Goal: Communication & Community: Participate in discussion

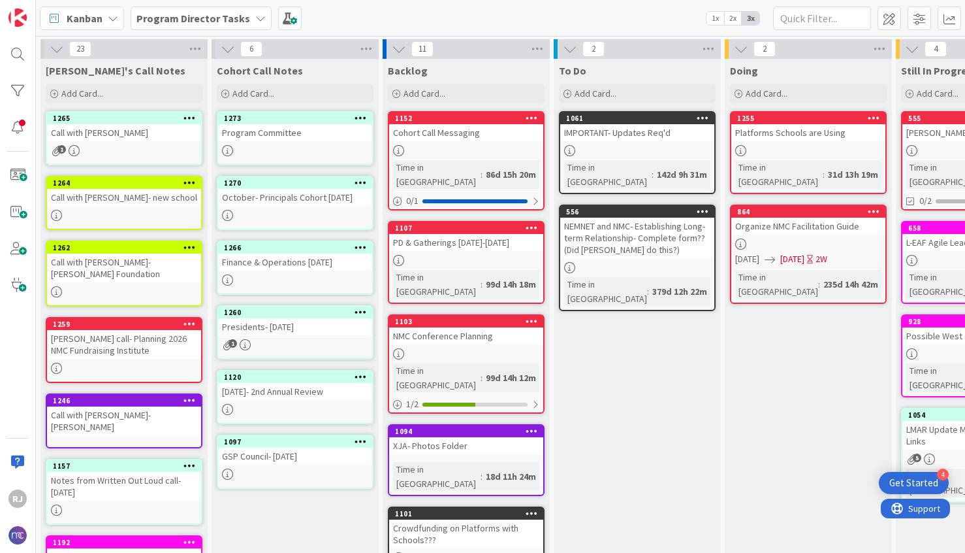
click at [273, 197] on div "October- Principals Cohort October 1" at bounding box center [295, 197] width 154 height 17
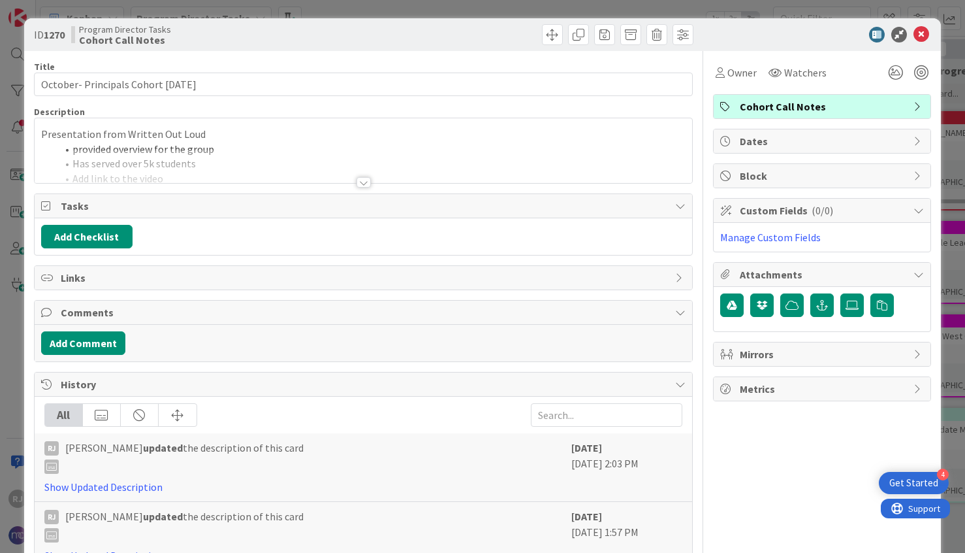
click at [362, 178] on div at bounding box center [364, 182] width 14 height 10
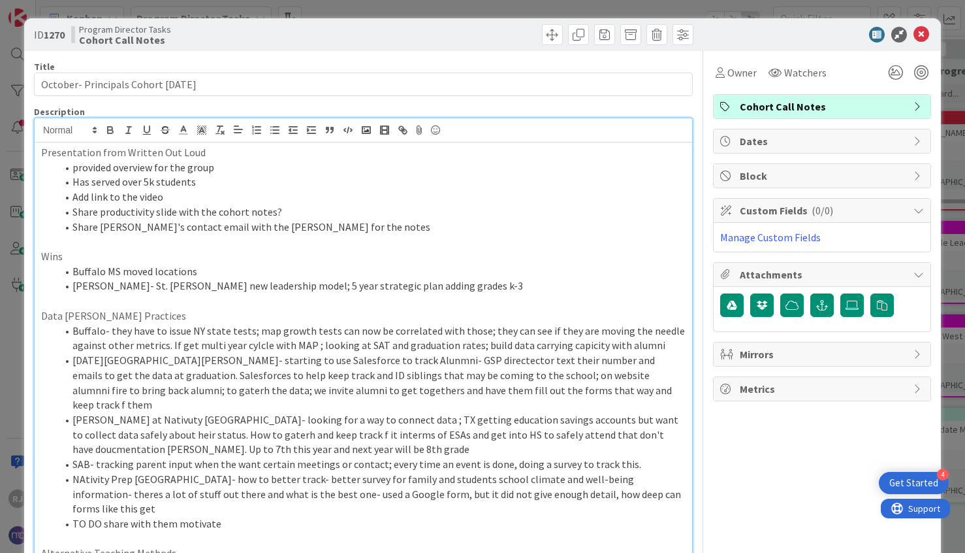
click at [920, 32] on icon at bounding box center [922, 35] width 16 height 16
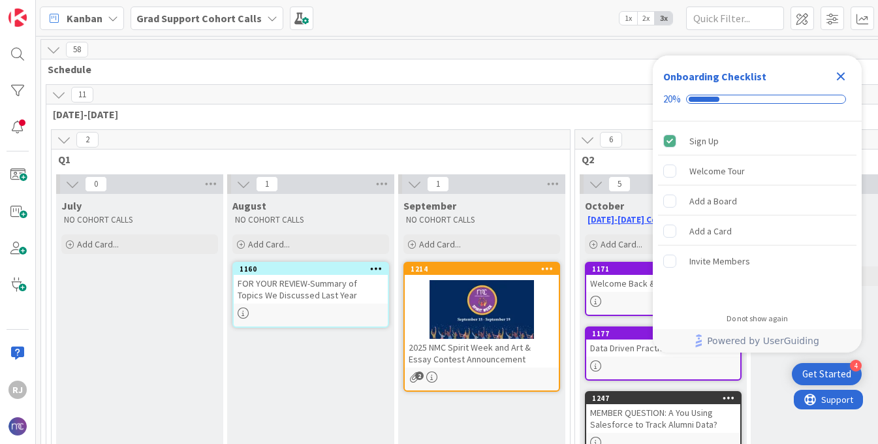
click at [240, 15] on b "Grad Support Cohort Calls" at bounding box center [198, 18] width 125 height 13
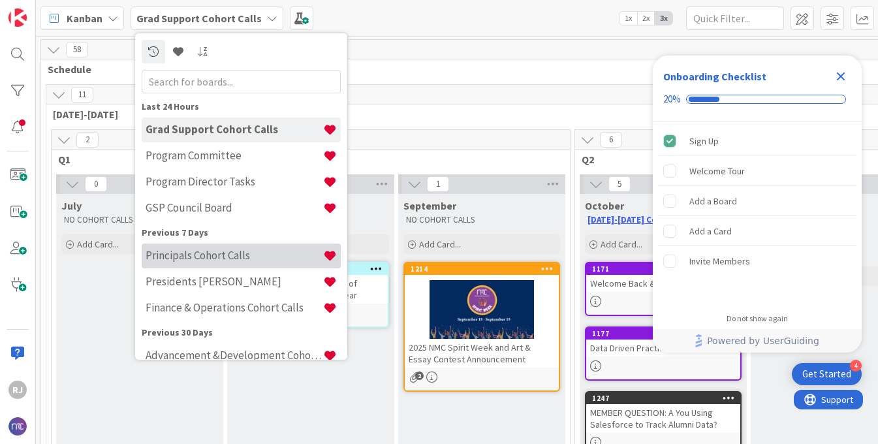
click at [204, 257] on h4 "Principals Cohort Calls" at bounding box center [235, 255] width 178 height 13
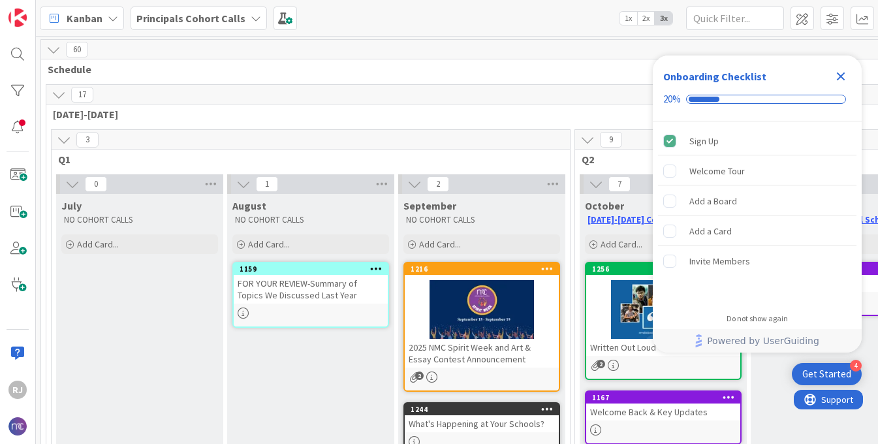
click at [844, 74] on icon "Close Checklist" at bounding box center [841, 77] width 16 height 16
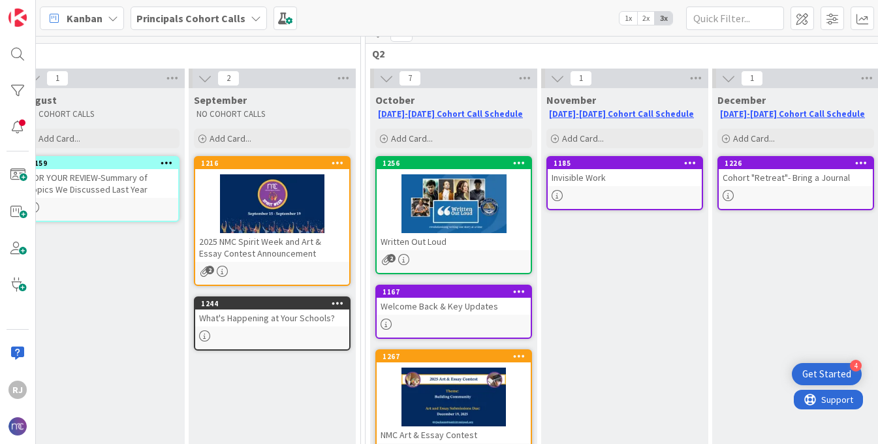
scroll to position [93, 210]
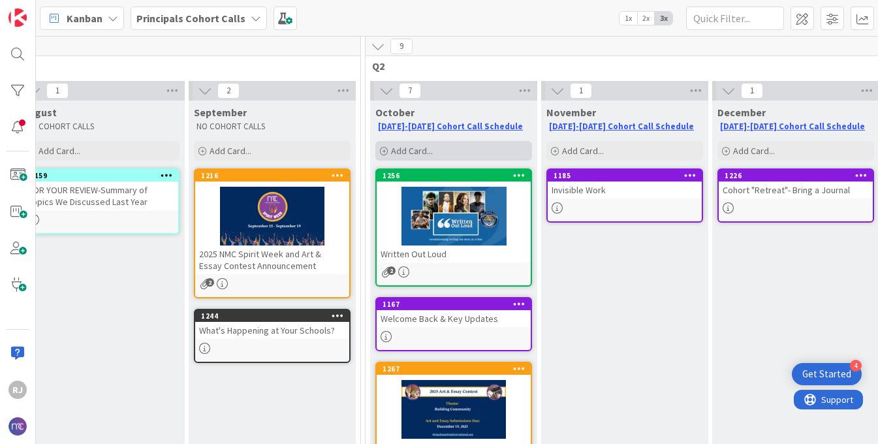
click at [431, 151] on span "Add Card..." at bounding box center [412, 151] width 42 height 12
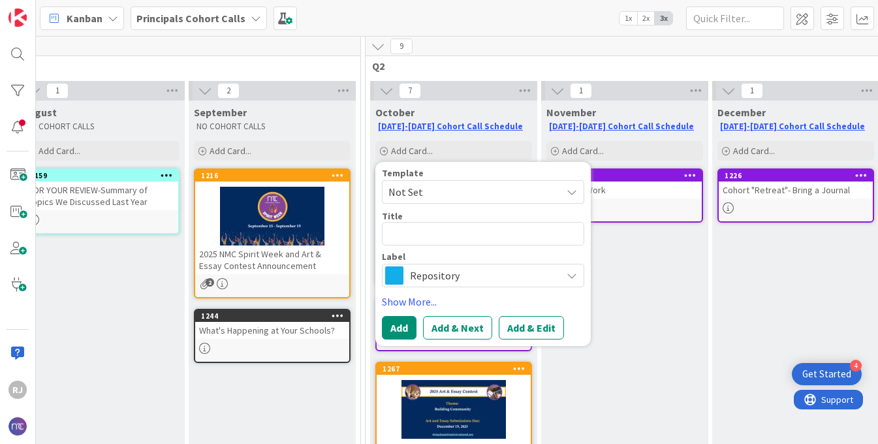
click at [440, 270] on span "Repository" at bounding box center [482, 275] width 145 height 18
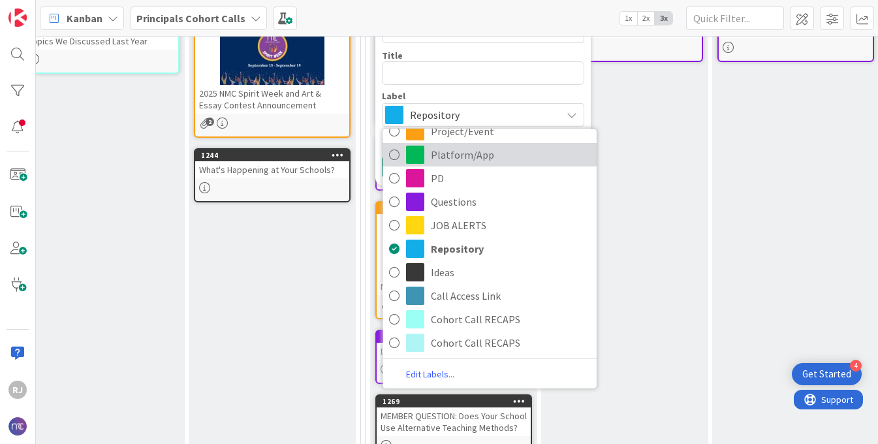
scroll to position [264, 210]
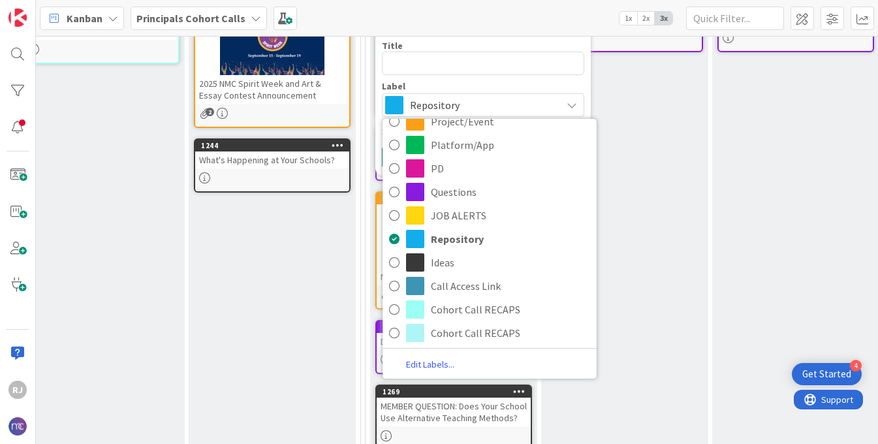
click at [432, 362] on link "Edit Labels..." at bounding box center [430, 365] width 95 height 18
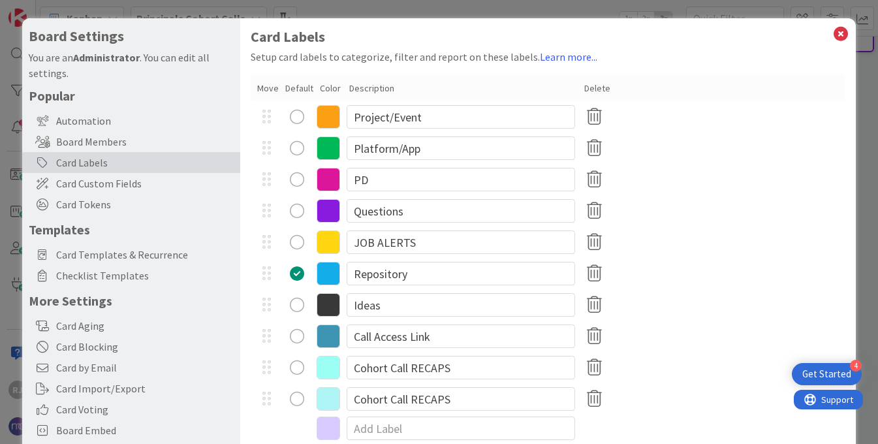
scroll to position [27, 0]
click at [594, 390] on icon at bounding box center [594, 398] width 25 height 27
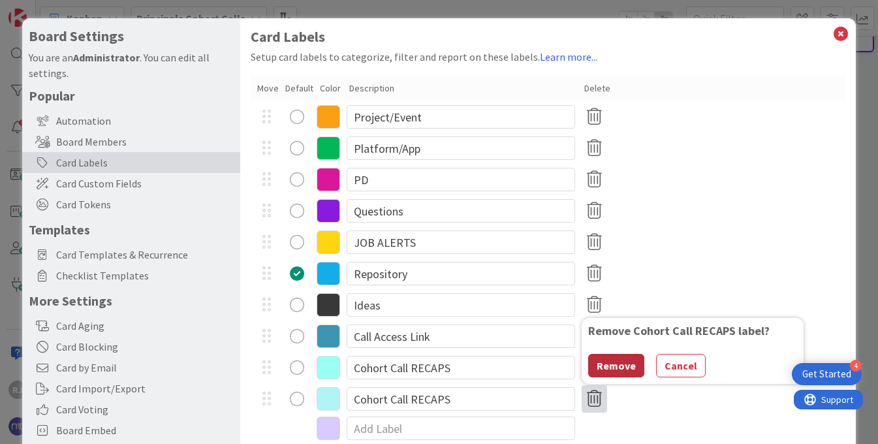
click at [609, 362] on button "Remove" at bounding box center [616, 366] width 56 height 24
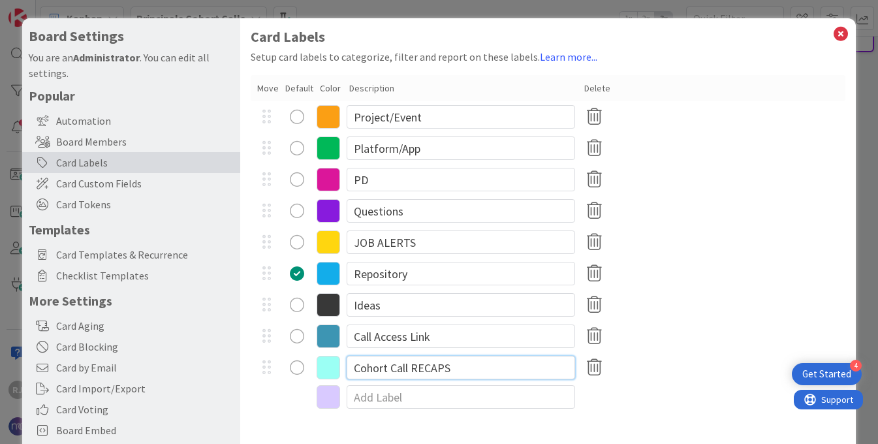
click at [433, 370] on input "Cohort Call RECAPS" at bounding box center [461, 368] width 229 height 24
click at [843, 31] on icon at bounding box center [841, 34] width 17 height 18
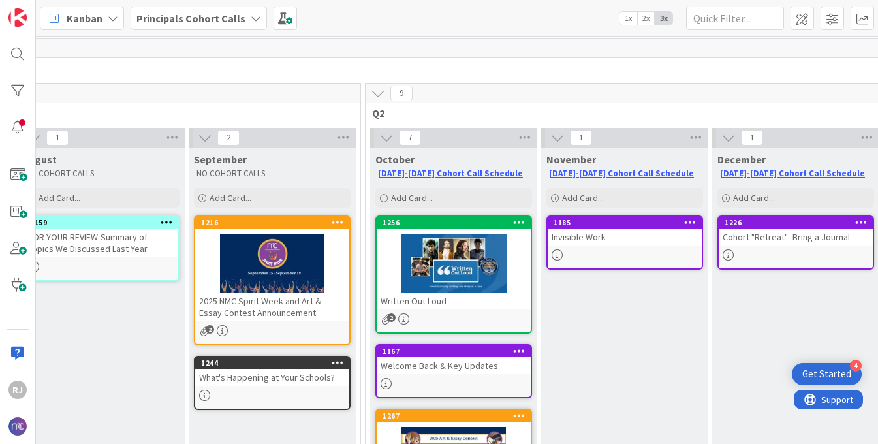
scroll to position [0, 210]
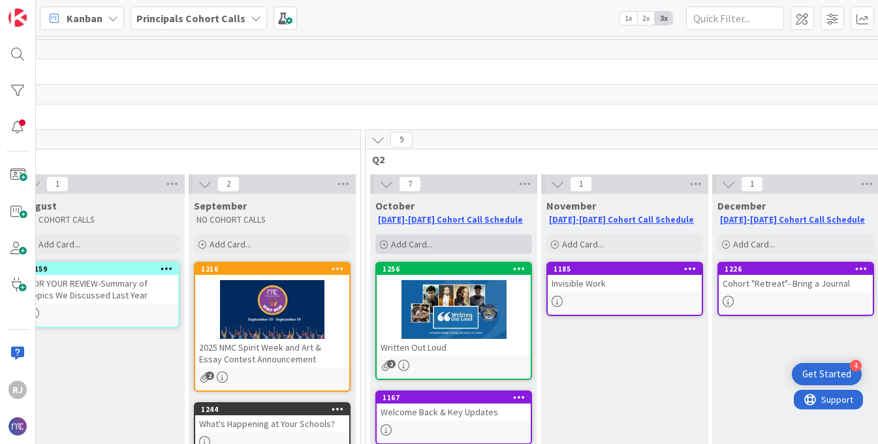
click at [414, 243] on span "Add Card..." at bounding box center [412, 244] width 42 height 12
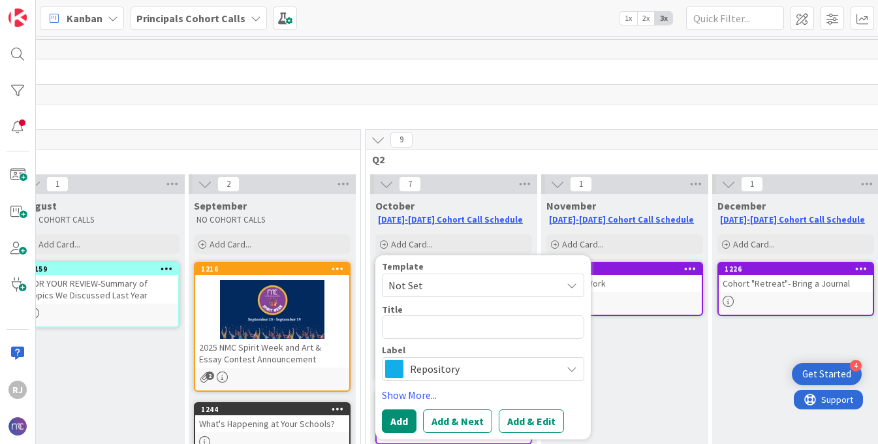
click at [438, 371] on span "Repository" at bounding box center [482, 369] width 145 height 18
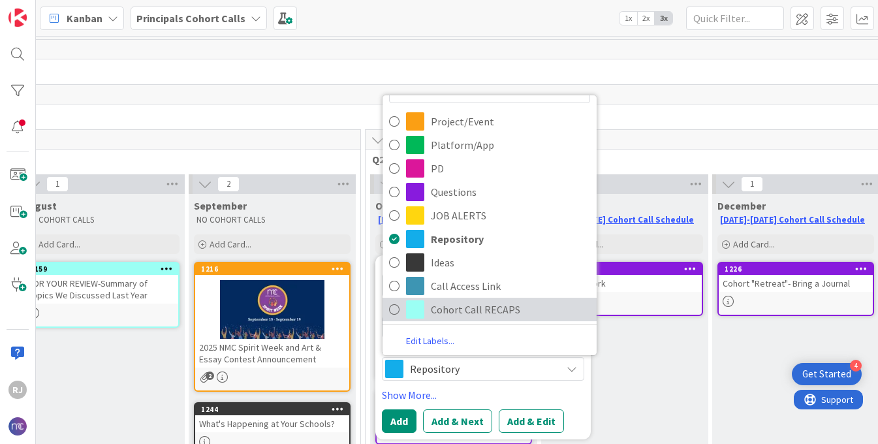
click at [451, 308] on span "Cohort Call RECAPS" at bounding box center [510, 310] width 159 height 20
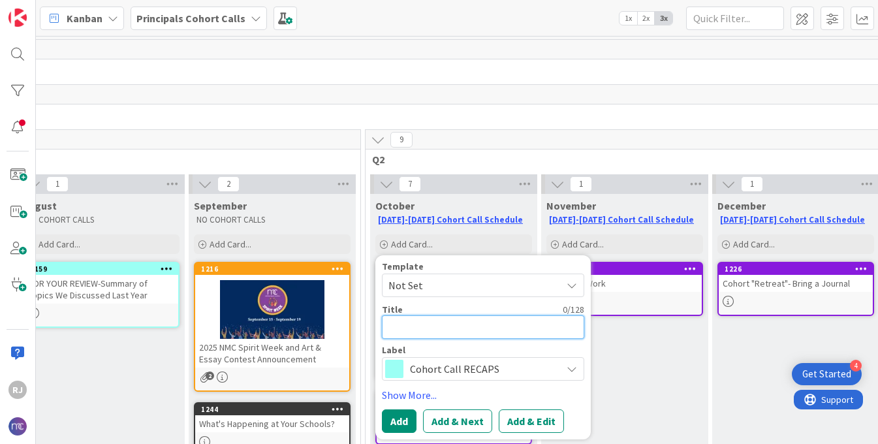
click at [441, 321] on textarea at bounding box center [483, 327] width 202 height 24
type textarea "x"
type textarea "R"
type textarea "x"
type textarea "RE"
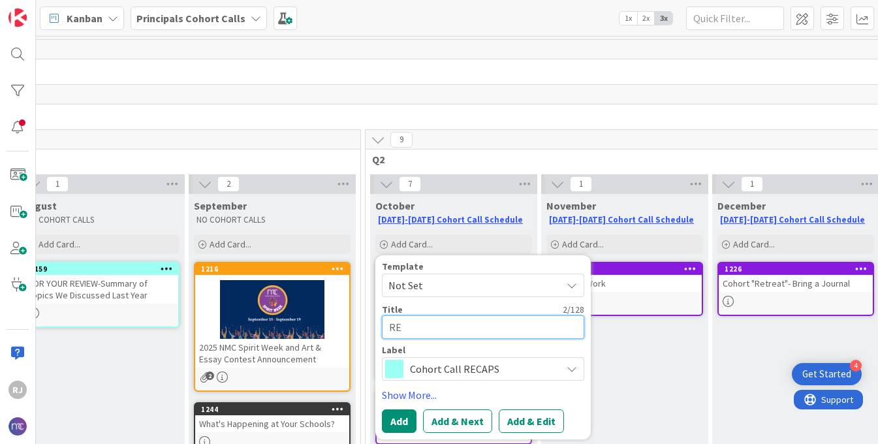
type textarea "x"
type textarea "REC"
type textarea "x"
type textarea "RECA"
type textarea "x"
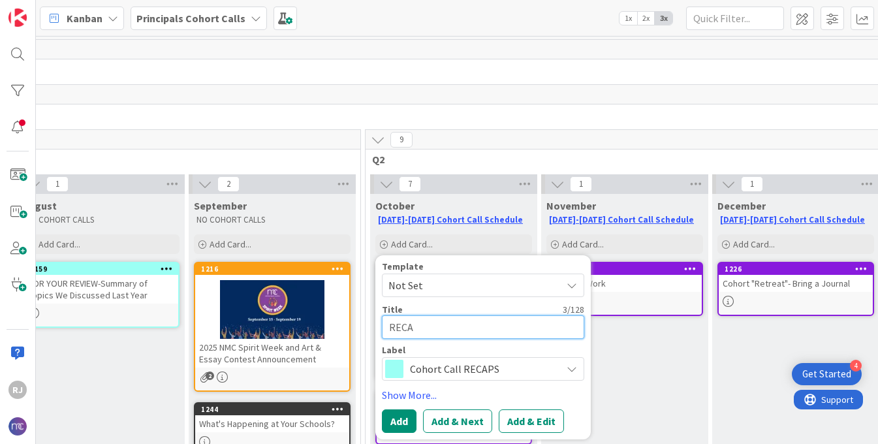
type textarea "RECAP"
type textarea "x"
type textarea "RECAP"
type textarea "x"
type textarea "RECAP"
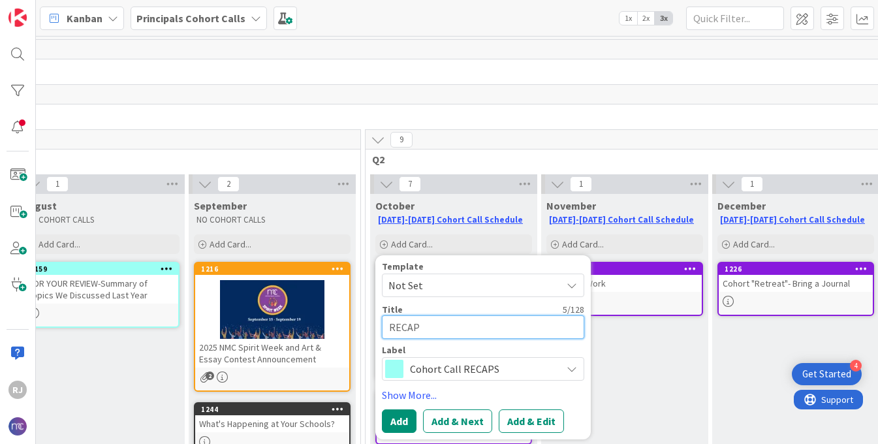
type textarea "x"
type textarea "RECAP-"
type textarea "x"
type textarea "RECAP-"
type textarea "x"
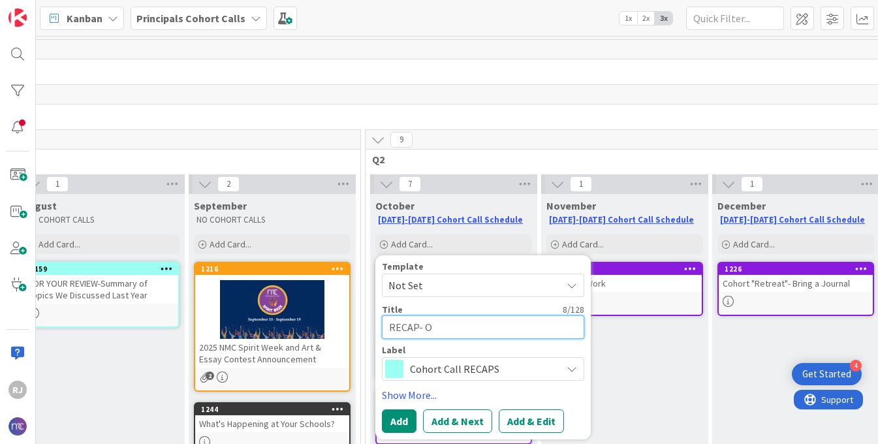
type textarea "RECAP- Oc"
type textarea "x"
type textarea "RECAP- Oct"
type textarea "x"
type textarea "RECAP- Octo"
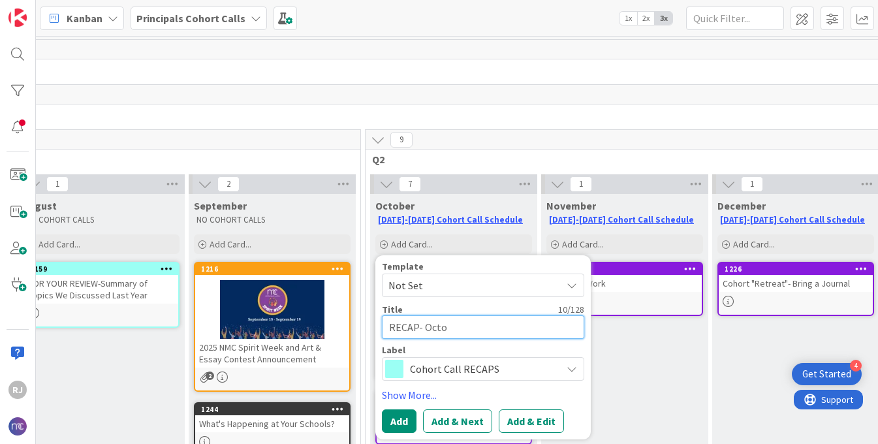
type textarea "x"
type textarea "RECAP- Octob"
type textarea "x"
type textarea "RECAP- Octobe"
type textarea "x"
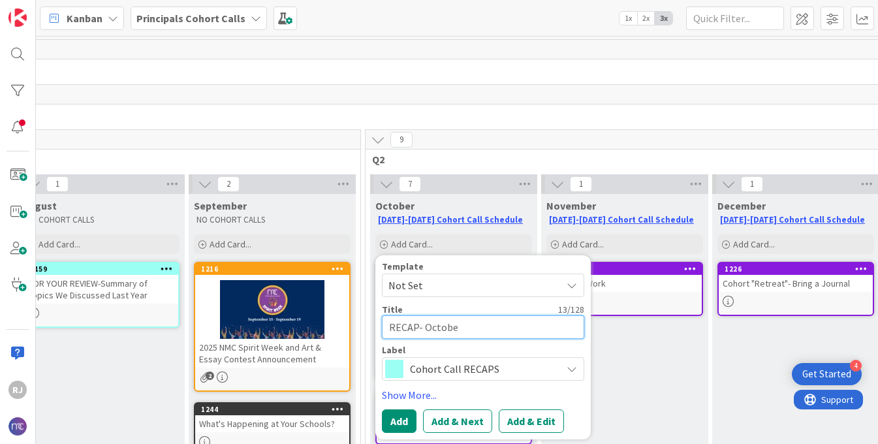
type textarea "RECAP- October"
type textarea "x"
type textarea "RECAP- October"
type textarea "x"
type textarea "RECAP- October 1"
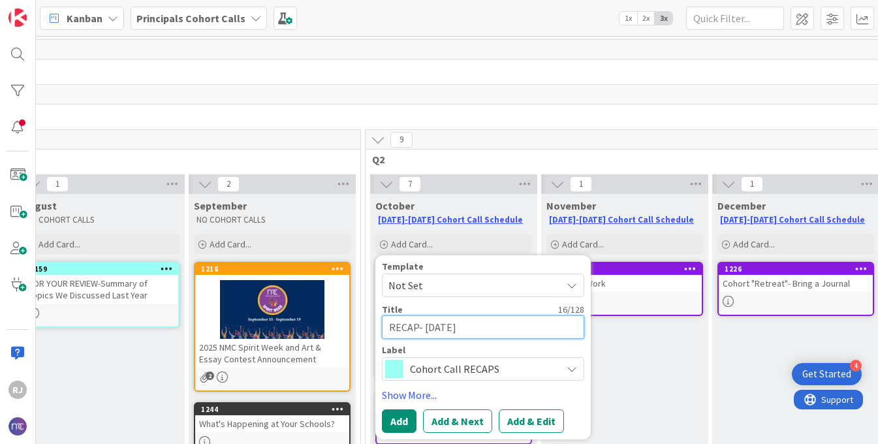
type textarea "x"
type textarea "RECAP- October 1"
type textarea "x"
type textarea "RECAP- October 1 C"
type textarea "x"
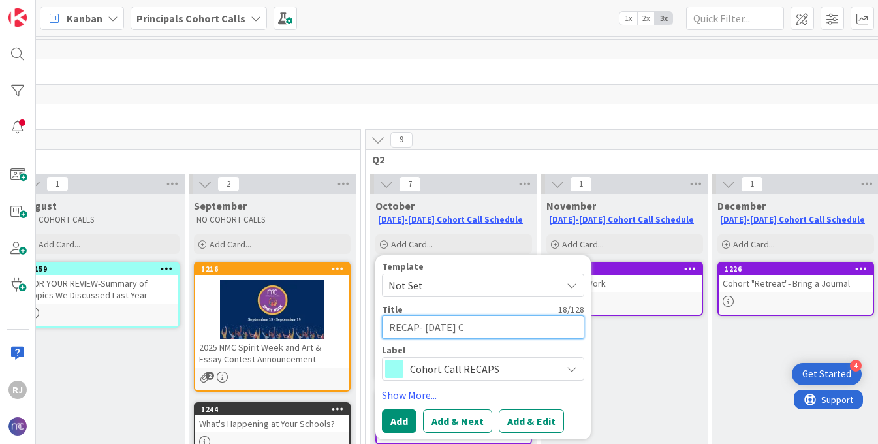
type textarea "RECAP- October 1 Ca"
type textarea "x"
type textarea "RECAP- October 1 Cal"
type textarea "x"
type textarea "RECAP- [DATE] Call"
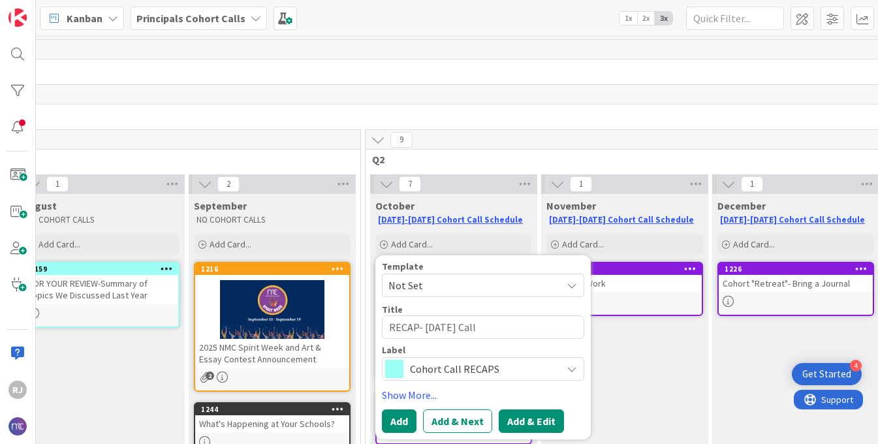
click at [541, 425] on button "Add & Edit" at bounding box center [531, 421] width 65 height 24
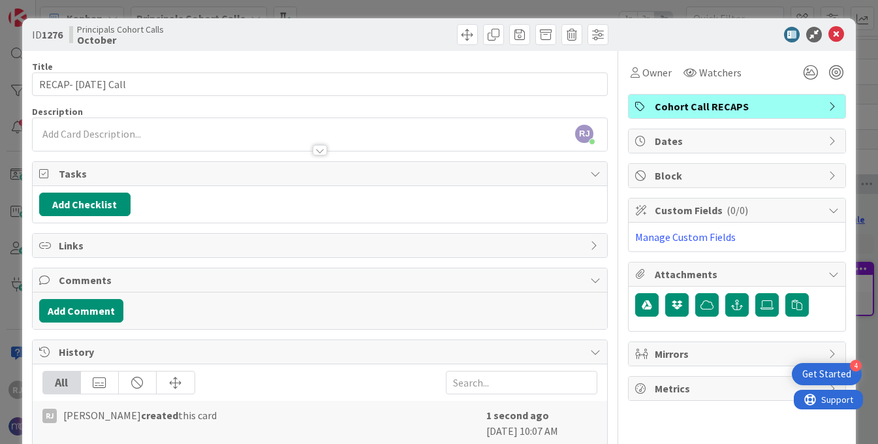
click at [210, 130] on div "RJ Roslynn Jackson just joined" at bounding box center [320, 134] width 575 height 33
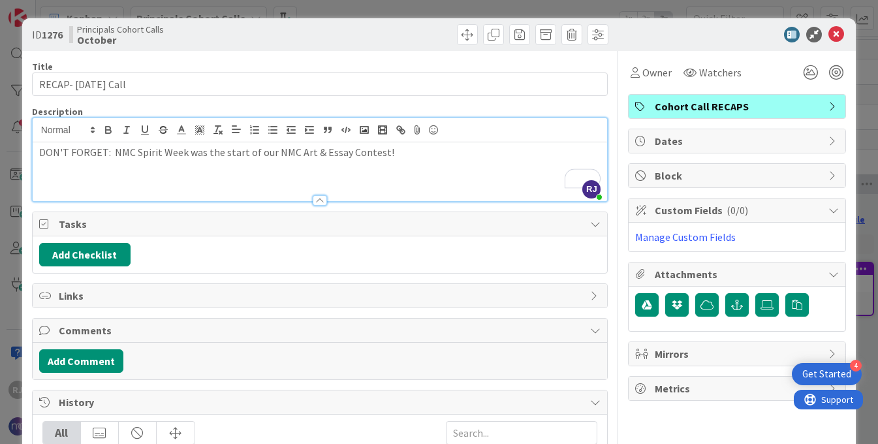
click at [408, 151] on p "DON'T FORGET: NMC Spirit Week was the start of our NMC Art & Essay Contest!" at bounding box center [320, 152] width 562 height 15
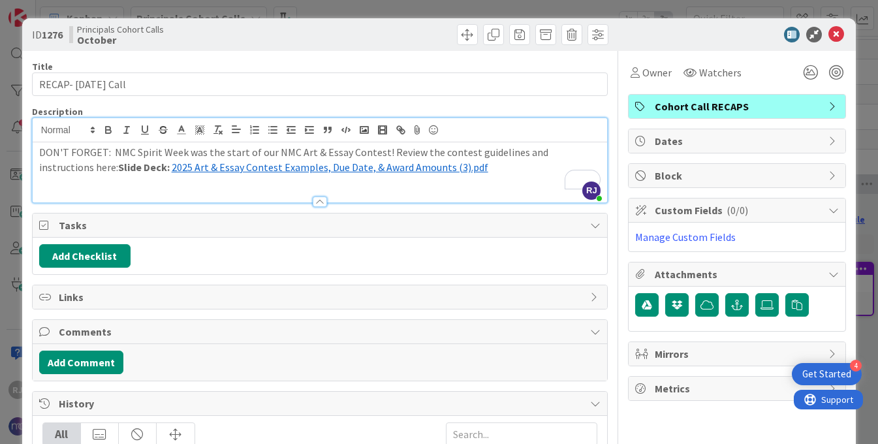
click at [104, 150] on p "DON'T FORGET: NMC Spirit Week was the start of our NMC Art & Essay Contest! Rev…" at bounding box center [320, 159] width 562 height 29
drag, startPoint x: 114, startPoint y: 168, endPoint x: 62, endPoint y: 165, distance: 51.7
click at [62, 165] on p "DON'T FORGET: NMC Spirit Week was the start of our NMC Art & Essay Contest! Rev…" at bounding box center [320, 159] width 562 height 29
click at [111, 127] on icon "button" at bounding box center [109, 130] width 12 height 12
click at [109, 131] on icon "button" at bounding box center [109, 130] width 12 height 12
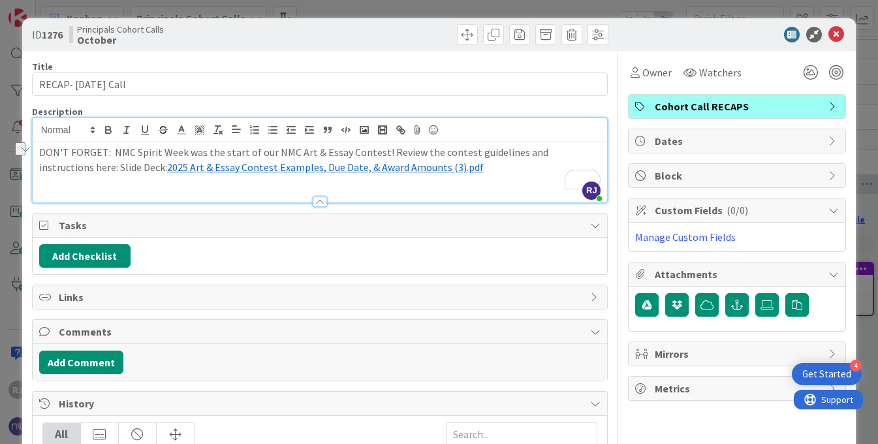
click at [77, 180] on p "To enrich screen reader interactions, please activate Accessibility in Grammarl…" at bounding box center [320, 181] width 562 height 15
drag, startPoint x: 64, startPoint y: 166, endPoint x: 111, endPoint y: 167, distance: 47.0
click at [111, 167] on p "DON'T FORGET: NMC Spirit Week was the start of our NMC Art & Essay Contest! Rev…" at bounding box center [320, 159] width 562 height 29
drag, startPoint x: 109, startPoint y: 150, endPoint x: 31, endPoint y: 151, distance: 78.4
click at [29, 150] on div "ID 1276 Principals Cohort Calls October Title 21 / 128 RECAP- October 1 Call De…" at bounding box center [439, 222] width 878 height 444
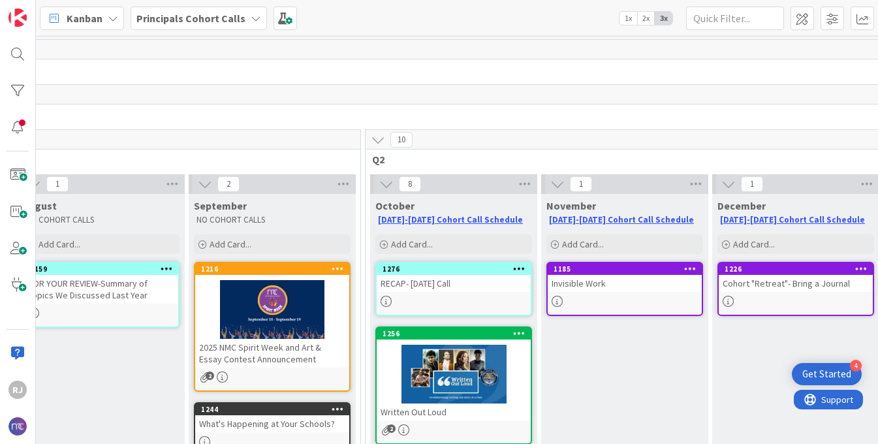
click at [441, 289] on div "RECAP- [DATE] Call" at bounding box center [454, 283] width 154 height 17
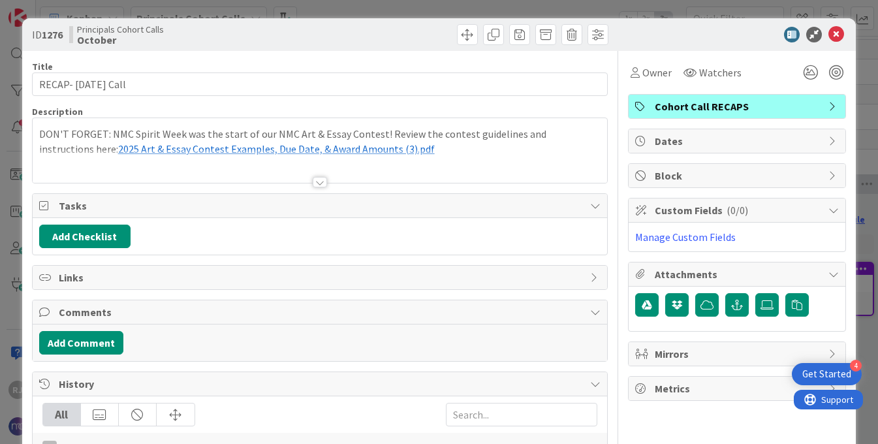
click at [108, 133] on div "DON'T FORGET: NMC Spirit Week was the start of our NMC Art & Essay Contest! Rev…" at bounding box center [320, 150] width 575 height 65
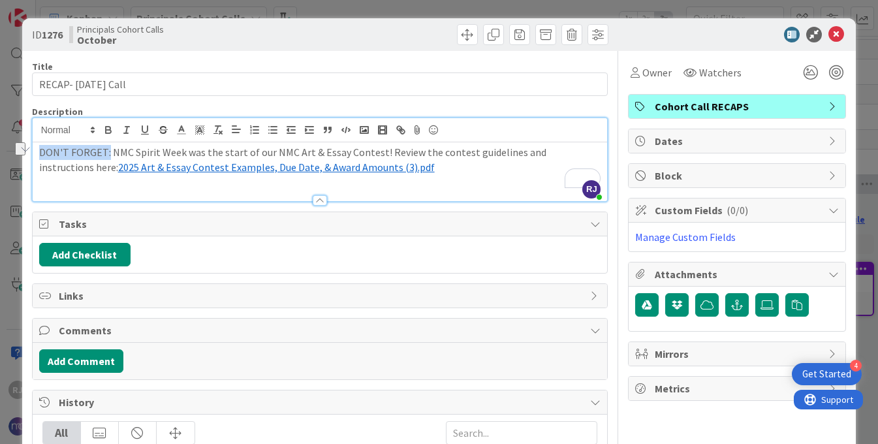
drag, startPoint x: 107, startPoint y: 149, endPoint x: 40, endPoint y: 148, distance: 66.6
click at [40, 148] on p "DON'T FORGET: NMC Spirit Week was the start of our NMC Art & Essay Contest! Rev…" at bounding box center [320, 159] width 562 height 29
click at [106, 127] on icon "button" at bounding box center [109, 130] width 12 height 12
click at [400, 172] on p "DON'T FORGET: NMC Spirit Week was the start of our NMC Art & Essay Contest! Rev…" at bounding box center [320, 159] width 562 height 29
click at [91, 187] on div at bounding box center [320, 194] width 575 height 14
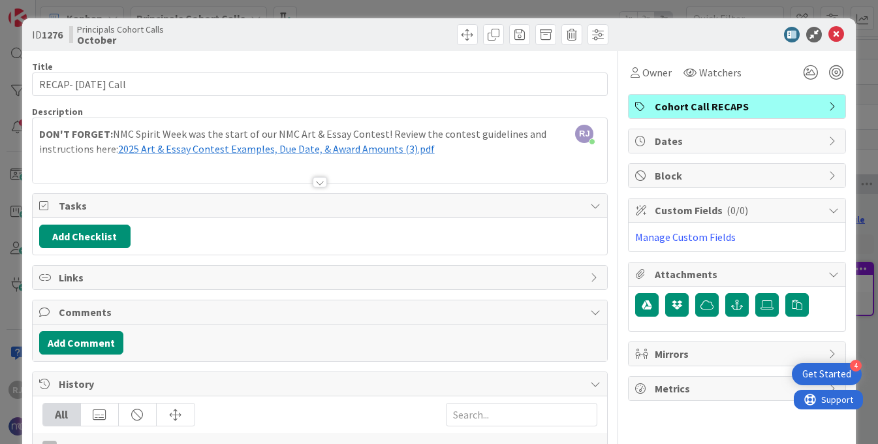
click at [37, 146] on div "DON'T FORGET: NMC Spirit Week was the start of our NMC Art & Essay Contest! Rev…" at bounding box center [320, 153] width 575 height 59
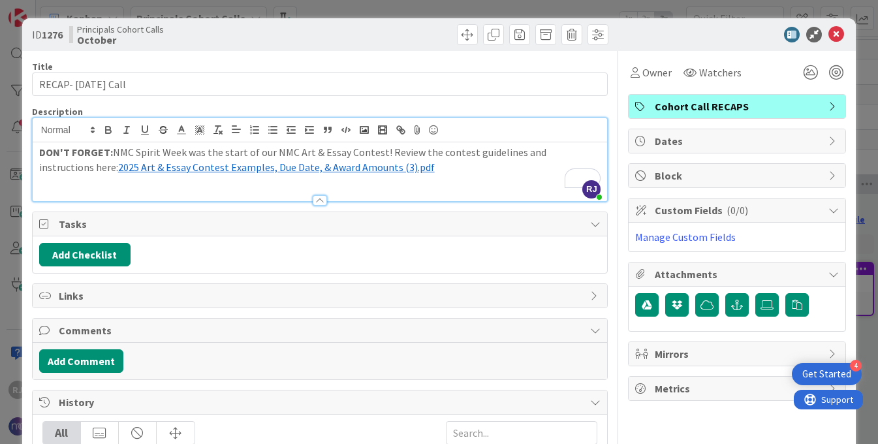
click at [403, 166] on p "DON'T FORGET: NMC Spirit Week was the start of our NMC Art & Essay Contest! Rev…" at bounding box center [320, 159] width 562 height 29
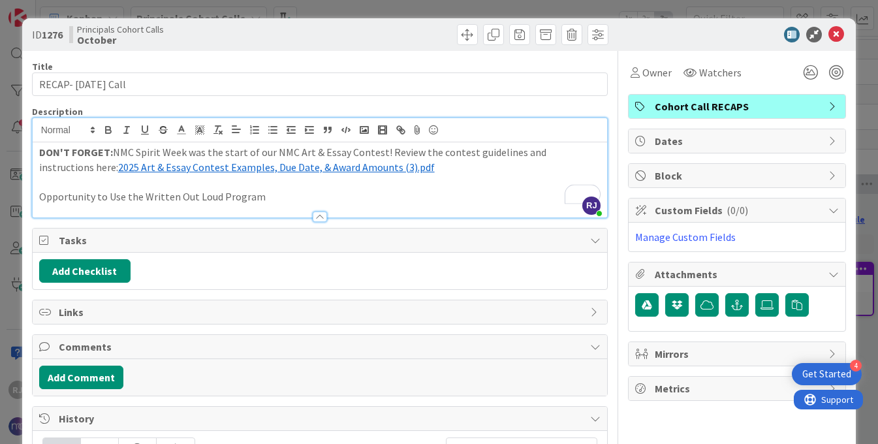
click at [207, 195] on p "Opportunity to Use the Written Out Loud Program" at bounding box center [320, 196] width 562 height 15
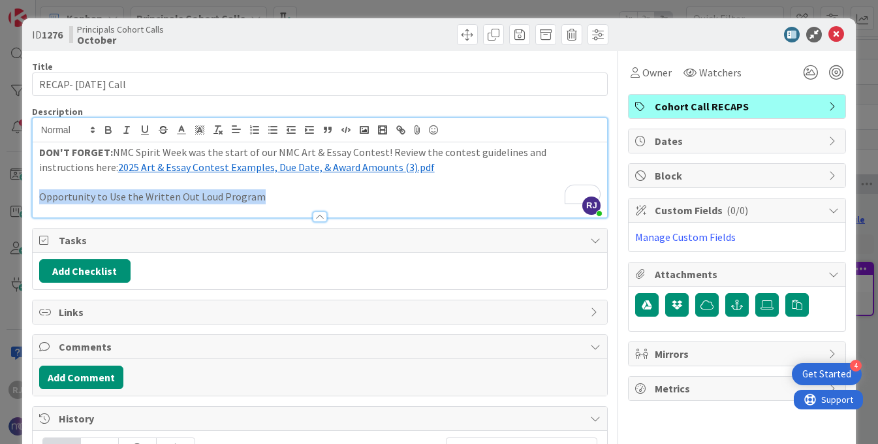
click at [207, 195] on p "Opportunity to Use the Written Out Loud Program" at bounding box center [320, 196] width 562 height 15
click at [110, 132] on icon "button" at bounding box center [108, 131] width 5 height 3
click at [280, 200] on p "Opportunity to Use the Written Out Loud Program" at bounding box center [320, 196] width 562 height 15
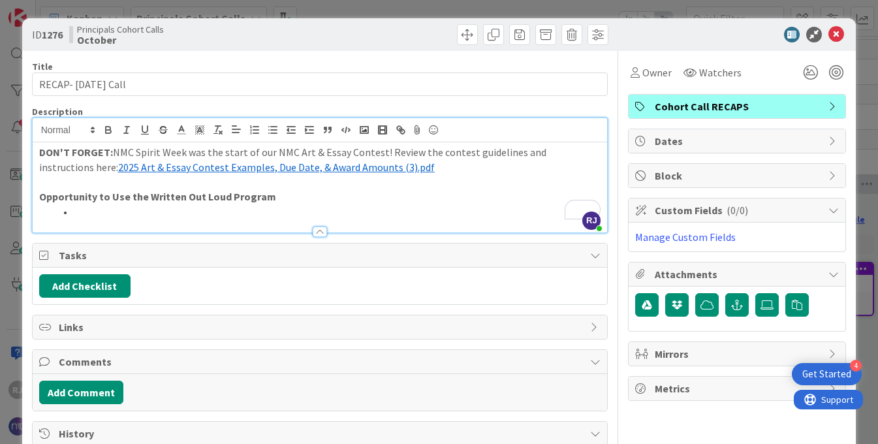
click at [383, 148] on p "DON'T FORGET: NMC Spirit Week was the start of our NMC Art & Essay Contest! Rev…" at bounding box center [320, 159] width 562 height 29
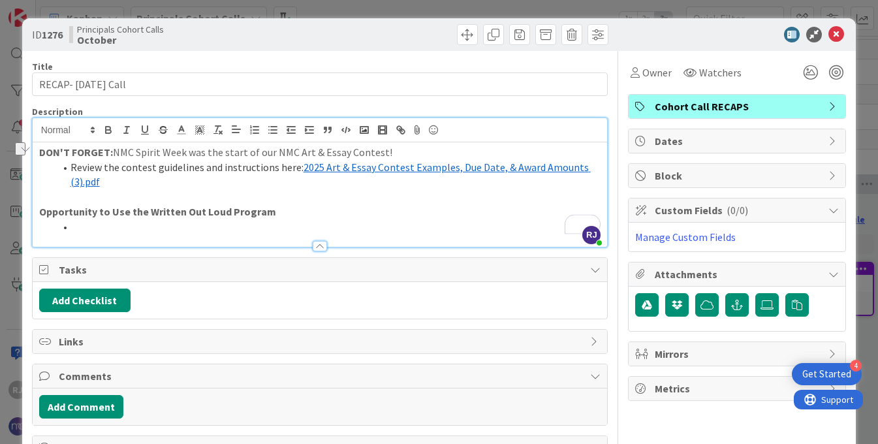
drag, startPoint x: 384, startPoint y: 150, endPoint x: 112, endPoint y: 155, distance: 271.7
click at [112, 155] on p "DON'T FORGET: NMC Spirit Week was the start of our NMC Art & Essay Contest!" at bounding box center [320, 152] width 562 height 15
click at [106, 127] on icon "button" at bounding box center [108, 128] width 5 height 3
click at [233, 230] on li "To enrich screen reader interactions, please activate Accessibility in Grammarl…" at bounding box center [328, 226] width 547 height 15
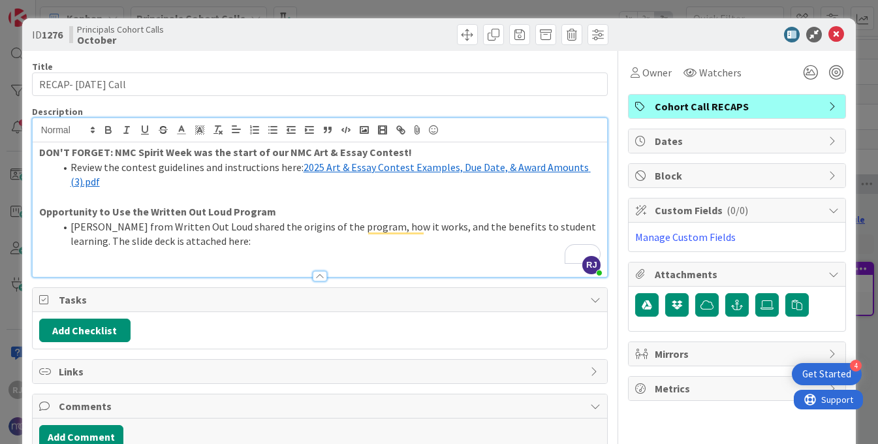
click at [69, 242] on li "Josh Selov from Written Out Loud shared the origins of the program, how it work…" at bounding box center [328, 233] width 547 height 29
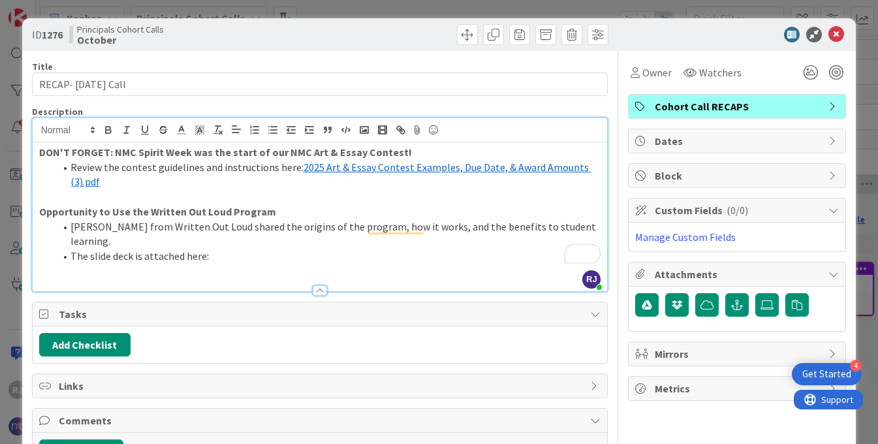
click at [229, 249] on li "The slide deck is attached here:" at bounding box center [328, 256] width 547 height 15
click at [209, 249] on li "The slide deck is attached here: . Slides 6 and 7 depict learning gains data." at bounding box center [328, 256] width 547 height 15
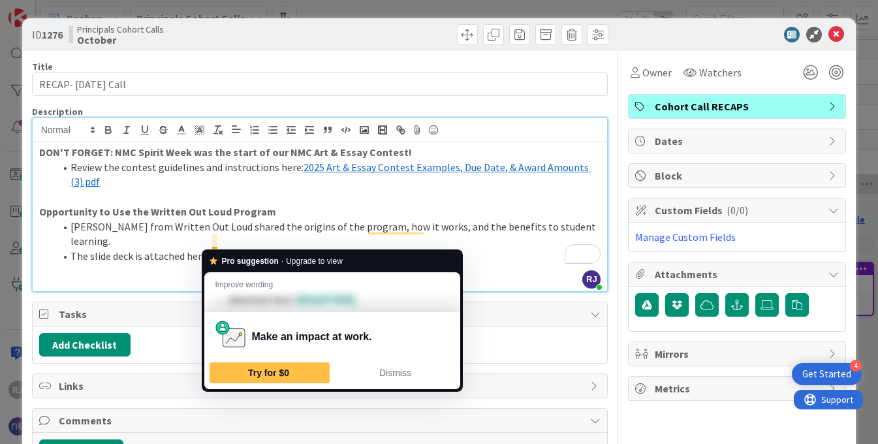
click at [222, 249] on li "The slide deck is attached here: . Slides 6 and 7 depict learning gains data." at bounding box center [328, 256] width 547 height 15
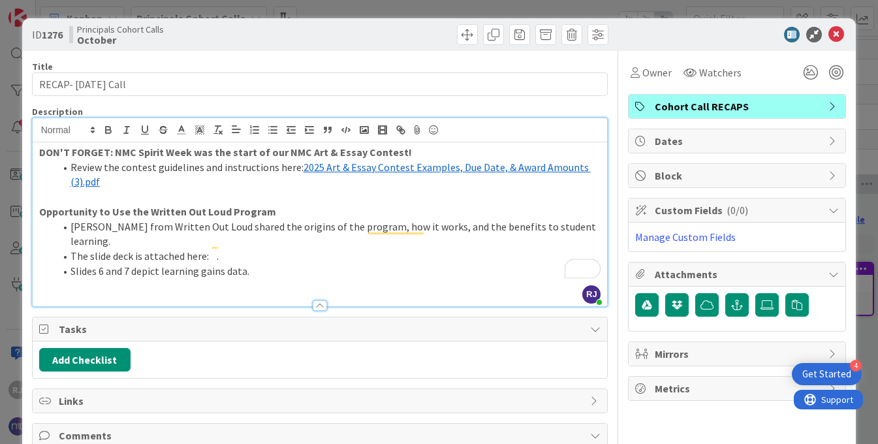
click at [222, 249] on li "The slide deck is attached here: ." at bounding box center [328, 256] width 547 height 15
click at [71, 264] on li "Slides 6 and 7 depict learning gains data." at bounding box center [328, 271] width 547 height 15
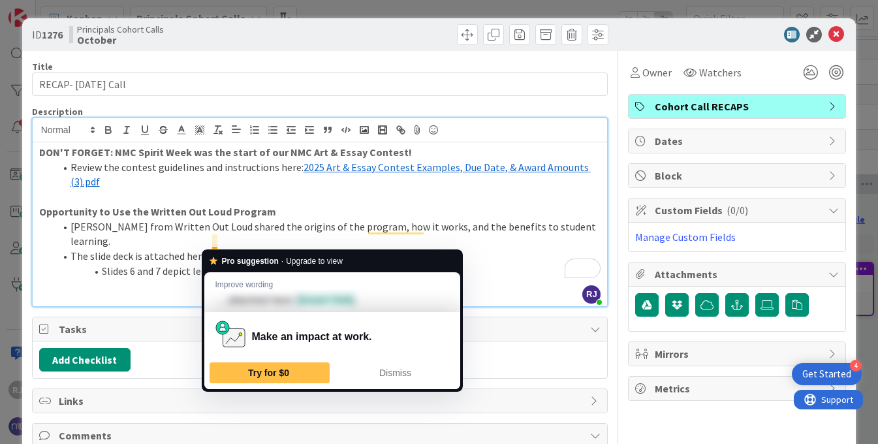
click at [219, 249] on li "The slide deck is attached here: ." at bounding box center [328, 256] width 547 height 15
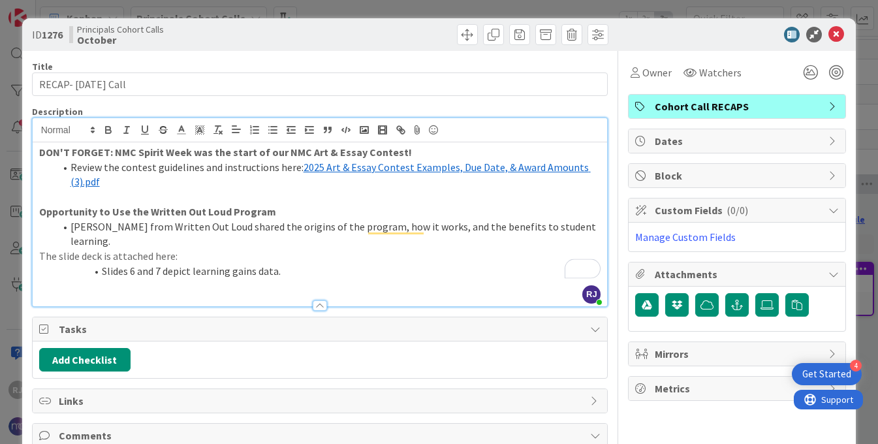
click at [239, 191] on p "To enrich screen reader interactions, please activate Accessibility in Grammarl…" at bounding box center [320, 196] width 562 height 15
click at [774, 305] on label at bounding box center [768, 305] width 24 height 24
click at [756, 293] on input "file" at bounding box center [756, 293] width 0 height 0
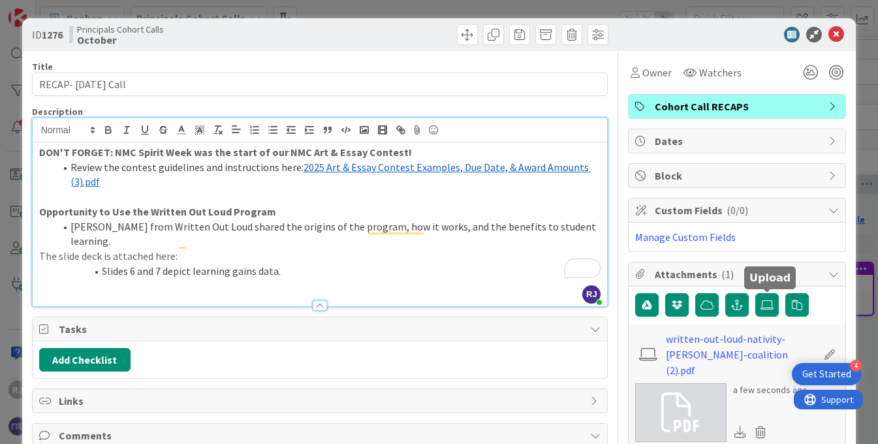
click at [193, 249] on p "The slide deck is attached here:" at bounding box center [320, 256] width 562 height 15
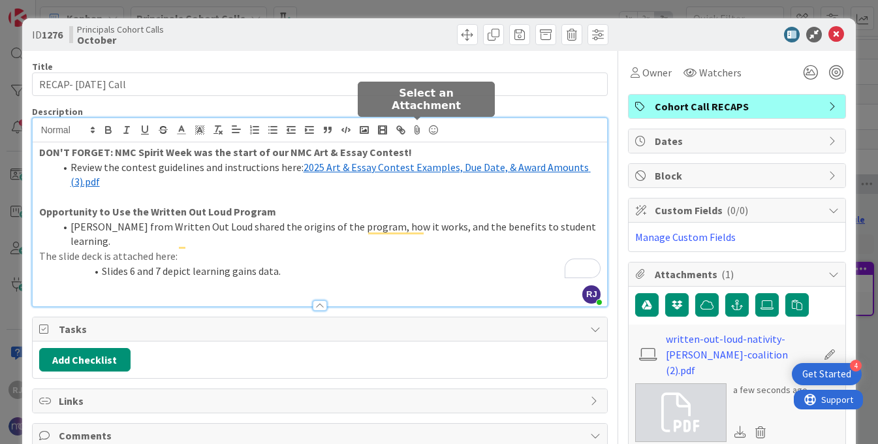
click at [421, 127] on icon at bounding box center [418, 130] width 16 height 18
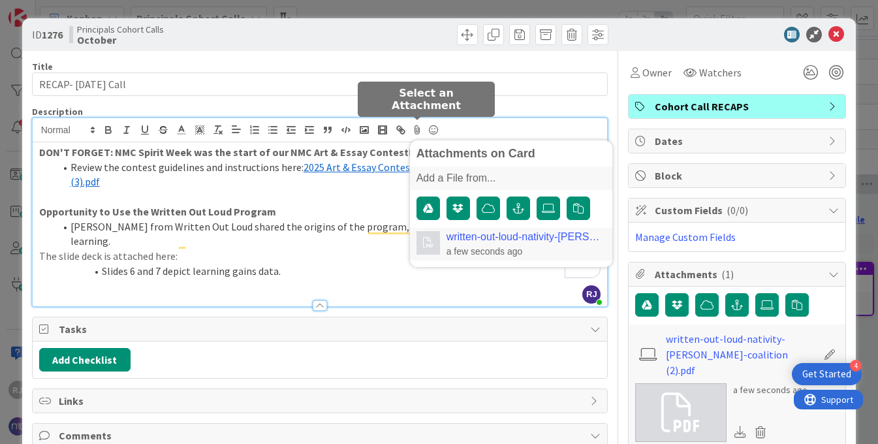
click at [481, 244] on div "written-out-loud-nativity-miguel-coalition (2).pdf a few seconds ago" at bounding box center [523, 244] width 153 height 26
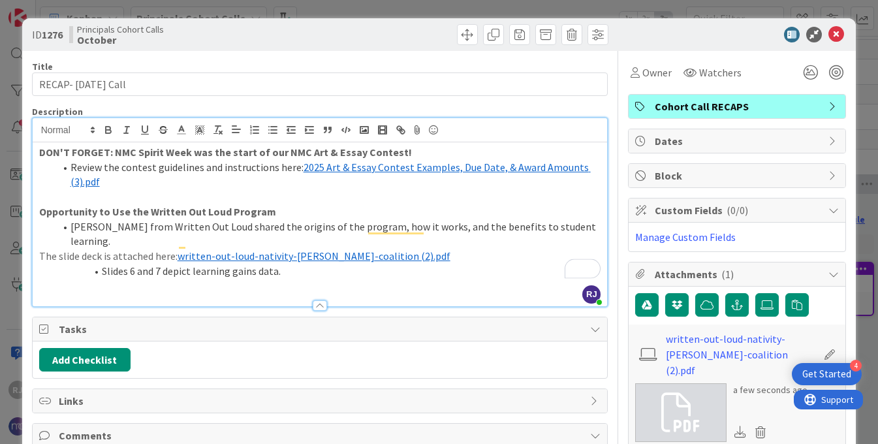
click at [295, 264] on li "Slides 6 and 7 depict learning gains data." at bounding box center [328, 271] width 547 height 15
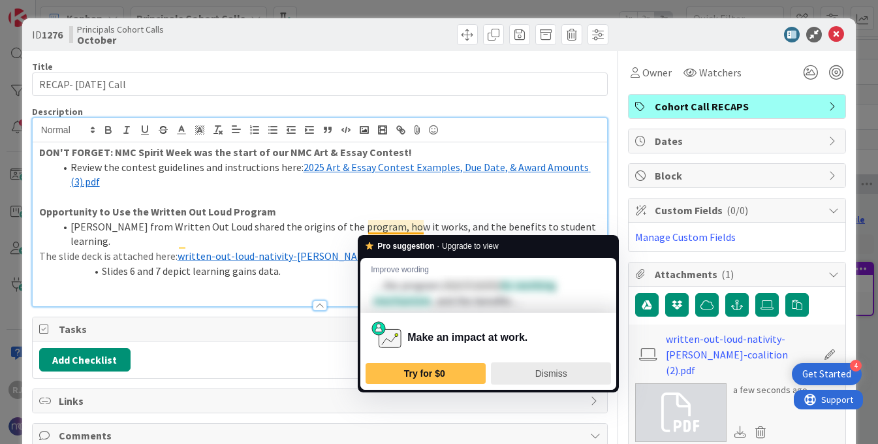
click at [545, 372] on span "Dismiss" at bounding box center [552, 373] width 32 height 10
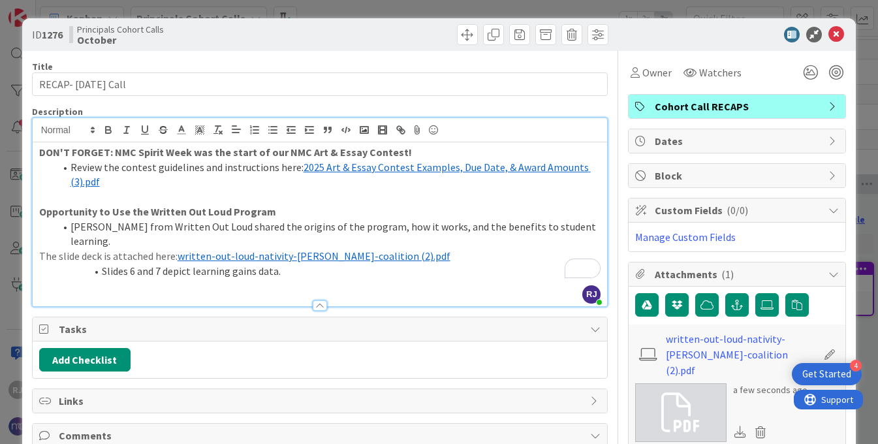
click at [101, 264] on li "Slides 6 and 7 depict learning gains data." at bounding box center [328, 271] width 547 height 15
click at [291, 133] on line "button" at bounding box center [291, 133] width 8 height 0
click at [263, 264] on li "Slides 6 and 7 depict learning gains data." at bounding box center [328, 271] width 547 height 15
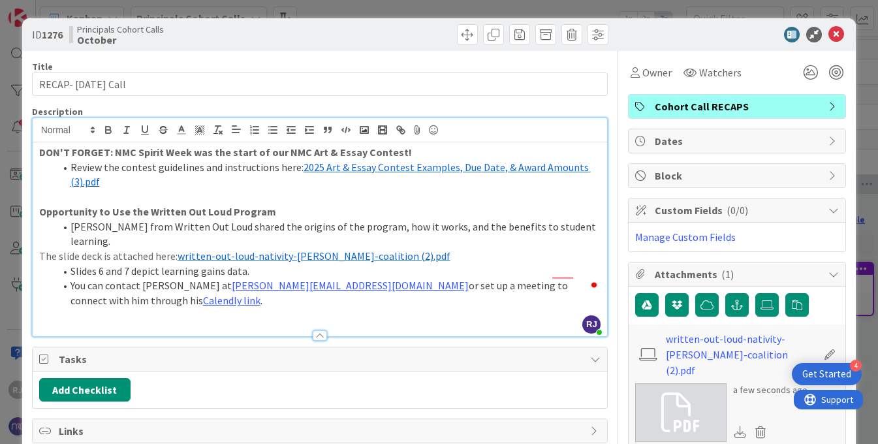
click at [457, 323] on div at bounding box center [320, 330] width 575 height 14
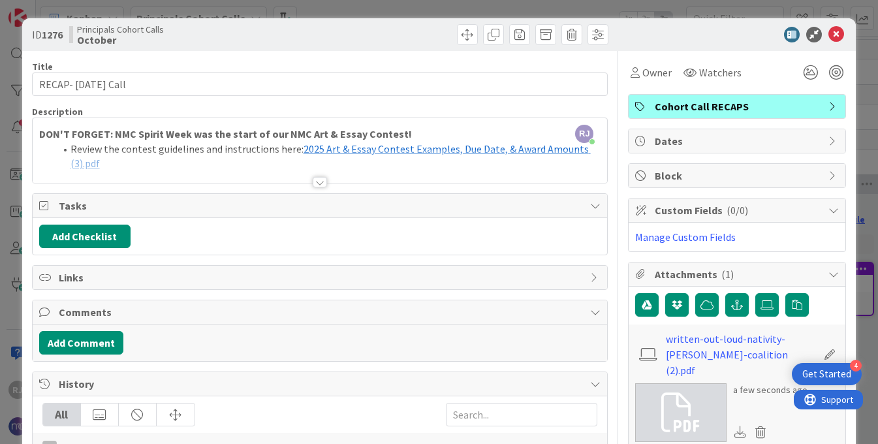
click at [319, 179] on div at bounding box center [320, 182] width 14 height 10
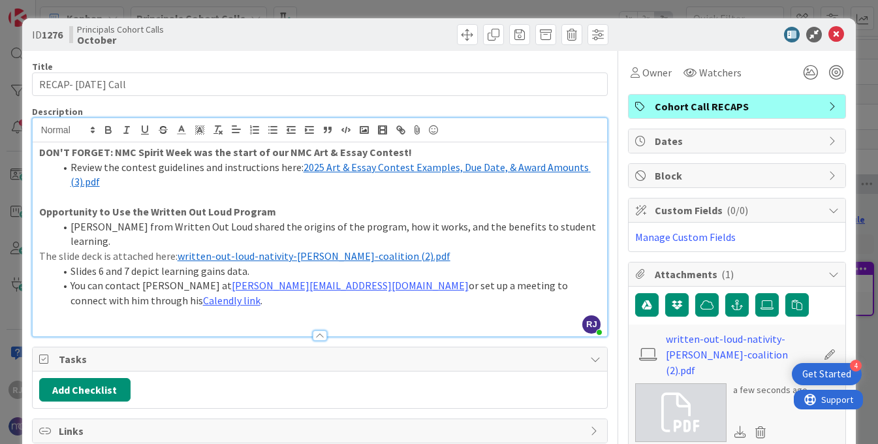
click at [581, 278] on li "You can contact Josh at josh@writtenoutloud.org or set up a meeting to connect …" at bounding box center [328, 292] width 547 height 29
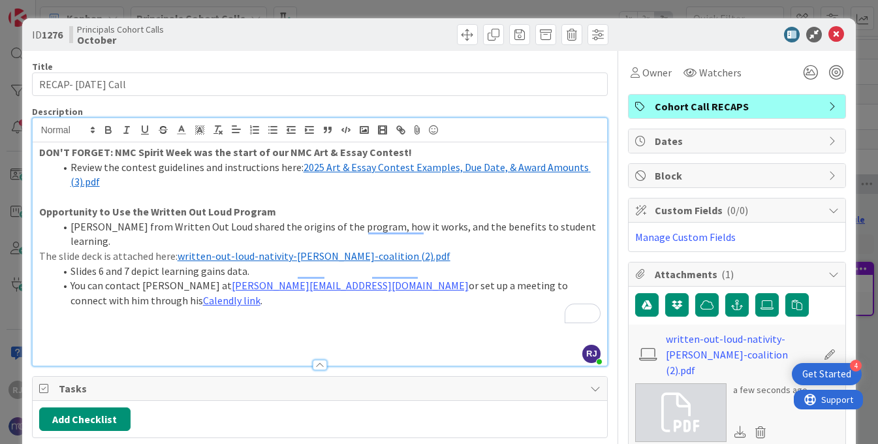
click at [71, 264] on li "Slides 6 and 7 depict learning gains data." at bounding box center [328, 271] width 547 height 15
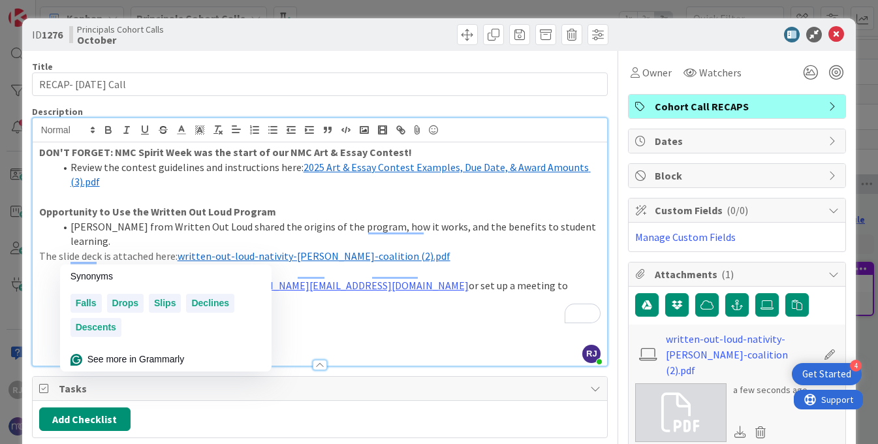
click at [71, 264] on li "Slides 6 and 7 depict learning gains data." at bounding box center [328, 271] width 547 height 15
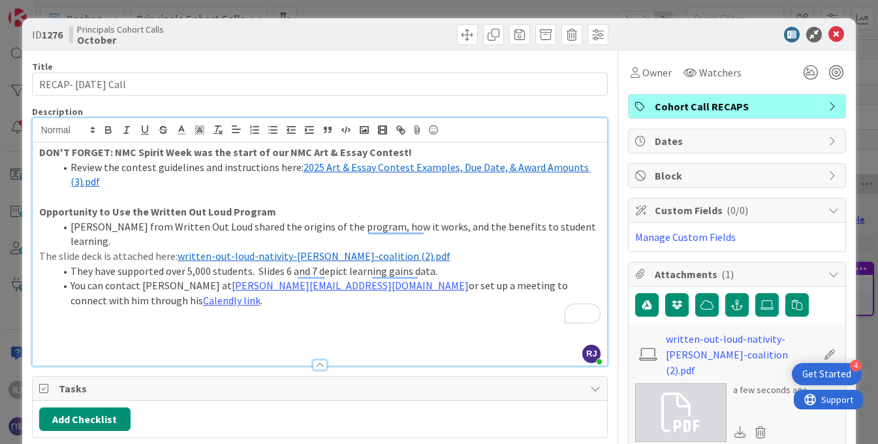
click at [591, 278] on li "You can contact Josh at josh@writtenoutloud.org or set up a meeting to connect …" at bounding box center [328, 292] width 547 height 29
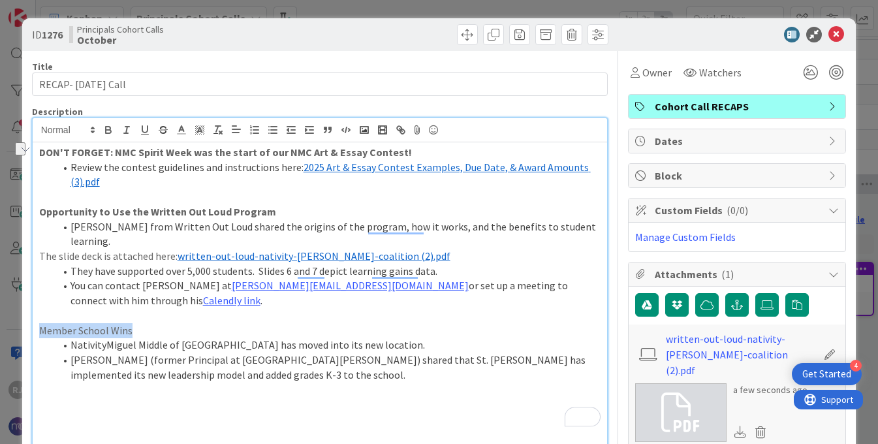
drag, startPoint x: 141, startPoint y: 297, endPoint x: 39, endPoint y: 297, distance: 102.5
click at [39, 323] on p "Member School Wins" at bounding box center [320, 330] width 562 height 15
click at [109, 129] on icon "button" at bounding box center [109, 130] width 12 height 12
click at [245, 353] on li "[PERSON_NAME] (former Principal at [GEOGRAPHIC_DATA][PERSON_NAME]) shared that …" at bounding box center [328, 367] width 547 height 29
click at [255, 353] on li "[PERSON_NAME] (former Principal at [GEOGRAPHIC_DATA][PERSON_NAME]) shared that …" at bounding box center [328, 367] width 547 height 29
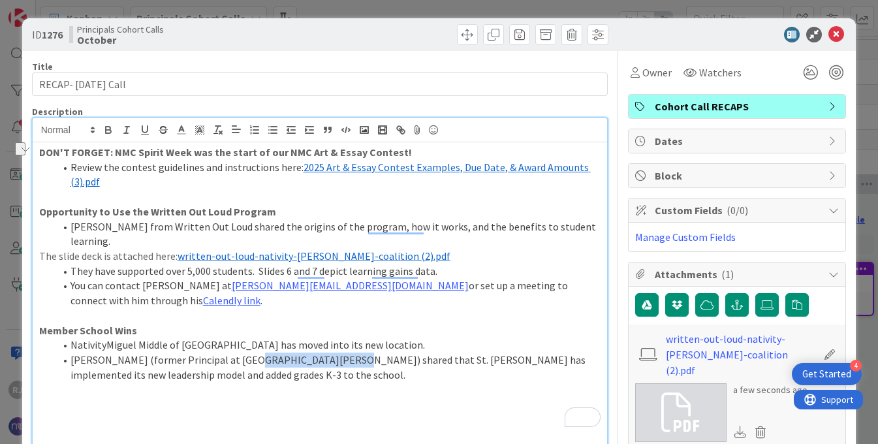
drag, startPoint x: 332, startPoint y: 328, endPoint x: 246, endPoint y: 330, distance: 86.2
click at [246, 353] on li "[PERSON_NAME] (former Principal at [GEOGRAPHIC_DATA][PERSON_NAME]) shared that …" at bounding box center [328, 367] width 547 height 29
click at [246, 383] on p "To enrich screen reader interactions, please activate Accessibility in Grammarl…" at bounding box center [320, 390] width 562 height 15
drag, startPoint x: 132, startPoint y: 379, endPoint x: 41, endPoint y: 376, distance: 90.8
click at [41, 397] on p "Data Driven Practices" at bounding box center [320, 404] width 562 height 15
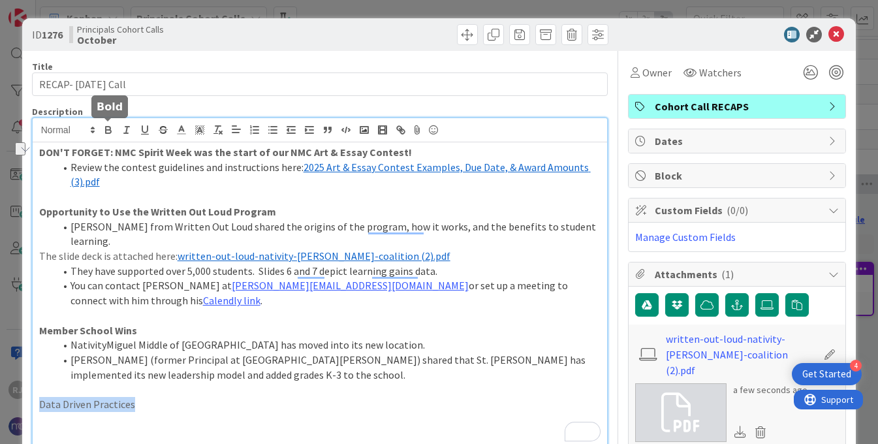
click at [107, 130] on icon "button" at bounding box center [108, 131] width 5 height 3
click at [176, 397] on p "Data Driven Practices" at bounding box center [320, 404] width 562 height 15
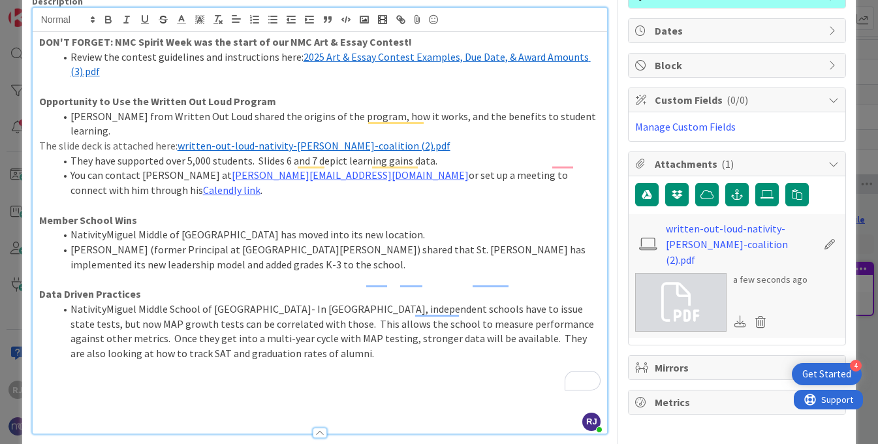
scroll to position [117, 0]
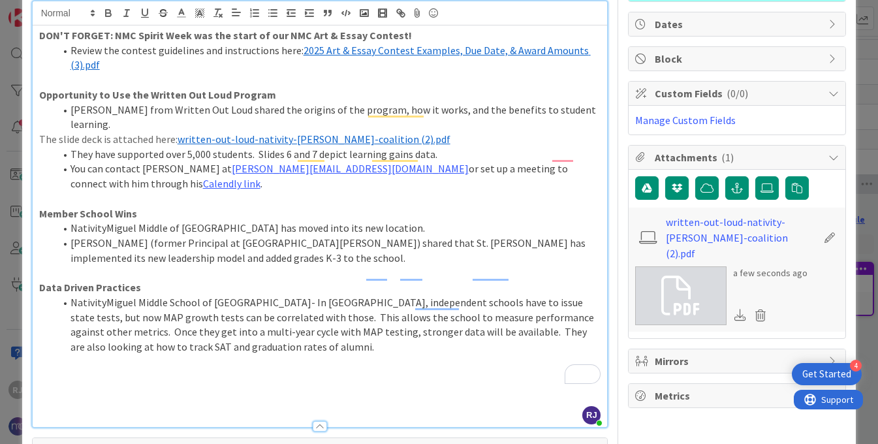
click at [204, 321] on li "NativityMiguel Middle School of Buffalo- In NY, independent schools have to iss…" at bounding box center [328, 324] width 547 height 59
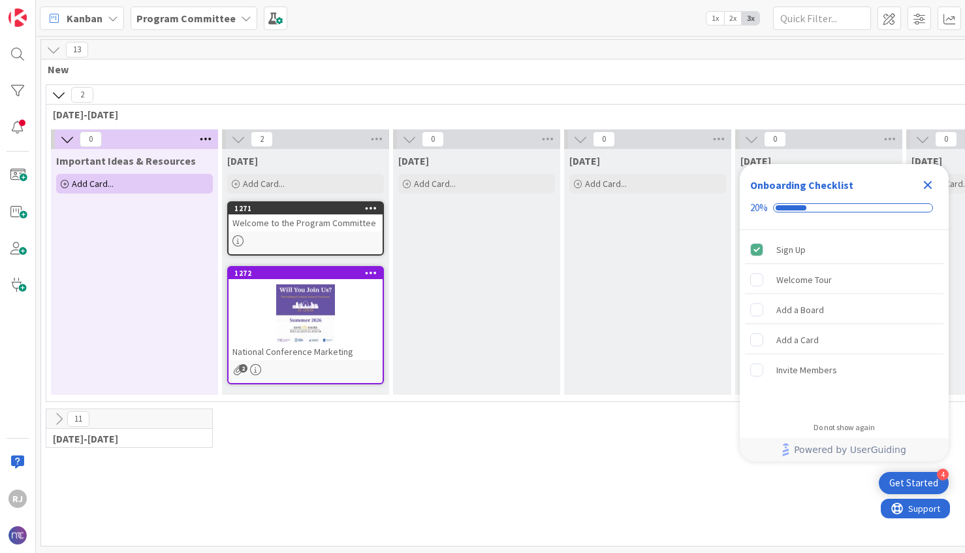
click at [195, 8] on div "Program Committee" at bounding box center [194, 19] width 127 height 24
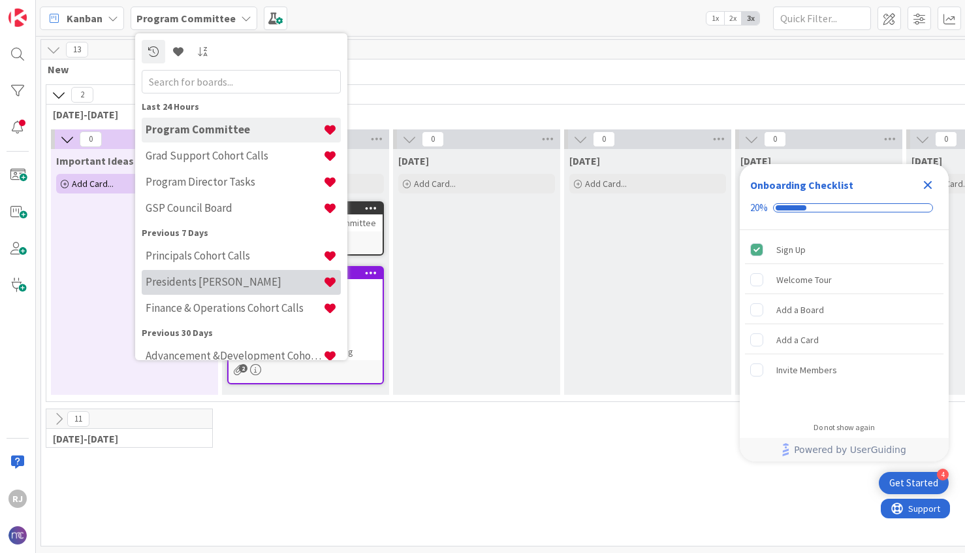
click at [192, 281] on h4 "Presidents Cohort Calls" at bounding box center [235, 281] width 178 height 13
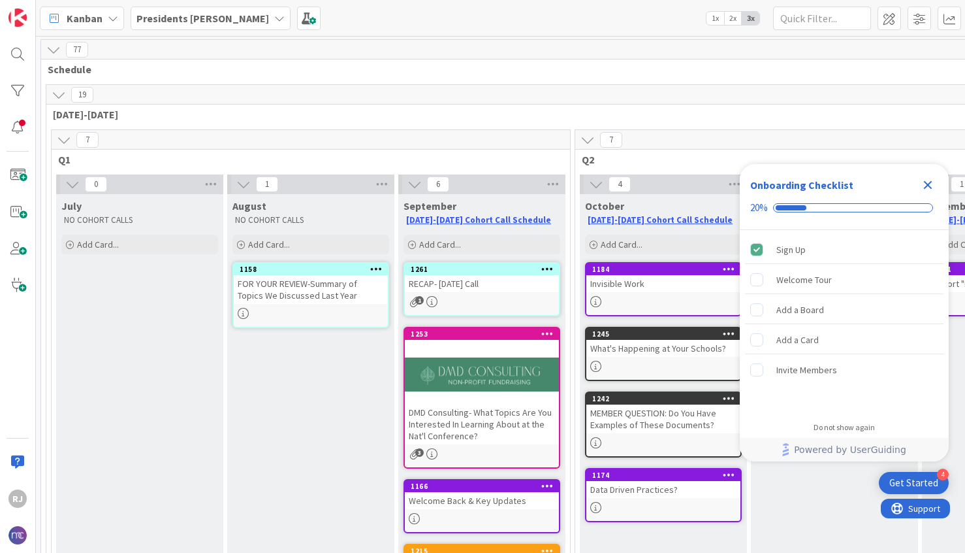
click at [232, 13] on b "Presidents Cohort Calls" at bounding box center [202, 18] width 133 height 13
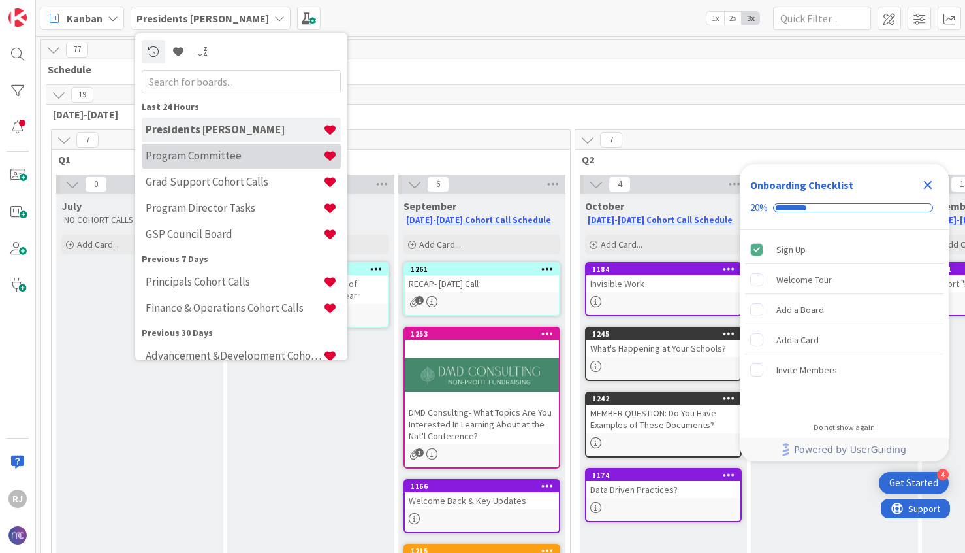
click at [184, 162] on h4 "Program Committee" at bounding box center [235, 155] width 178 height 13
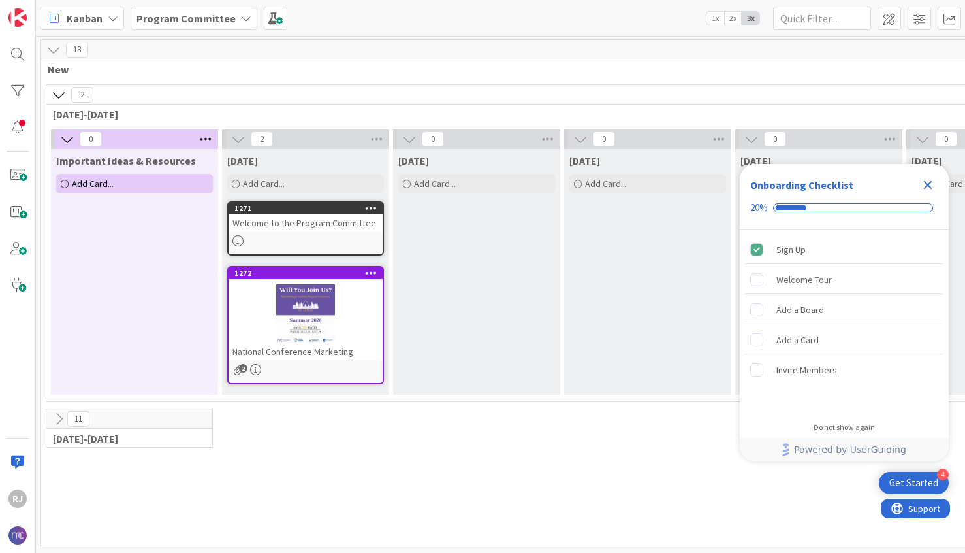
click at [201, 18] on b "Program Committee" at bounding box center [185, 18] width 99 height 13
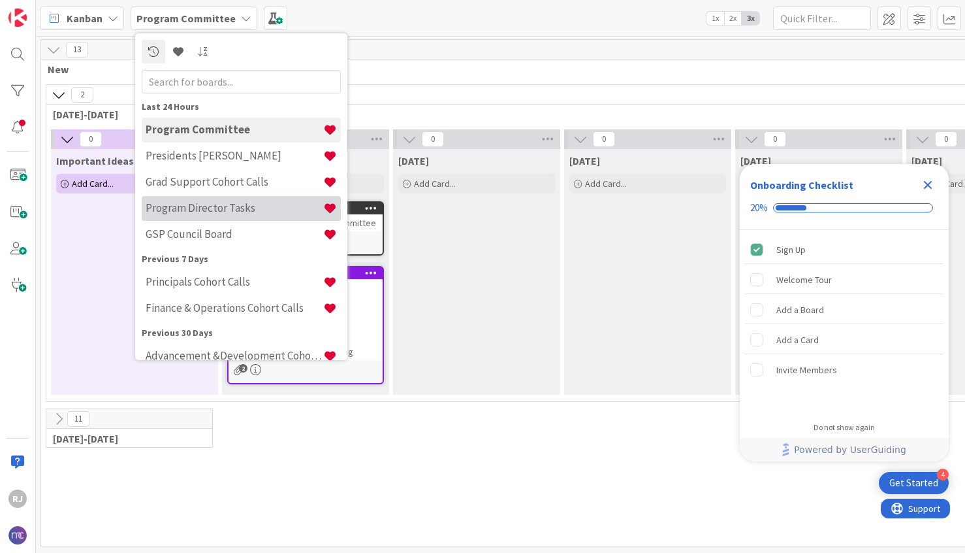
click at [207, 206] on h4 "Program Director Tasks" at bounding box center [235, 207] width 178 height 13
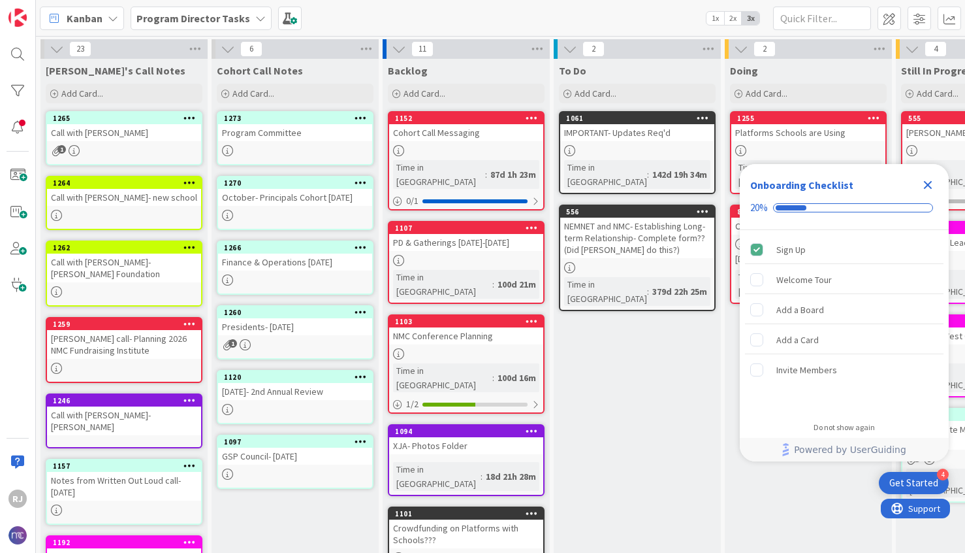
click at [931, 183] on icon "Close Checklist" at bounding box center [928, 185] width 16 height 16
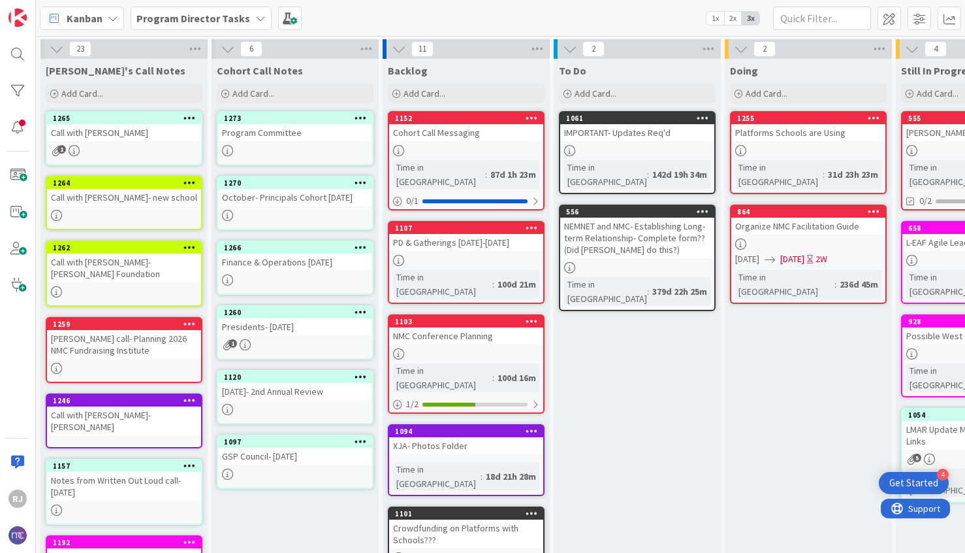
click at [299, 204] on div "October- Principals Cohort October 1" at bounding box center [295, 197] width 154 height 17
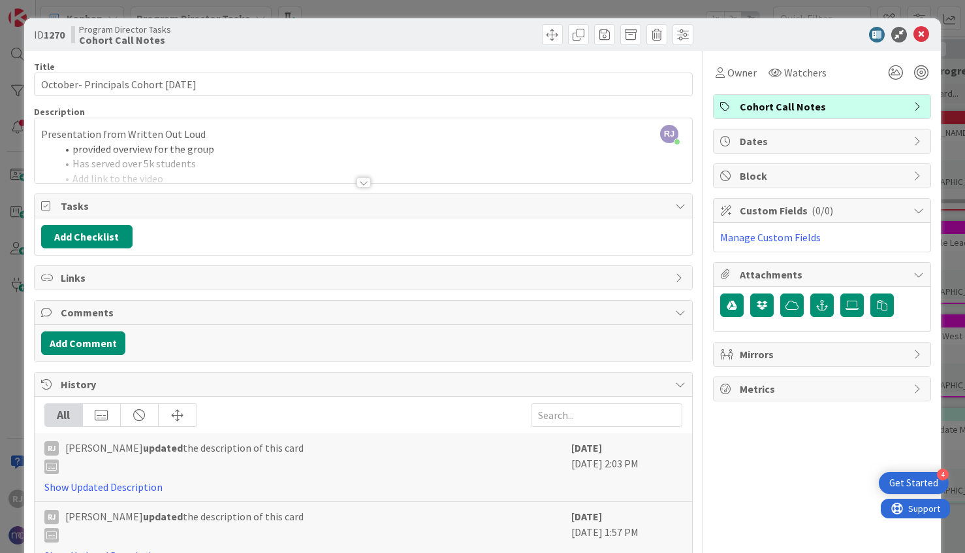
click at [369, 180] on div at bounding box center [364, 182] width 14 height 10
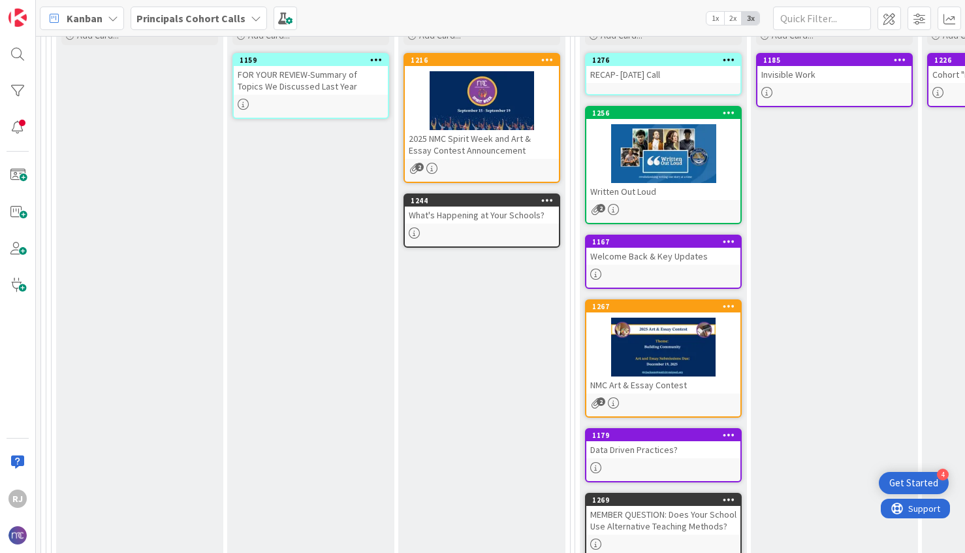
scroll to position [289, 0]
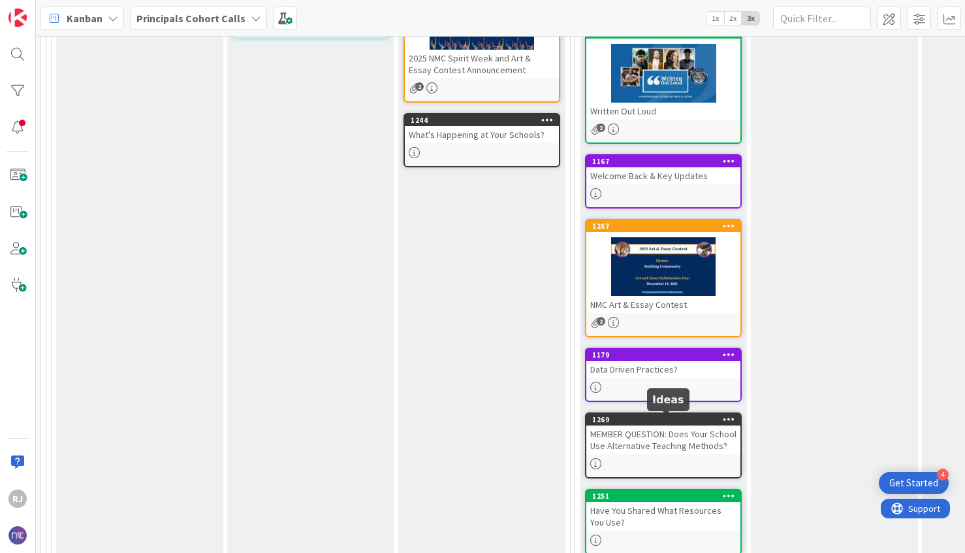
click at [664, 414] on div at bounding box center [666, 413] width 8 height 4
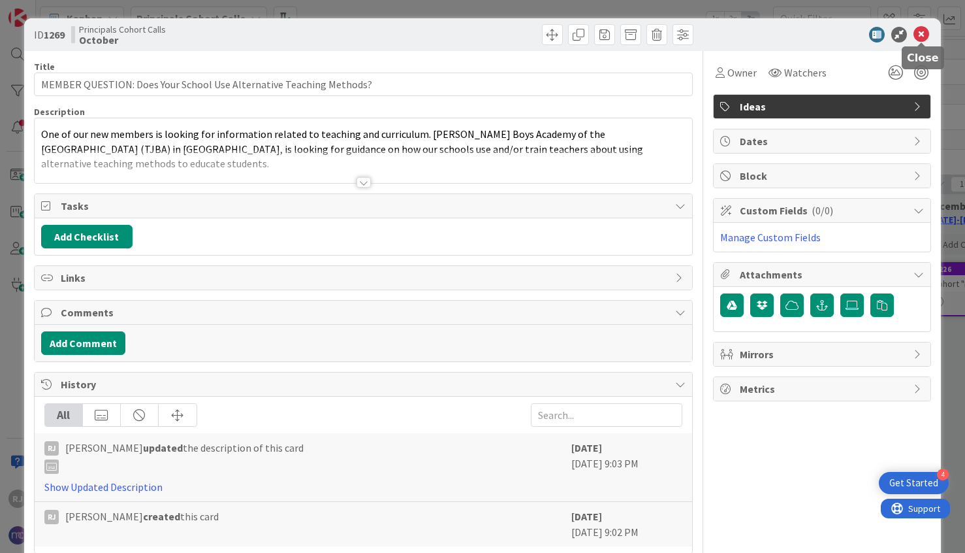
click at [925, 33] on icon at bounding box center [922, 35] width 16 height 16
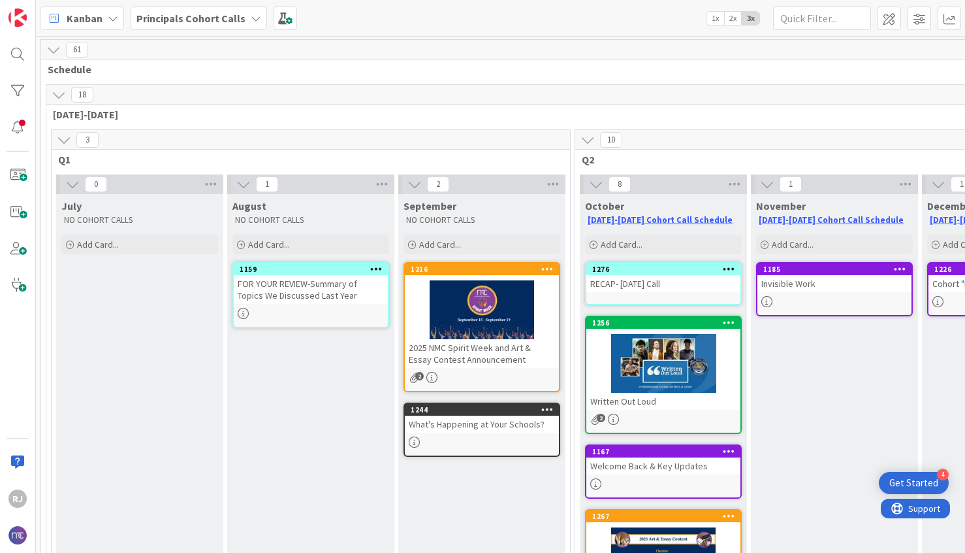
scroll to position [61, 0]
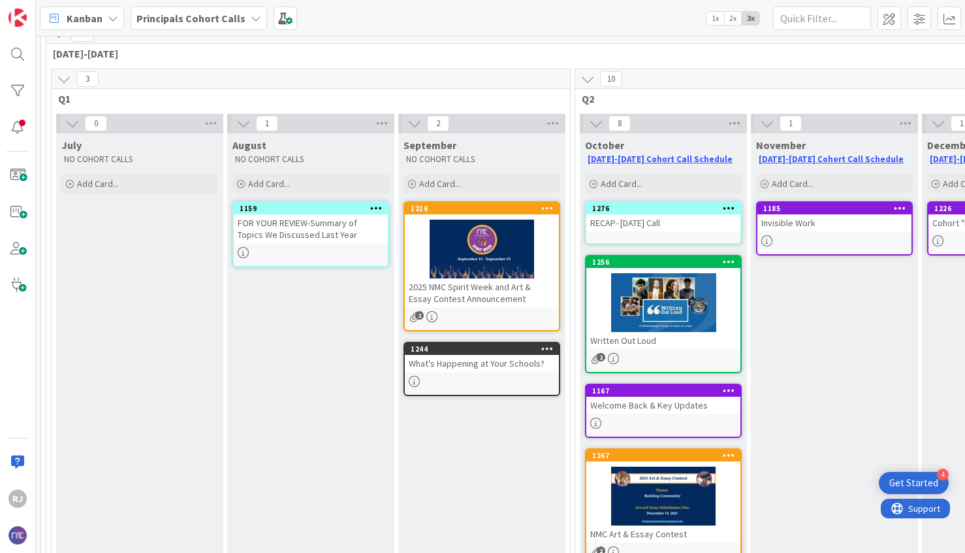
click at [662, 475] on div at bounding box center [663, 495] width 154 height 59
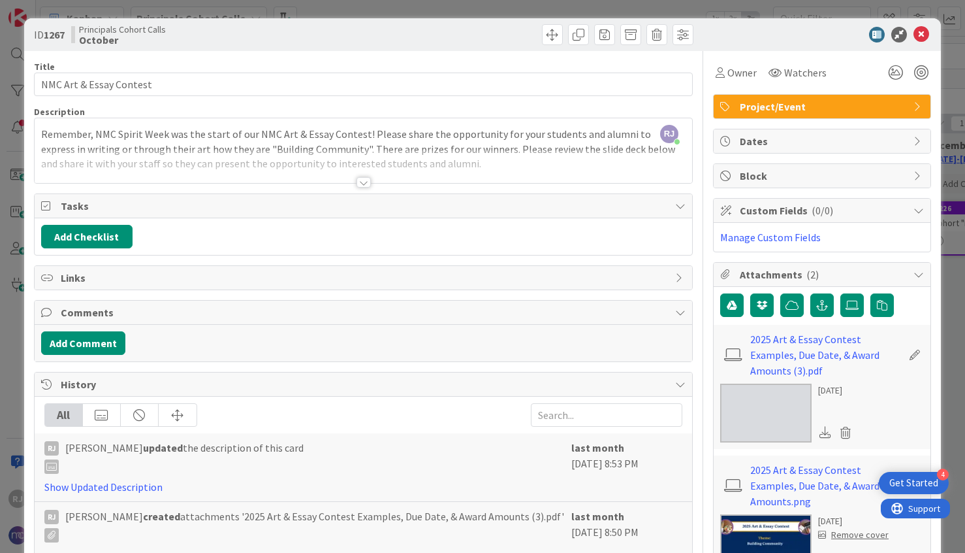
click at [366, 182] on div at bounding box center [364, 182] width 14 height 10
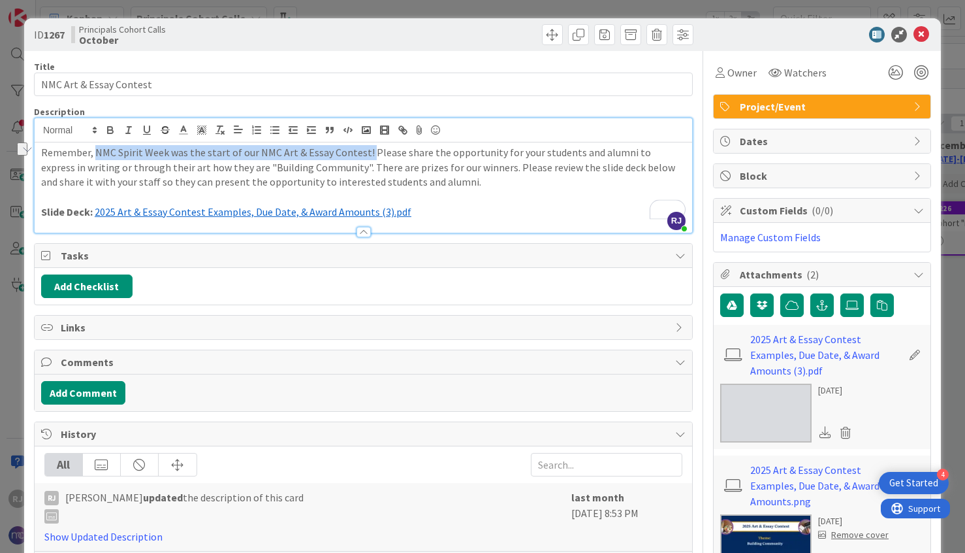
drag, startPoint x: 363, startPoint y: 152, endPoint x: 93, endPoint y: 154, distance: 269.7
click at [93, 154] on p "Remember, NMC Spirit Week was the start of our NMC Art & Essay Contest! Please …" at bounding box center [363, 167] width 645 height 44
copy p "NMC Spirit Week was the start of our NMC Art & Essay Contest!"
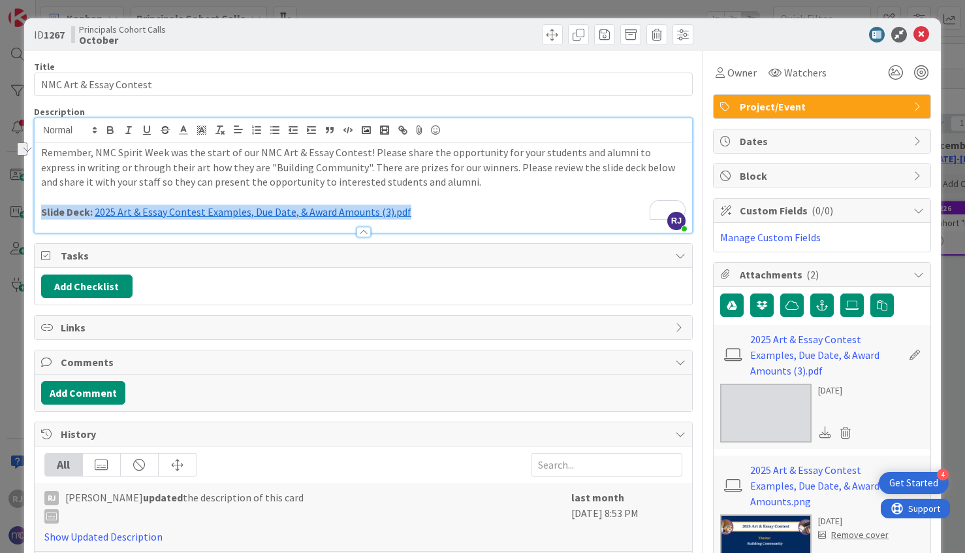
drag, startPoint x: 409, startPoint y: 215, endPoint x: 39, endPoint y: 215, distance: 370.3
click at [39, 215] on div "ID 1267 Principals Cohort Calls October Title 23 / 128 NMC Art & Essay Contest …" at bounding box center [482, 276] width 965 height 553
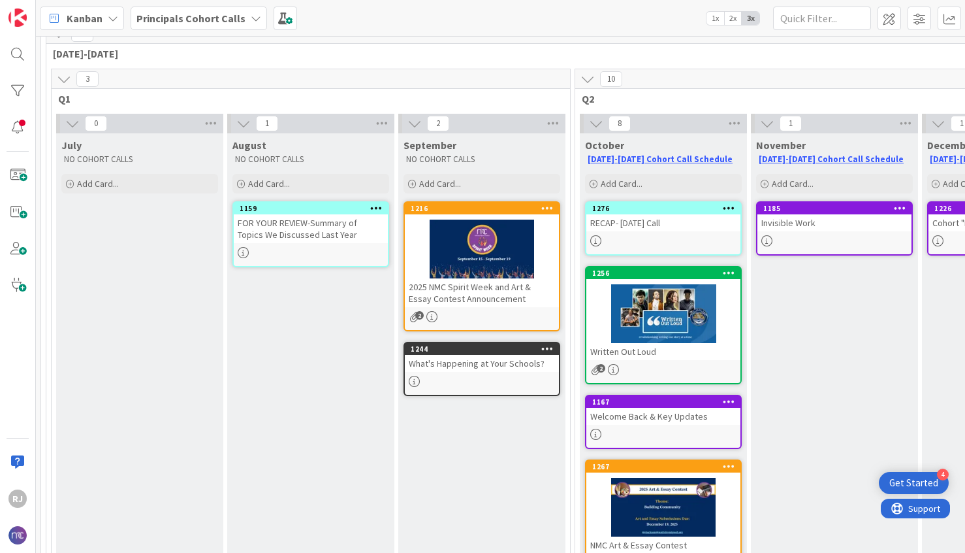
click at [636, 492] on div at bounding box center [663, 506] width 154 height 59
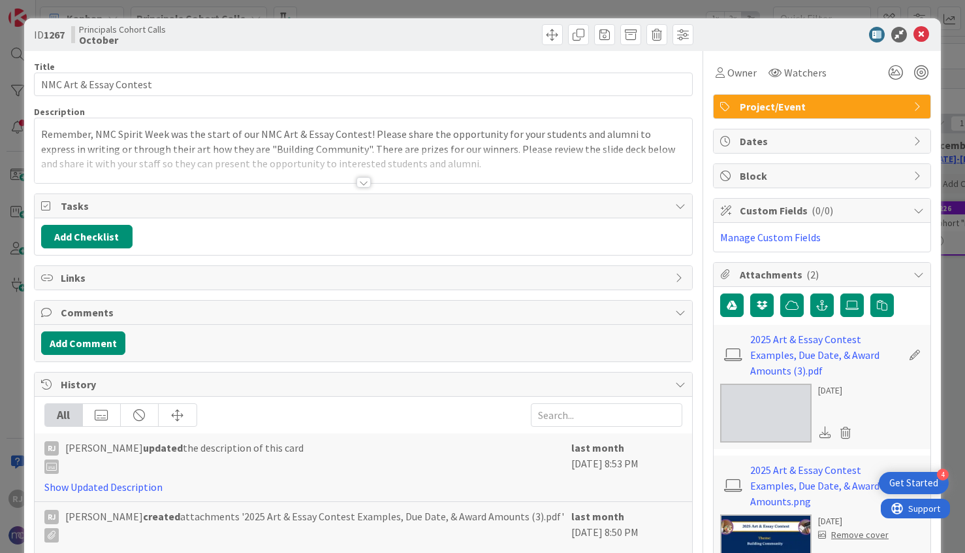
click at [365, 181] on div at bounding box center [364, 182] width 14 height 10
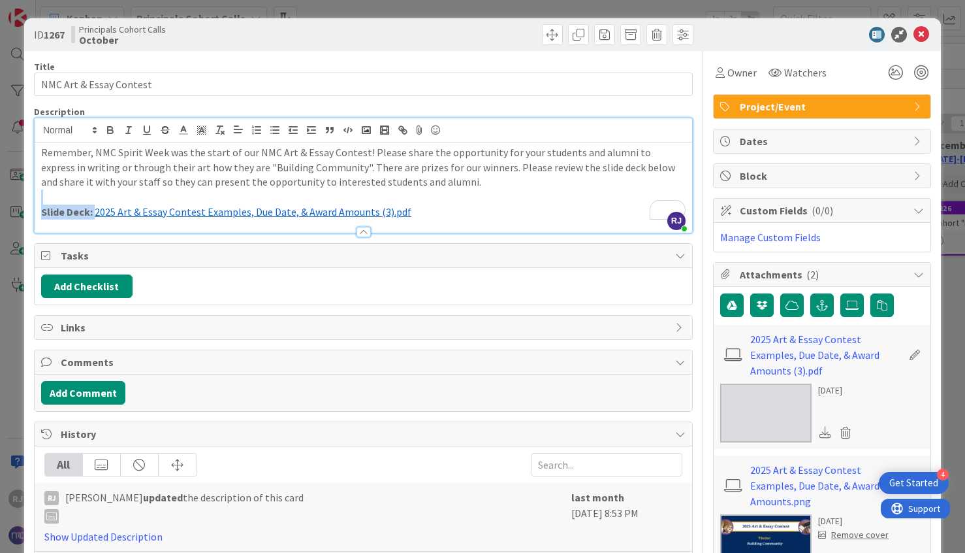
drag, startPoint x: 413, startPoint y: 212, endPoint x: 98, endPoint y: 205, distance: 315.5
click at [98, 205] on p "Slide Deck: ﻿ 2025 Art & Essay Contest Examples, Due Date, & Award Amounts (3).…" at bounding box center [363, 211] width 645 height 15
click at [412, 207] on p "Slide Deck: ﻿ 2025 Art & Essay Contest Examples, Due Date, & Award Amounts (3).…" at bounding box center [363, 211] width 645 height 15
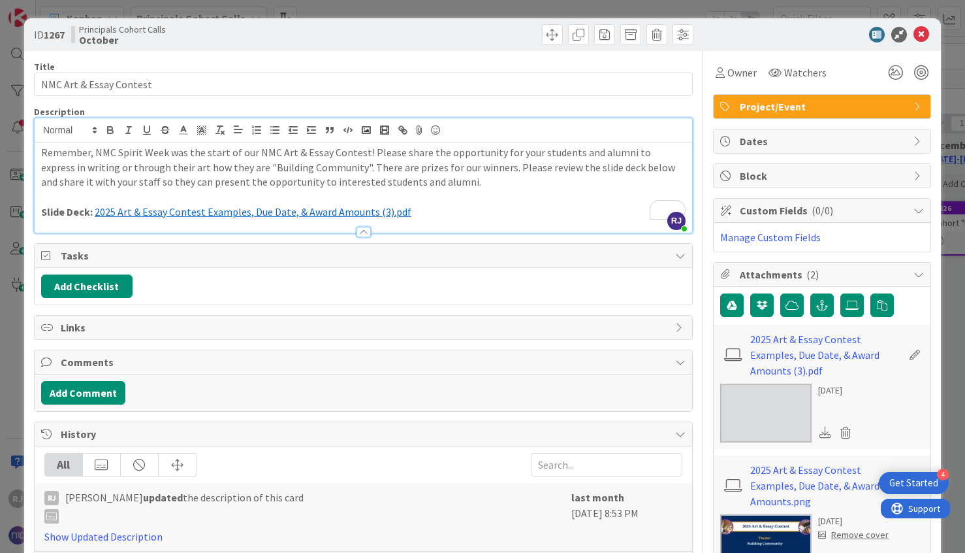
click at [412, 207] on p "Slide Deck: ﻿ 2025 Art & Essay Contest Examples, Due Date, & Award Amounts (3).…" at bounding box center [363, 211] width 645 height 15
drag, startPoint x: 412, startPoint y: 207, endPoint x: 274, endPoint y: 197, distance: 138.8
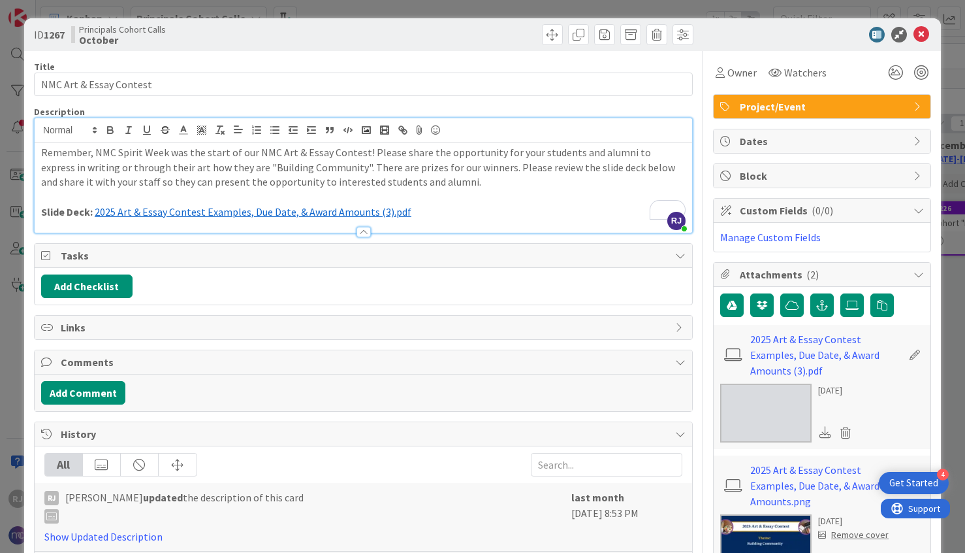
click at [274, 197] on div "Remember, NMC Spirit Week was the start of our NMC Art & Essay Contest! Please …" at bounding box center [364, 187] width 658 height 90
drag, startPoint x: 39, startPoint y: 208, endPoint x: 293, endPoint y: 223, distance: 254.5
click at [294, 224] on div "Description RJ Roslynn Jackson just joined Remember, NMC Spirit Week was the st…" at bounding box center [363, 169] width 659 height 127
copy p "Slide Deck: ﻿ 2025 Art & Essay Contest Examples, Due Date, & Award Amounts (3).…"
click at [923, 36] on icon at bounding box center [922, 35] width 16 height 16
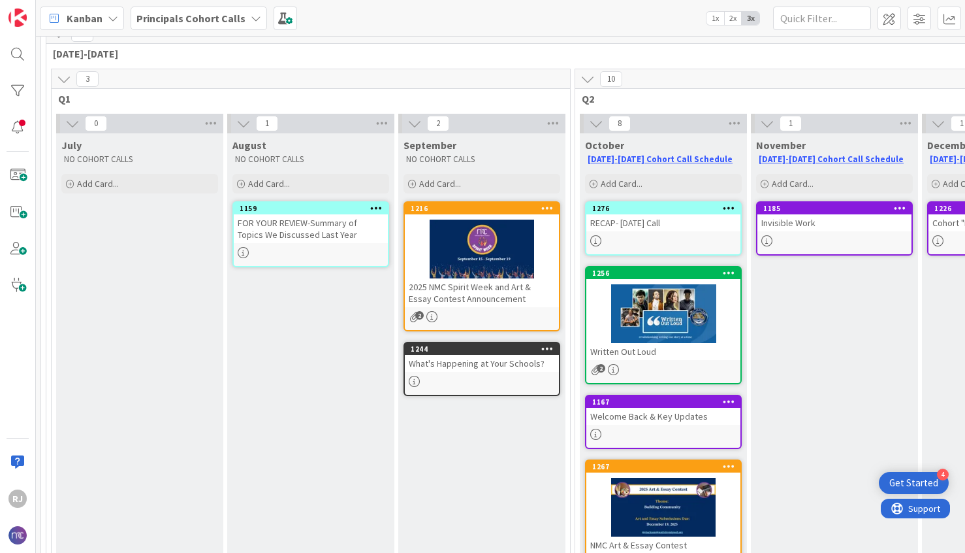
click at [653, 227] on div "RECAP- [DATE] Call" at bounding box center [663, 222] width 154 height 17
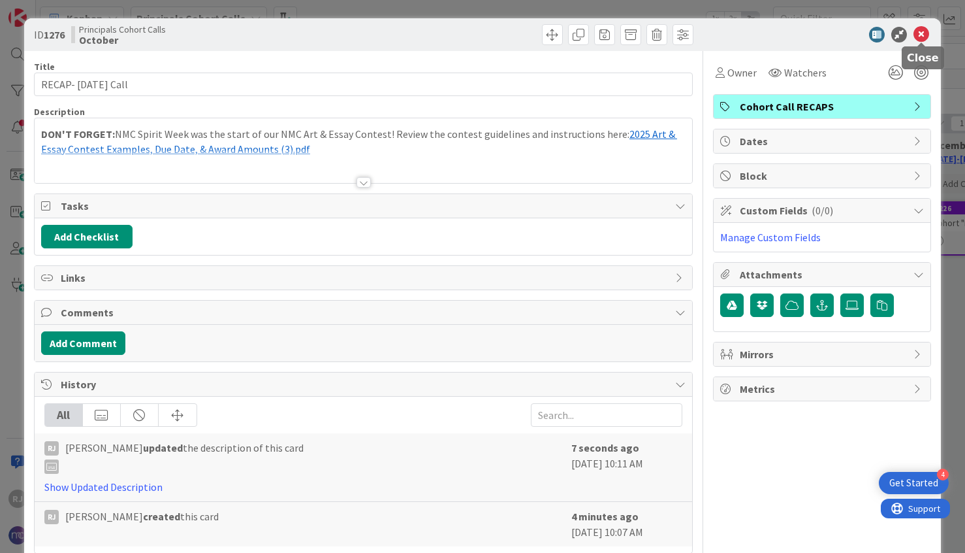
click at [926, 33] on icon at bounding box center [922, 35] width 16 height 16
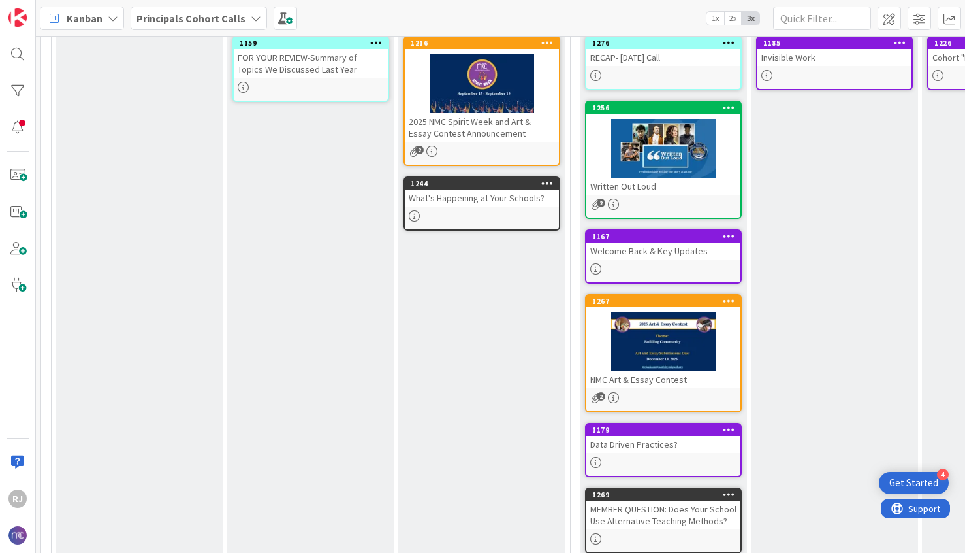
scroll to position [157, 0]
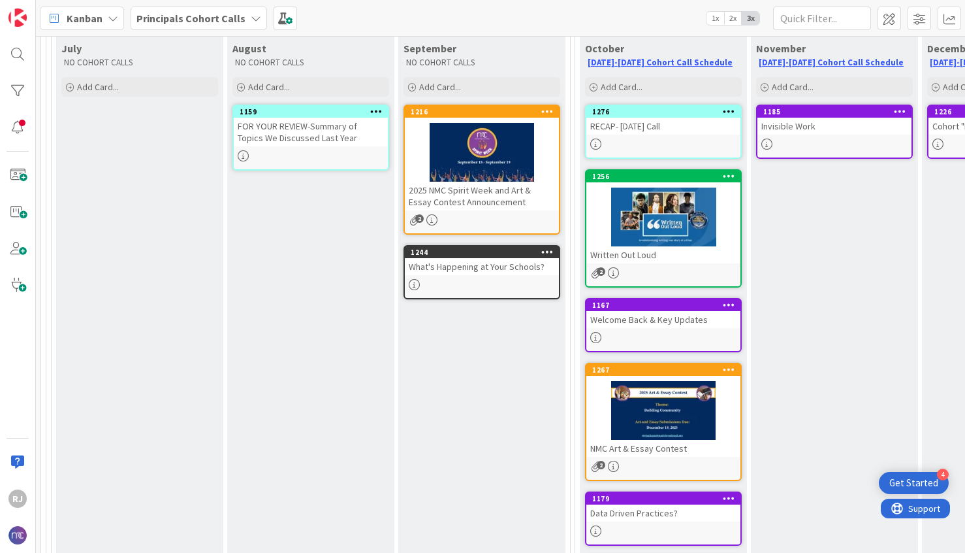
click at [622, 214] on div at bounding box center [663, 216] width 154 height 59
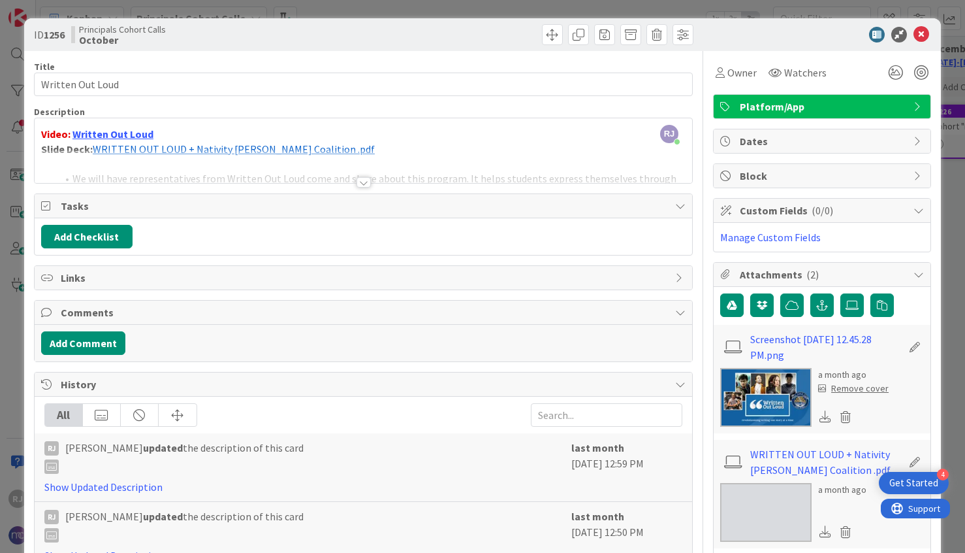
click at [287, 148] on div "Video: Written Out Loud Slide Deck: ﻿ WRITTEN OUT LOUD + Nativity Miguel Coalit…" at bounding box center [364, 153] width 658 height 59
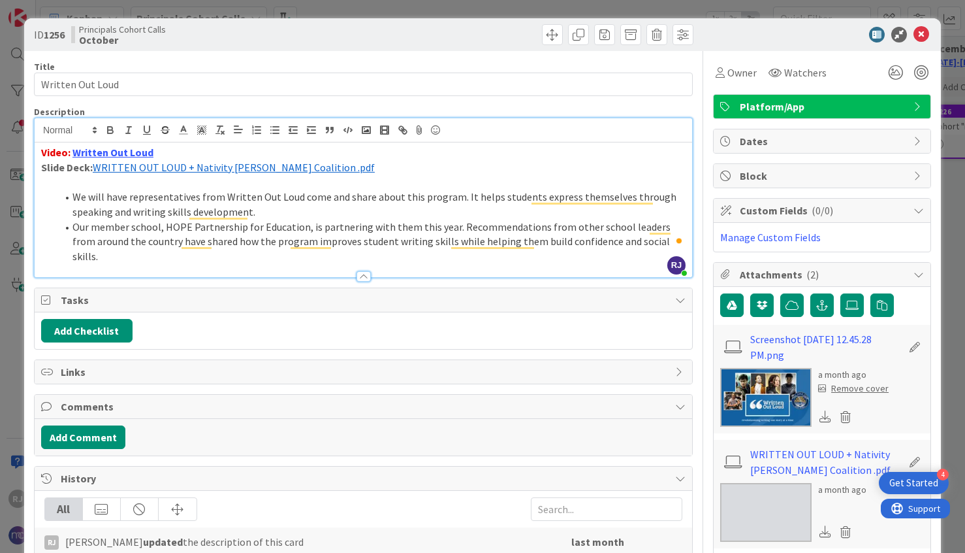
click at [273, 167] on span "WRITTEN OUT LOUD + Nativity Miguel Coalition .pdf" at bounding box center [234, 167] width 282 height 13
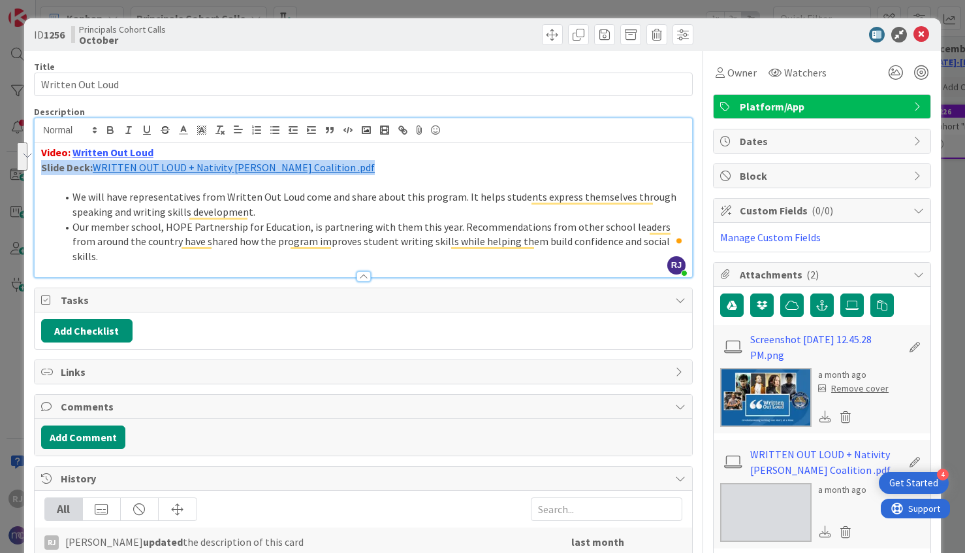
drag, startPoint x: 336, startPoint y: 168, endPoint x: 236, endPoint y: 155, distance: 100.1
click at [236, 155] on div "Video: Written Out Loud Slide Deck: ﻿ WRITTEN OUT LOUD + Nativity Miguel Coalit…" at bounding box center [364, 209] width 658 height 135
copy div "Slide Deck: ﻿ WRITTEN OUT LOUD + Nativity Miguel Coalition .pdf"
click at [327, 170] on p "Slide Deck: ﻿ WRITTEN OUT LOUD + Nativity Miguel Coalition .pdf ﻿" at bounding box center [363, 167] width 645 height 15
drag, startPoint x: 327, startPoint y: 167, endPoint x: 269, endPoint y: 155, distance: 59.2
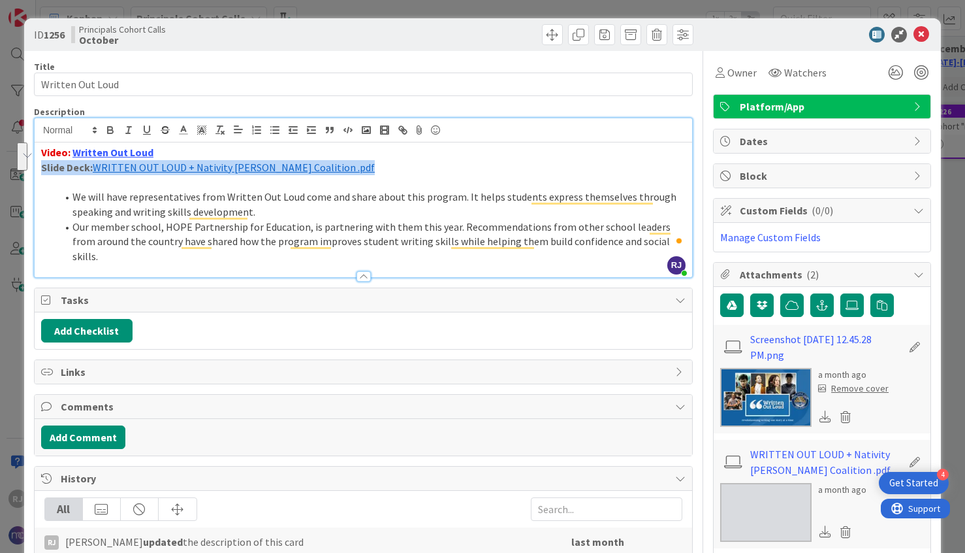
click at [269, 155] on div "Video: Written Out Loud Slide Deck: ﻿ WRITTEN OUT LOUD + Nativity Miguel Coalit…" at bounding box center [364, 209] width 658 height 135
copy div "Slide Deck: ﻿ WRITTEN OUT LOUD + Nativity Miguel Coalition .pdf"
click at [581, 163] on p "Slide Deck: ﻿ WRITTEN OUT LOUD + Nativity Miguel Coalition .pdf ﻿" at bounding box center [363, 167] width 645 height 15
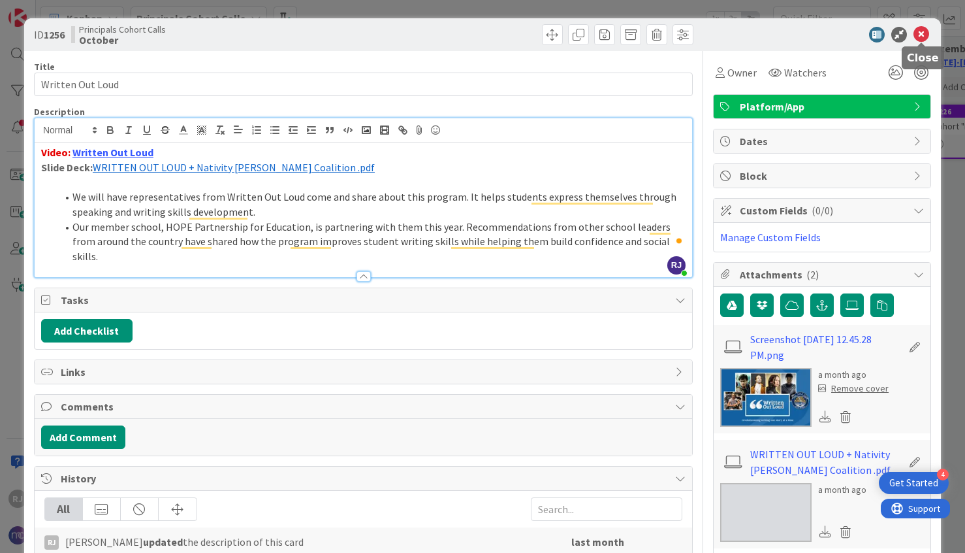
click at [924, 37] on icon at bounding box center [922, 35] width 16 height 16
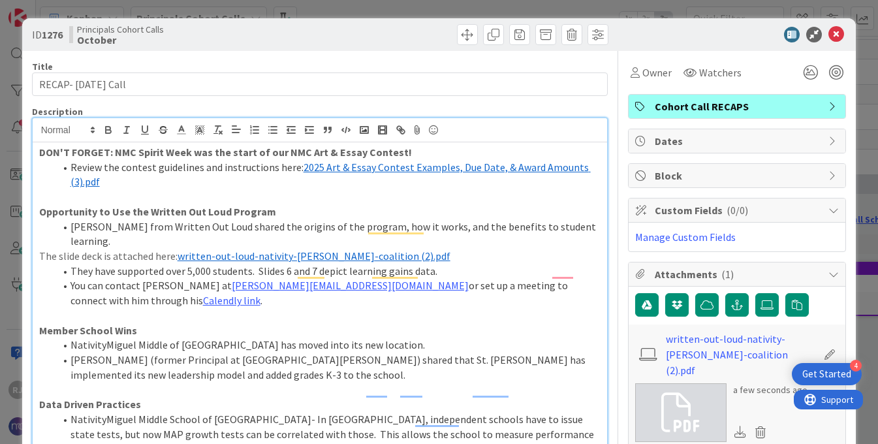
scroll to position [117, 0]
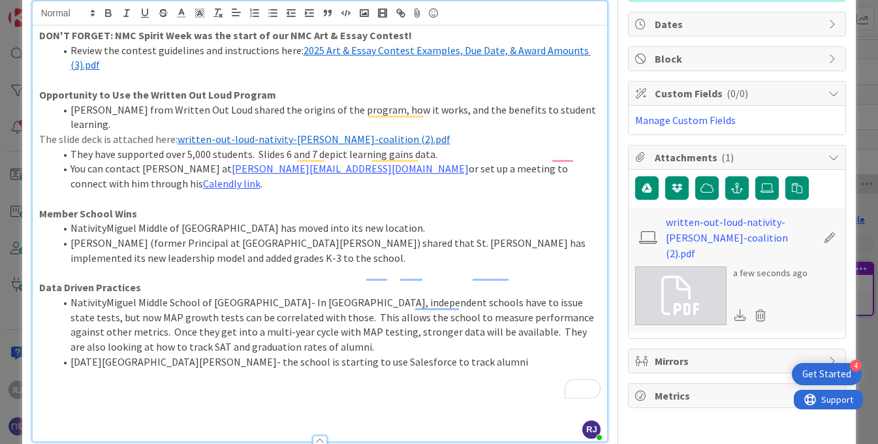
click at [385, 355] on li "[DATE][GEOGRAPHIC_DATA][PERSON_NAME]- the school is starting to use Salesforce …" at bounding box center [328, 362] width 547 height 15
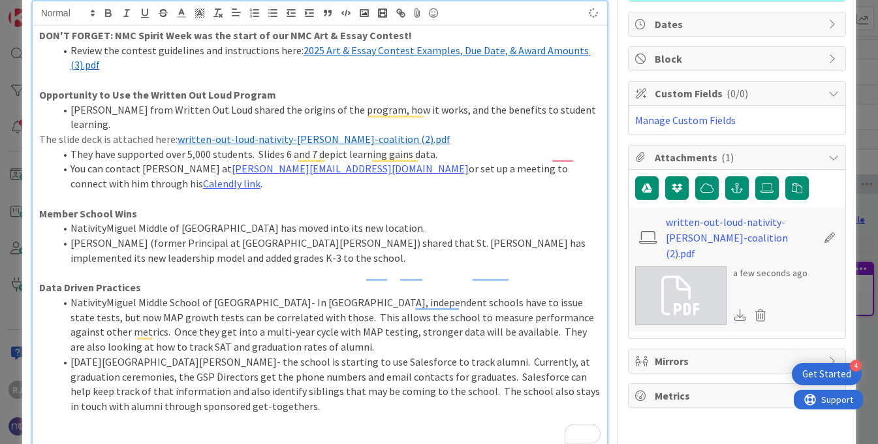
click at [142, 381] on li "[DATE][GEOGRAPHIC_DATA][PERSON_NAME]- the school is starting to use Salesforce …" at bounding box center [328, 384] width 547 height 59
click at [282, 414] on li "[GEOGRAPHIC_DATA] [GEOGRAPHIC_DATA]-" at bounding box center [328, 421] width 547 height 15
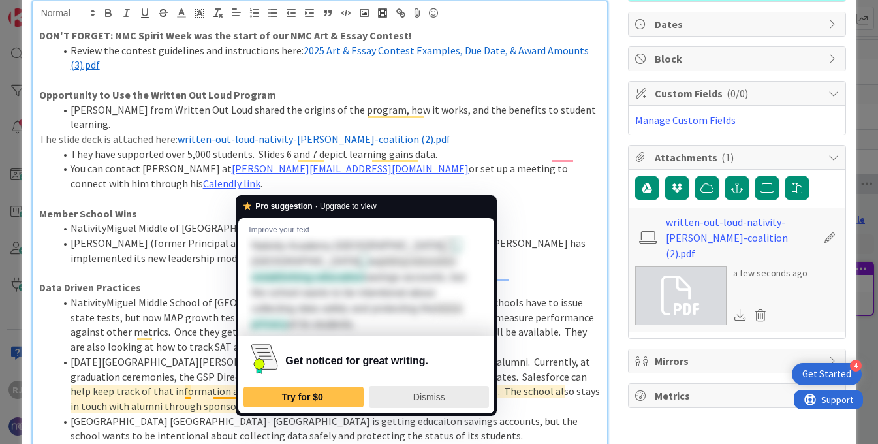
click at [415, 392] on span "Dismiss" at bounding box center [429, 397] width 32 height 10
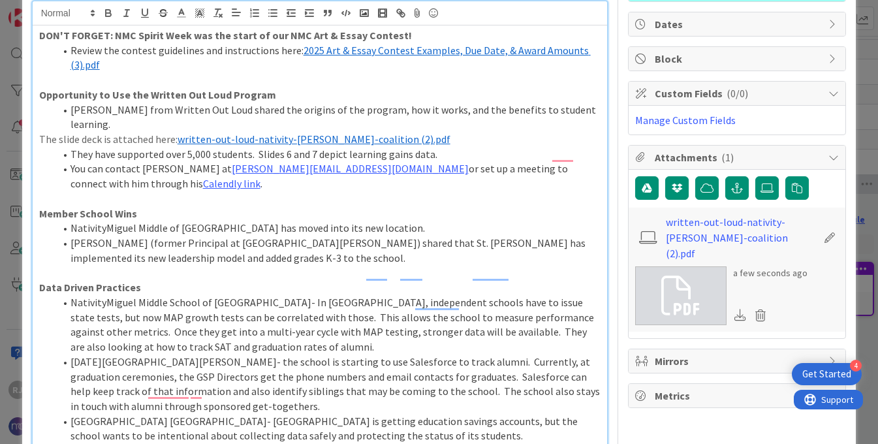
click at [346, 414] on li "[GEOGRAPHIC_DATA] [GEOGRAPHIC_DATA]- [GEOGRAPHIC_DATA] is getting education sav…" at bounding box center [328, 428] width 547 height 29
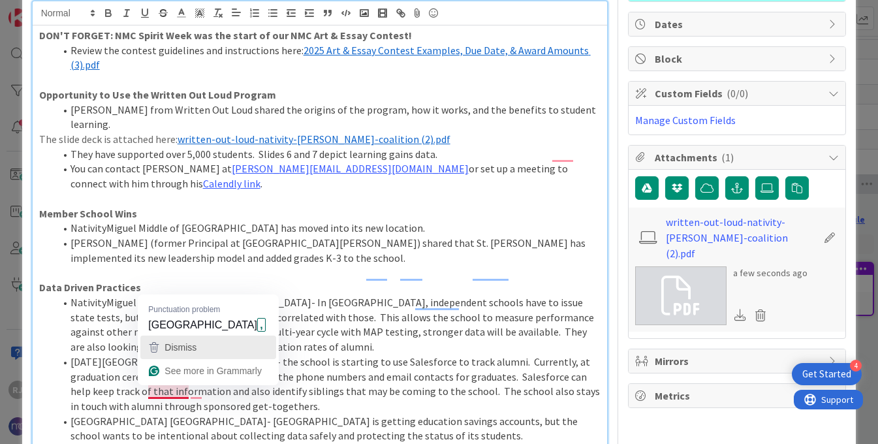
click at [199, 345] on div "Dismiss" at bounding box center [208, 348] width 124 height 20
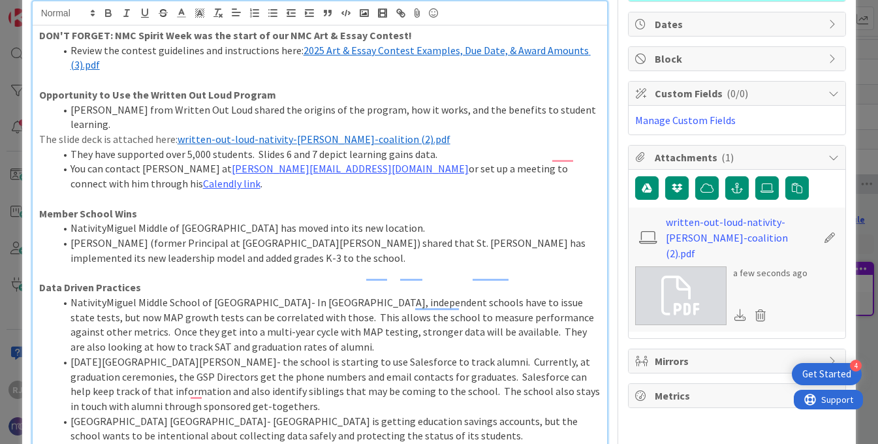
click at [347, 414] on li "[GEOGRAPHIC_DATA] [GEOGRAPHIC_DATA]- [GEOGRAPHIC_DATA] is getting education sav…" at bounding box center [328, 428] width 547 height 29
click at [240, 236] on li "[PERSON_NAME] (former Principal at [GEOGRAPHIC_DATA][PERSON_NAME]) shared that …" at bounding box center [328, 250] width 547 height 29
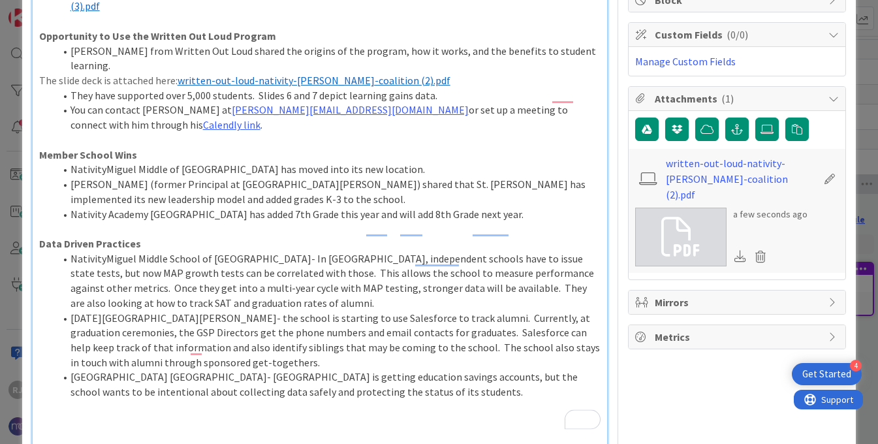
scroll to position [176, 0]
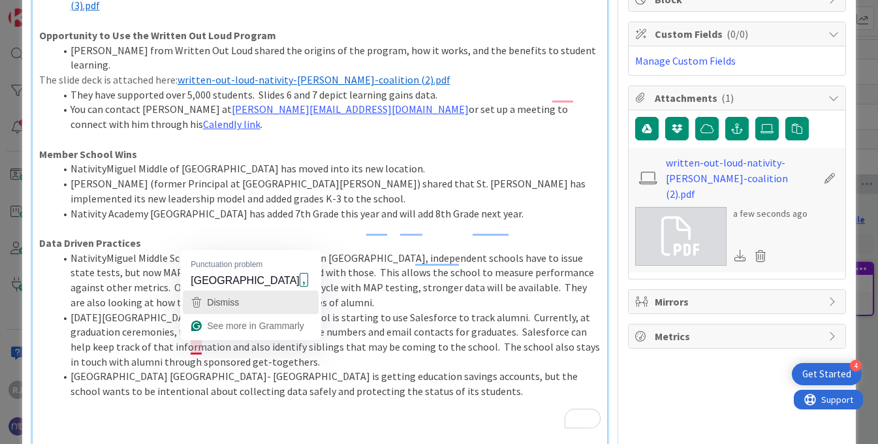
click at [220, 300] on span "Dismiss" at bounding box center [223, 302] width 32 height 10
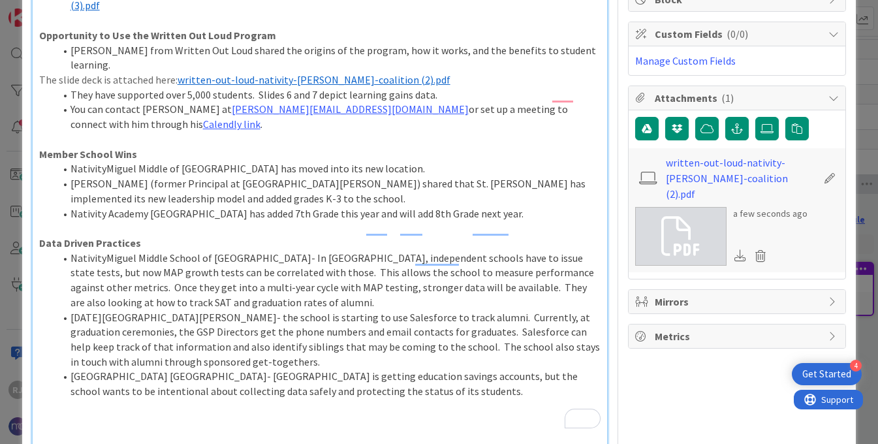
click at [355, 369] on li "Nativity Academy Houston- TX is getting education savings accounts, but the sch…" at bounding box center [328, 383] width 547 height 29
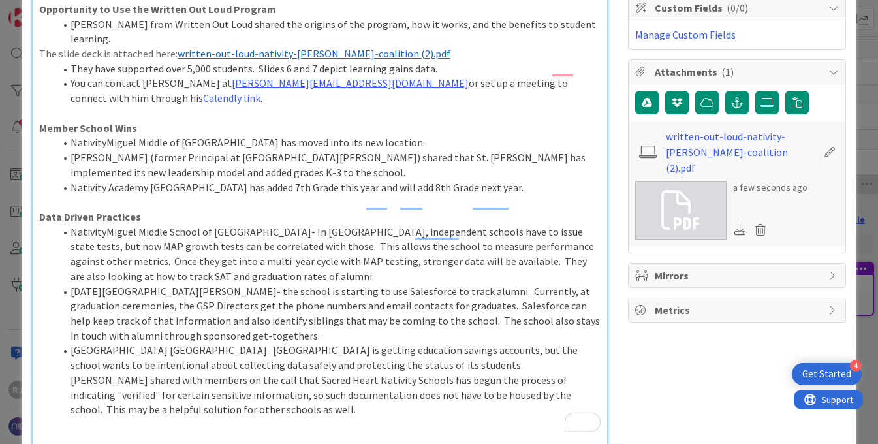
scroll to position [208, 0]
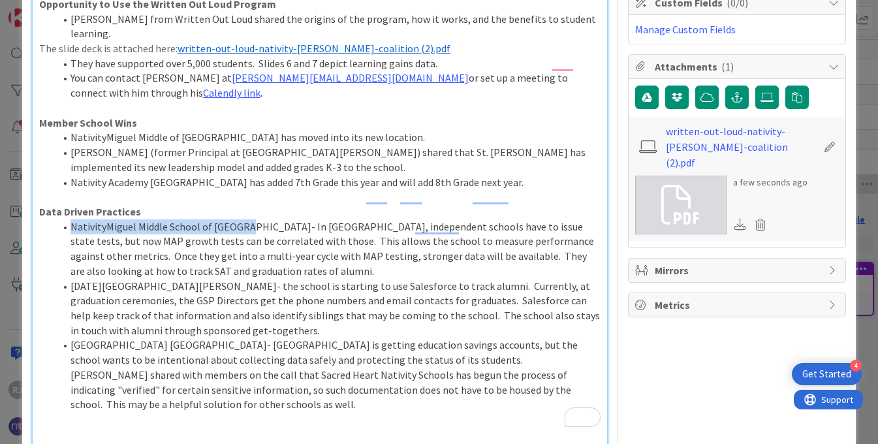
drag, startPoint x: 240, startPoint y: 199, endPoint x: 72, endPoint y: 202, distance: 167.9
click at [72, 219] on li "NativityMiguel Middle School of Buffalo- In NY, independent schools have to iss…" at bounding box center [328, 248] width 547 height 59
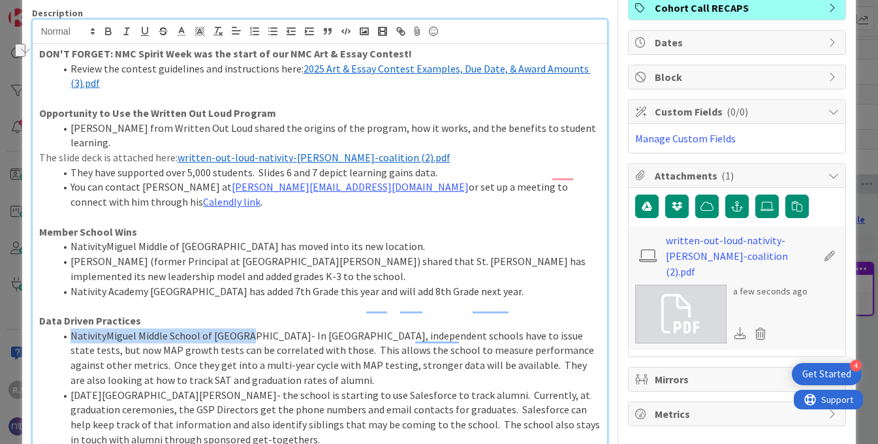
scroll to position [0, 0]
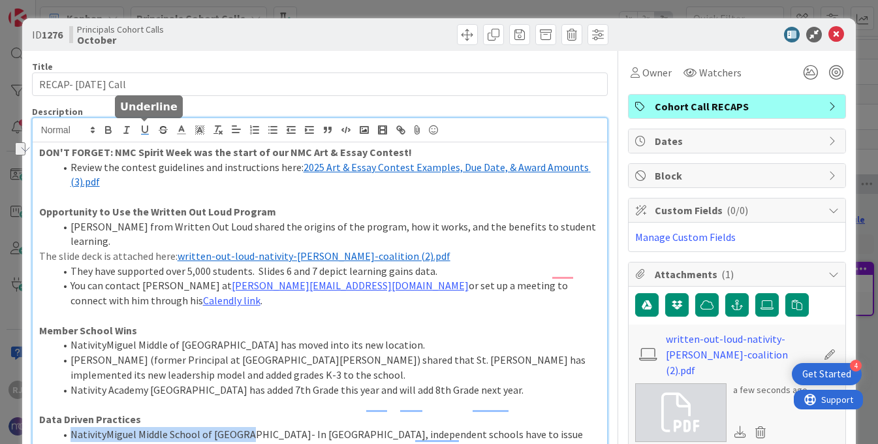
click at [148, 131] on icon "button" at bounding box center [145, 130] width 12 height 12
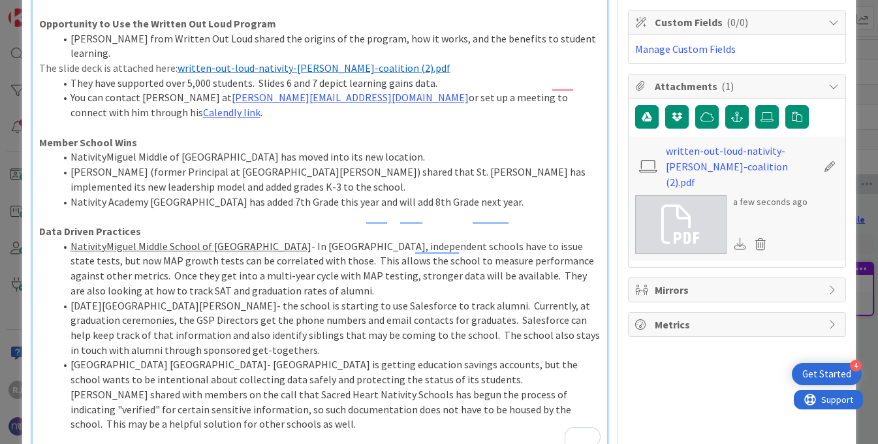
scroll to position [228, 0]
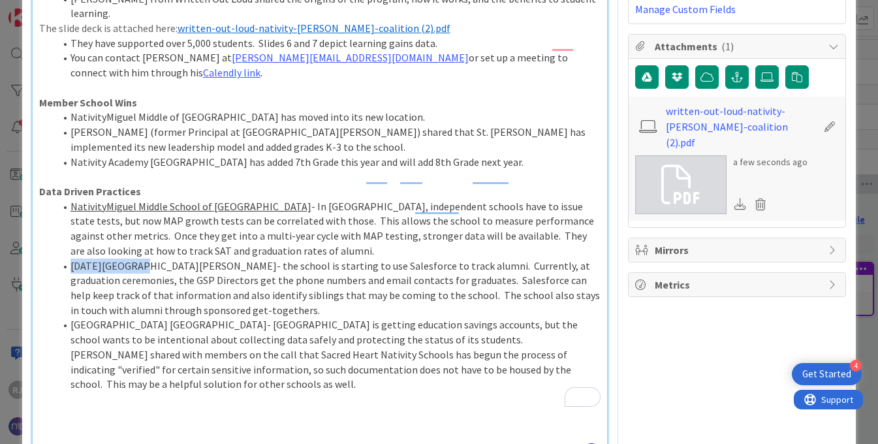
drag, startPoint x: 134, startPoint y: 236, endPoint x: 71, endPoint y: 237, distance: 62.7
click at [71, 259] on li "San Miguel DC- the school is starting to use Salesforce to track alumni. Curren…" at bounding box center [328, 288] width 547 height 59
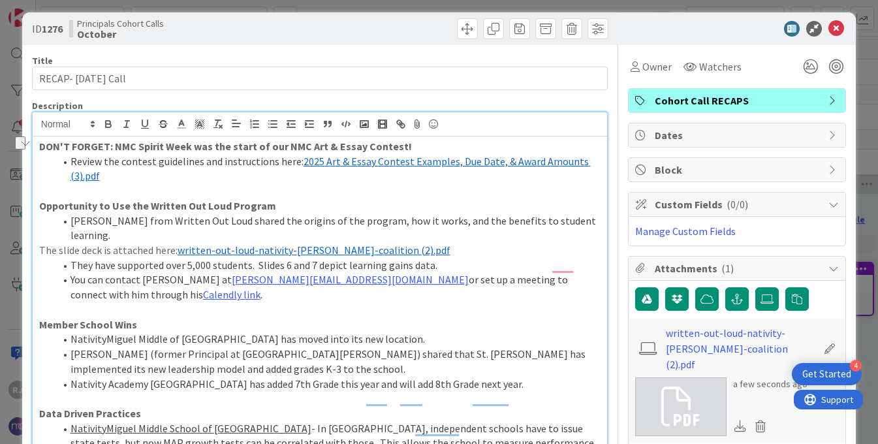
scroll to position [5, 0]
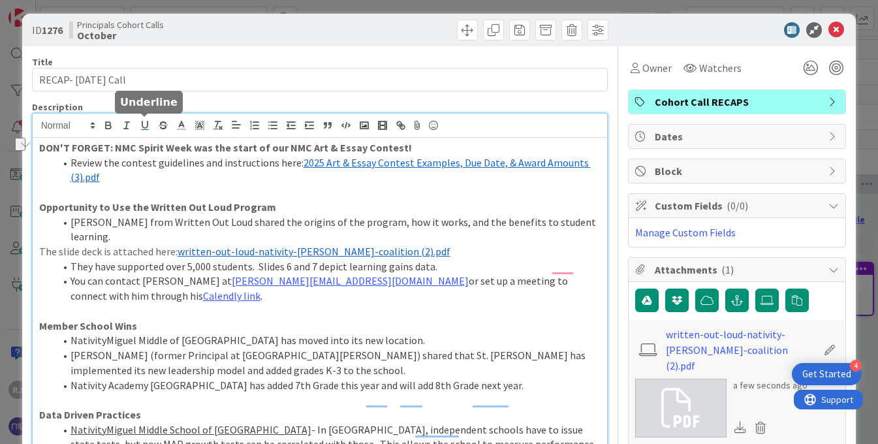
click at [146, 125] on icon "button" at bounding box center [145, 126] width 12 height 12
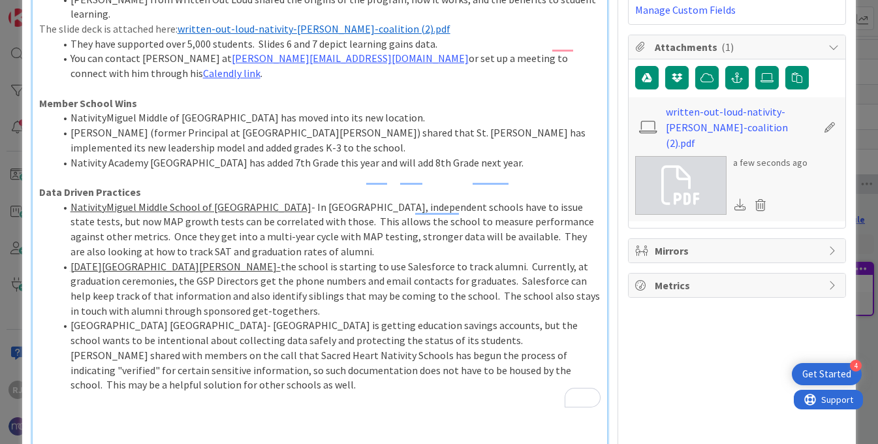
scroll to position [229, 0]
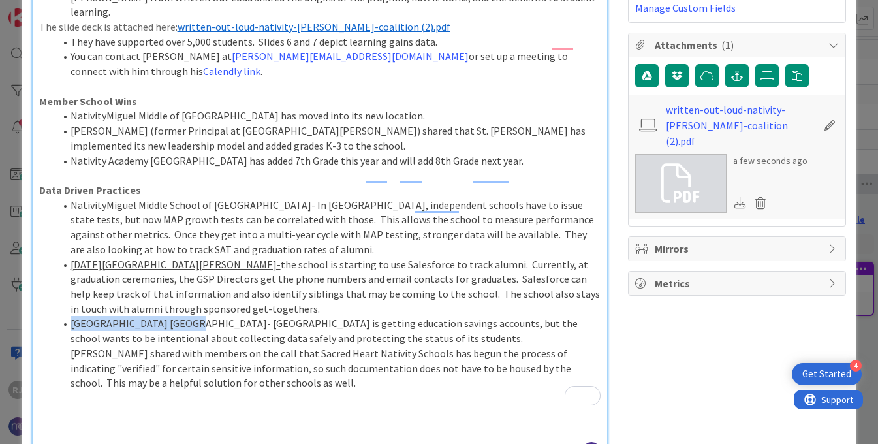
drag, startPoint x: 184, startPoint y: 295, endPoint x: 71, endPoint y: 293, distance: 112.3
click at [71, 316] on li "Nativity Academy Houston- TX is getting education savings accounts, but the sch…" at bounding box center [328, 353] width 547 height 74
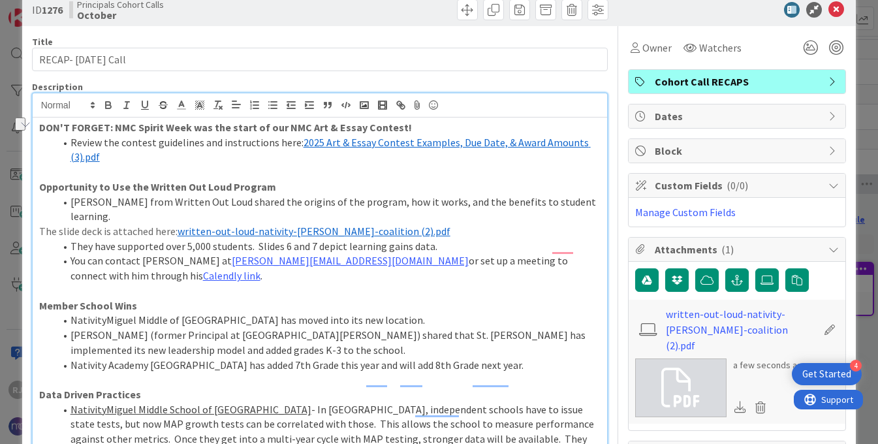
scroll to position [0, 0]
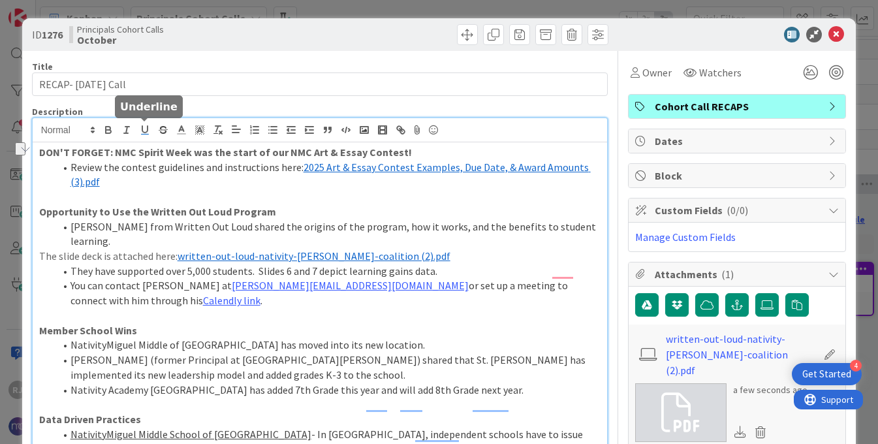
click at [146, 129] on icon "button" at bounding box center [145, 130] width 12 height 12
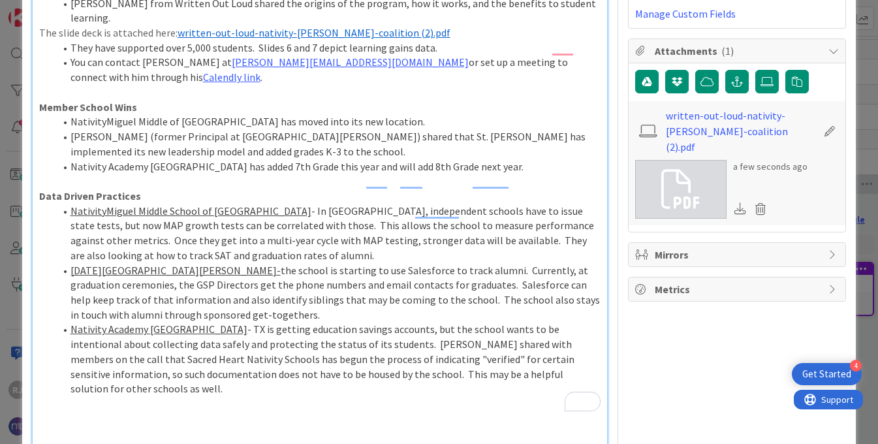
scroll to position [247, 0]
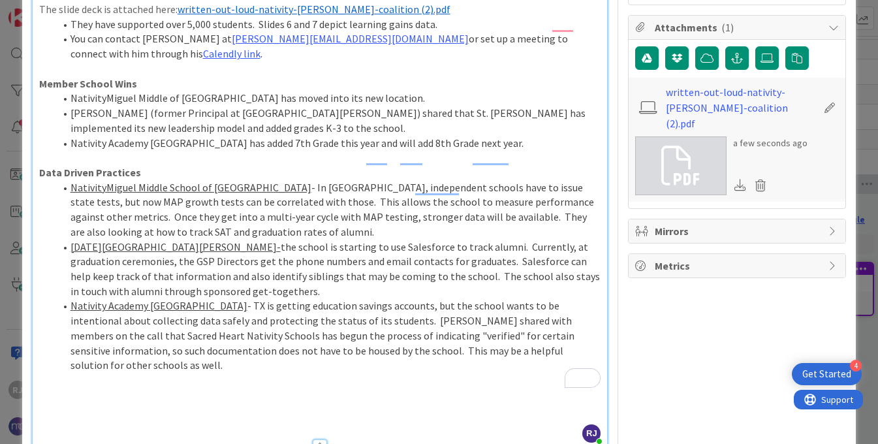
click at [344, 373] on p "To enrich screen reader interactions, please activate Accessibility in Grammarl…" at bounding box center [320, 380] width 562 height 15
click at [580, 321] on li "Nativity Academy Houston - TX is getting education savings accounts, but the sc…" at bounding box center [328, 335] width 547 height 74
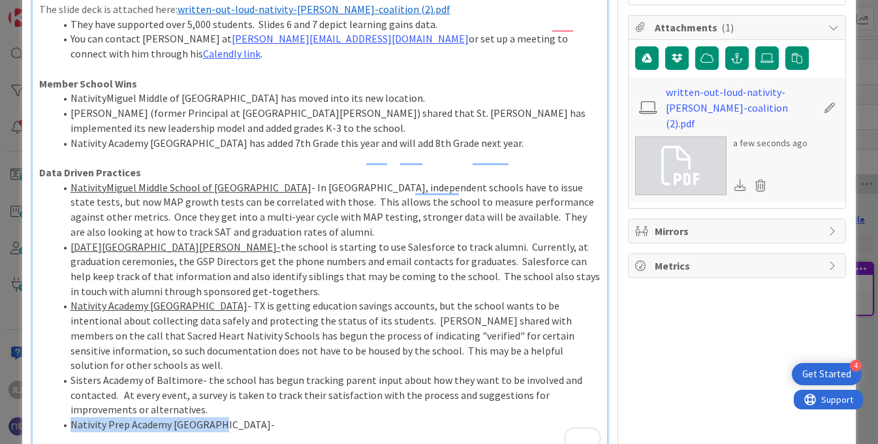
drag, startPoint x: 214, startPoint y: 384, endPoint x: 69, endPoint y: 385, distance: 145.0
click at [69, 417] on li "Nativity Prep Academy San Diego-" at bounding box center [328, 424] width 547 height 15
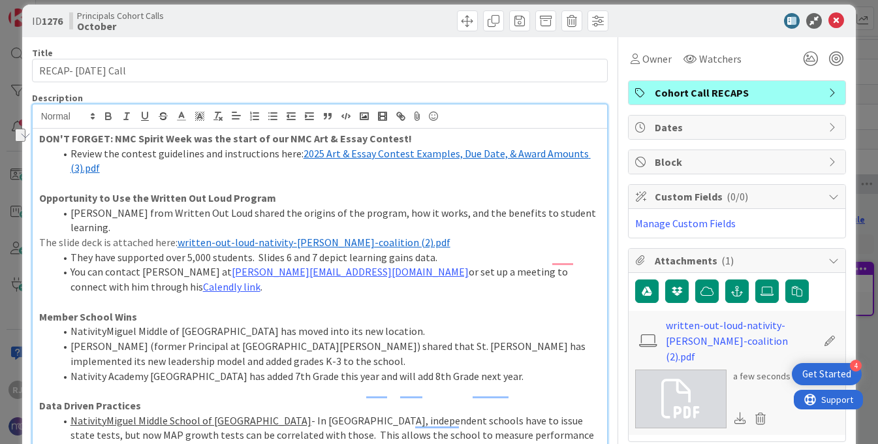
scroll to position [6, 0]
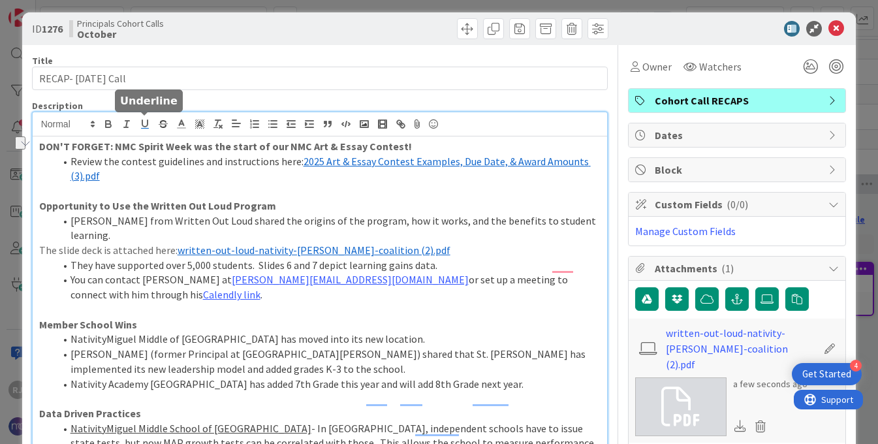
click at [142, 121] on icon "button" at bounding box center [145, 124] width 12 height 12
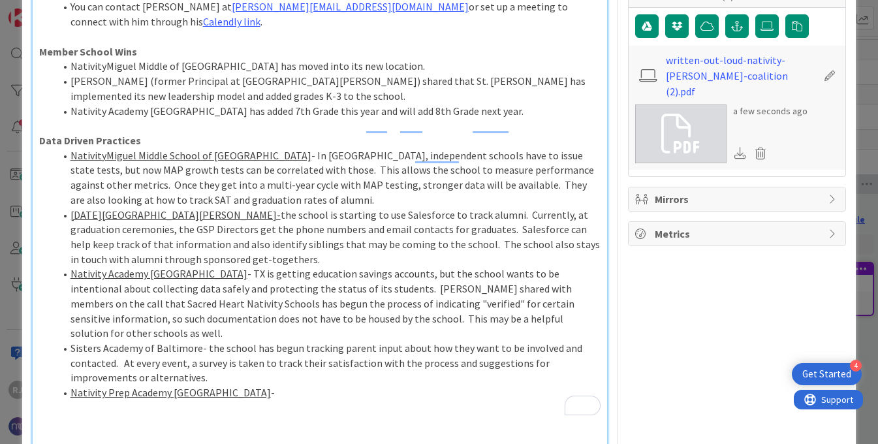
scroll to position [323, 0]
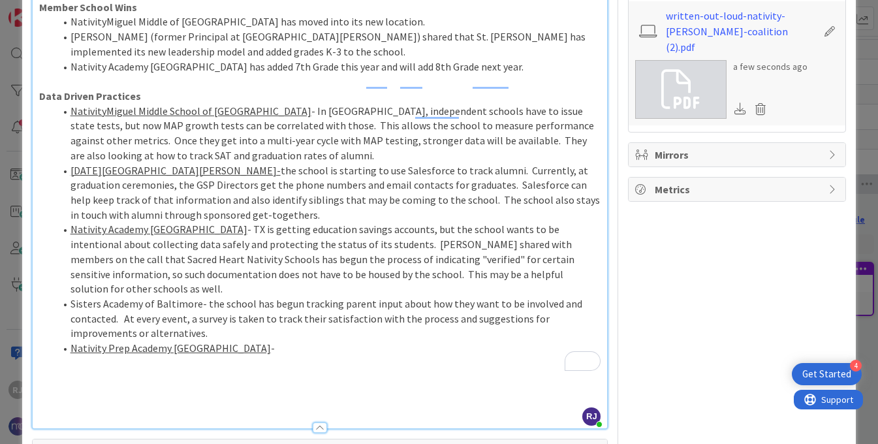
click at [244, 356] on p "To enrich screen reader interactions, please activate Accessibility in Grammarl…" at bounding box center [320, 363] width 562 height 15
click at [236, 341] on li "Nativity Prep Academy San Diego -" at bounding box center [328, 348] width 547 height 15
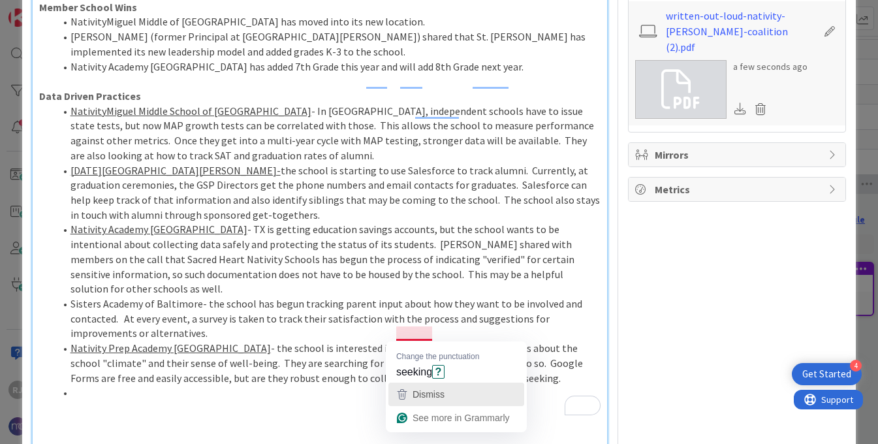
click at [427, 393] on span "Dismiss" at bounding box center [429, 394] width 32 height 10
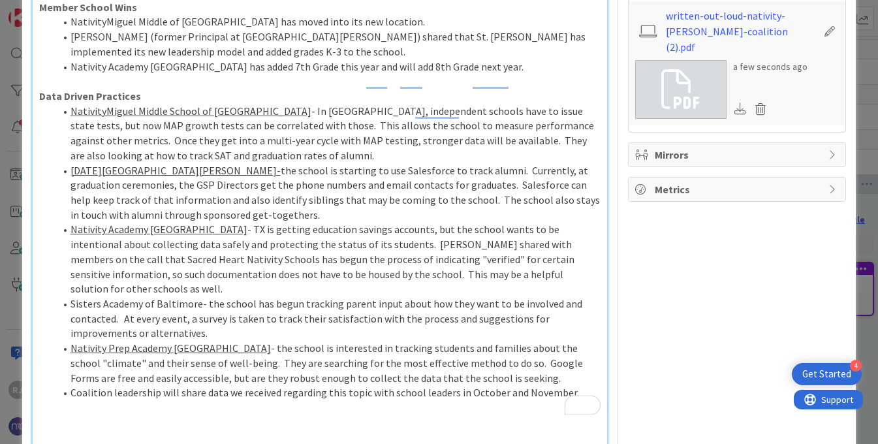
click at [72, 385] on li "Coalition leadership will share data we received regarding this topic with scho…" at bounding box center [328, 392] width 547 height 15
drag, startPoint x: 549, startPoint y: 347, endPoint x: 496, endPoint y: 346, distance: 52.9
click at [496, 385] on li "Coalition leadership will share data we received regarding this topic with scho…" at bounding box center [328, 399] width 547 height 29
click at [394, 385] on li "Coalition leadership will share the data we received regarding this topic with …" at bounding box center [328, 392] width 547 height 15
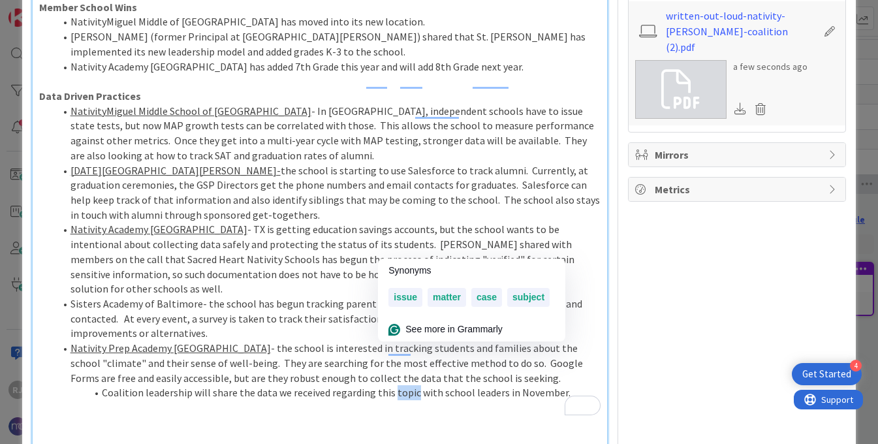
click at [394, 385] on li "Coalition leadership will share the data we received regarding this topic with …" at bounding box center [328, 392] width 547 height 15
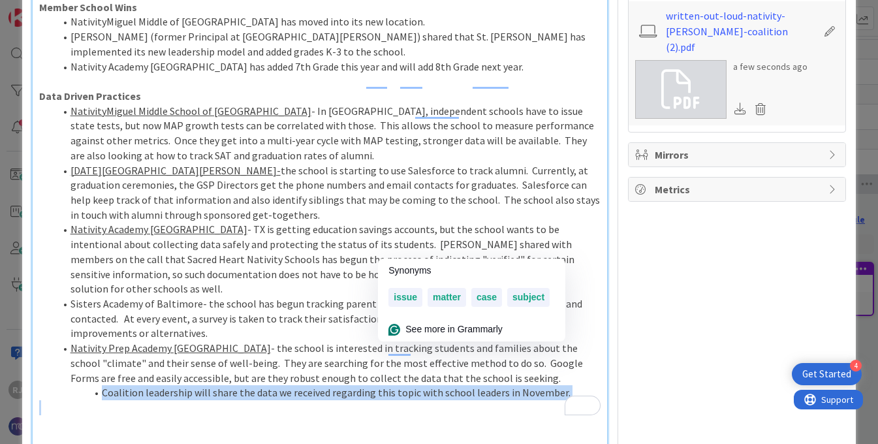
click at [394, 385] on li "Coalition leadership will share the data we received regarding this topic with …" at bounding box center [328, 392] width 547 height 15
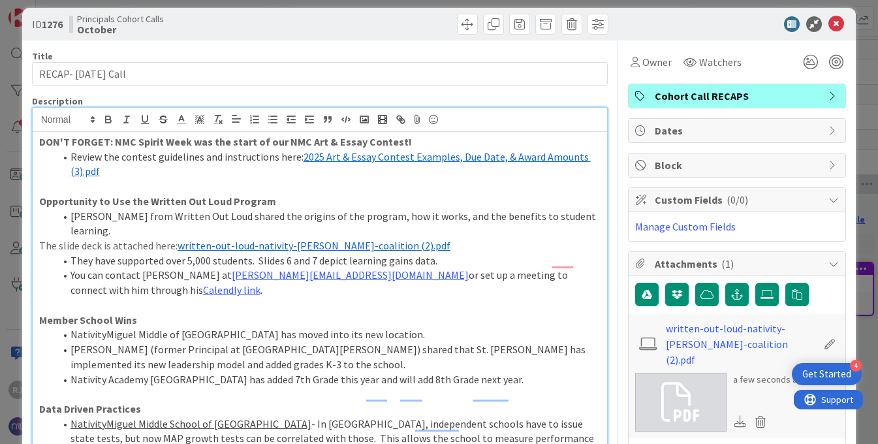
scroll to position [8, 0]
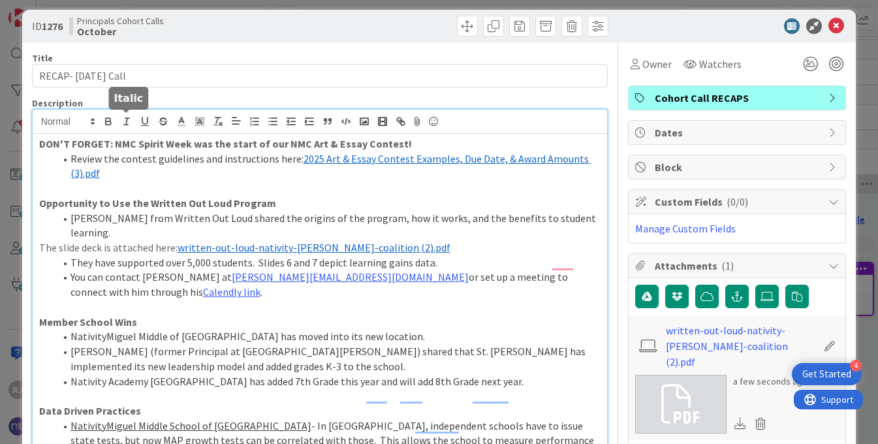
click at [128, 119] on icon "button" at bounding box center [127, 122] width 12 height 12
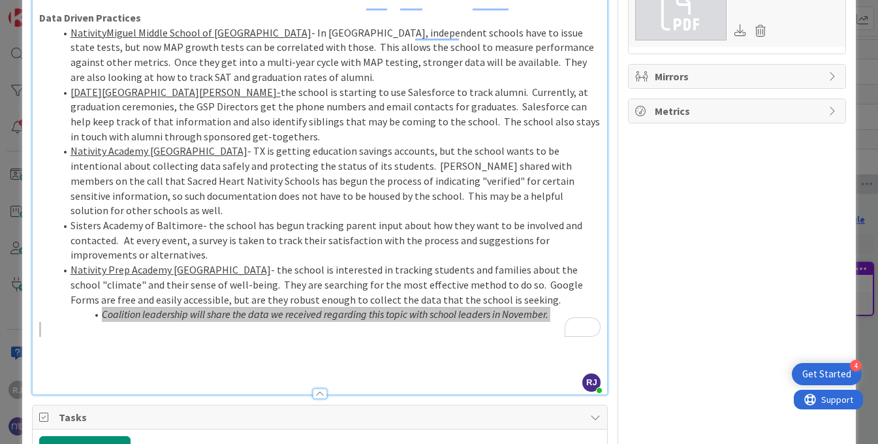
scroll to position [468, 0]
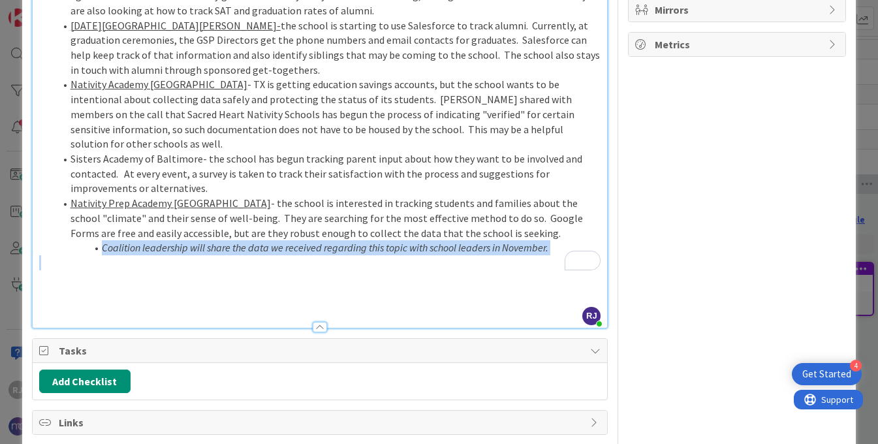
click at [569, 240] on li "Coalition leadership will share the data we received regarding this topic with …" at bounding box center [328, 247] width 547 height 15
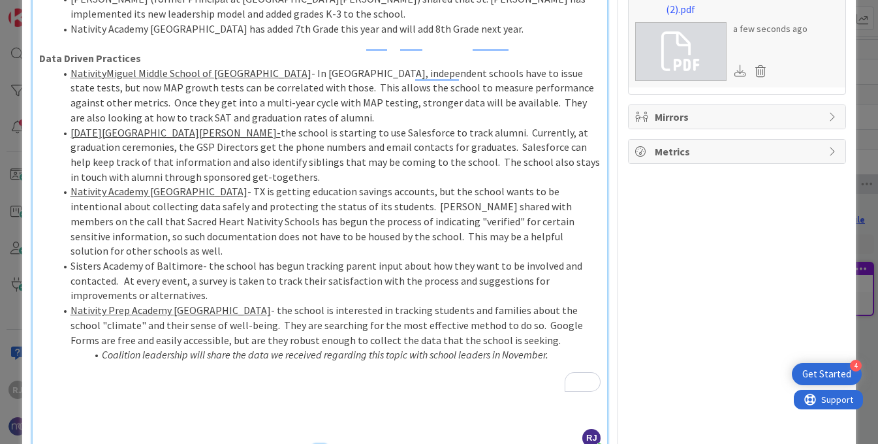
scroll to position [362, 0]
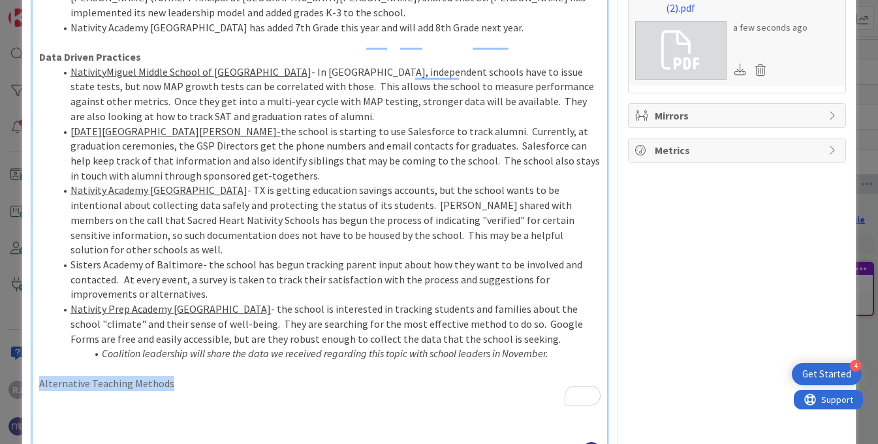
drag, startPoint x: 172, startPoint y: 338, endPoint x: 39, endPoint y: 338, distance: 132.6
click at [39, 376] on p "Alternative Teaching Methods" at bounding box center [320, 383] width 562 height 15
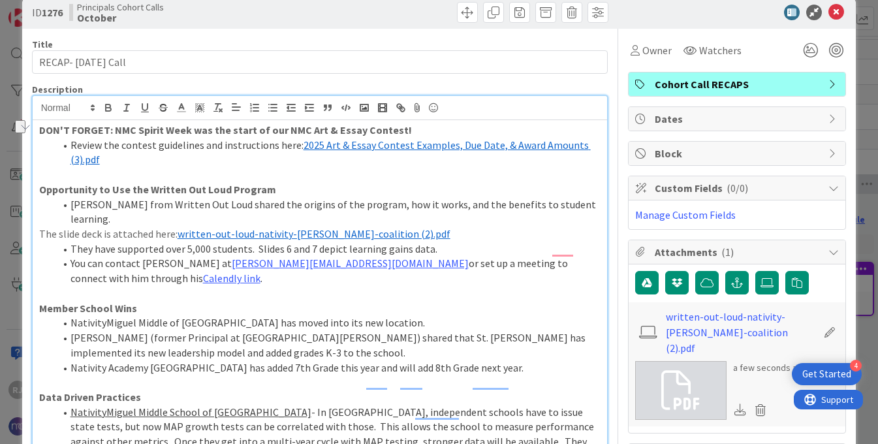
scroll to position [0, 0]
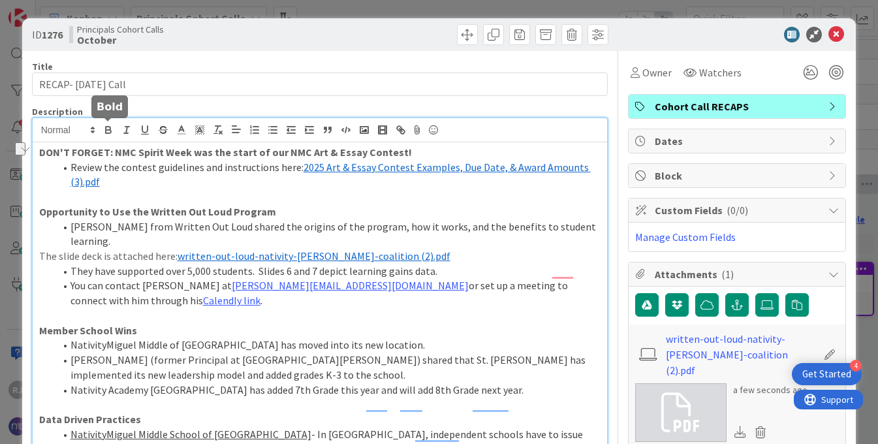
click at [107, 130] on icon "button" at bounding box center [108, 131] width 5 height 3
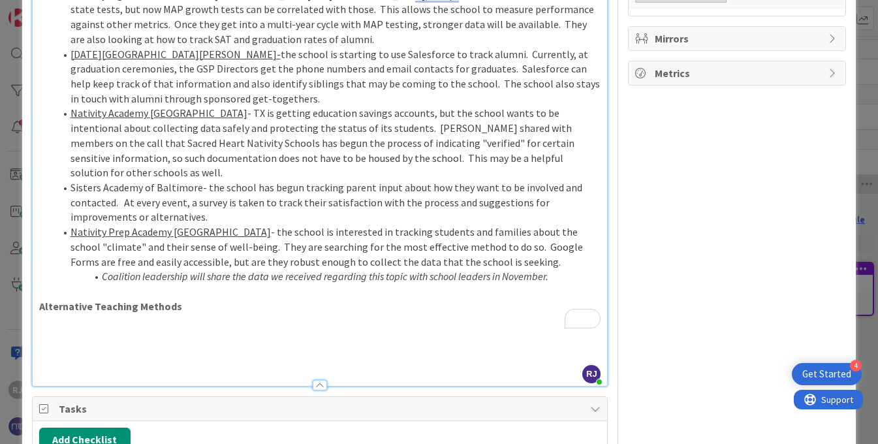
scroll to position [470, 0]
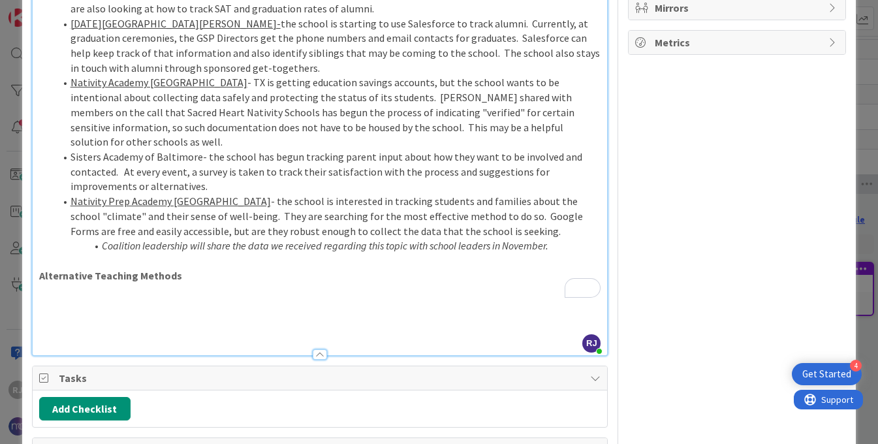
click at [189, 268] on p "Alternative Teaching Methods" at bounding box center [320, 275] width 562 height 15
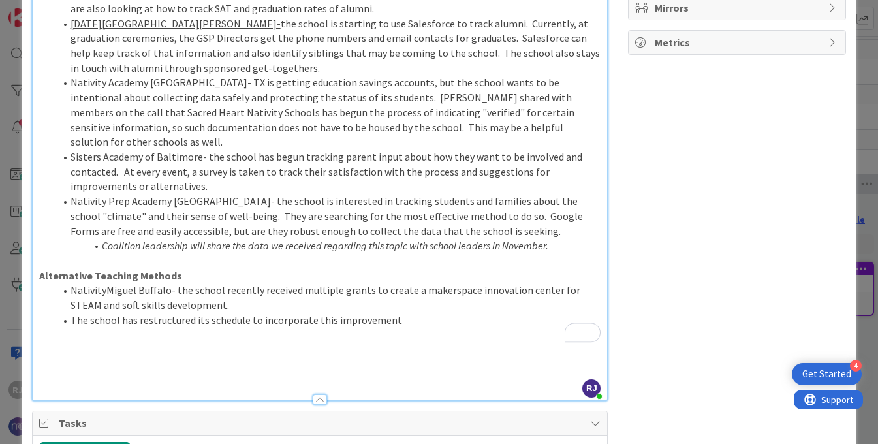
click at [408, 313] on li "The school has restructured its schedule to incorporate this improvement" at bounding box center [328, 320] width 547 height 15
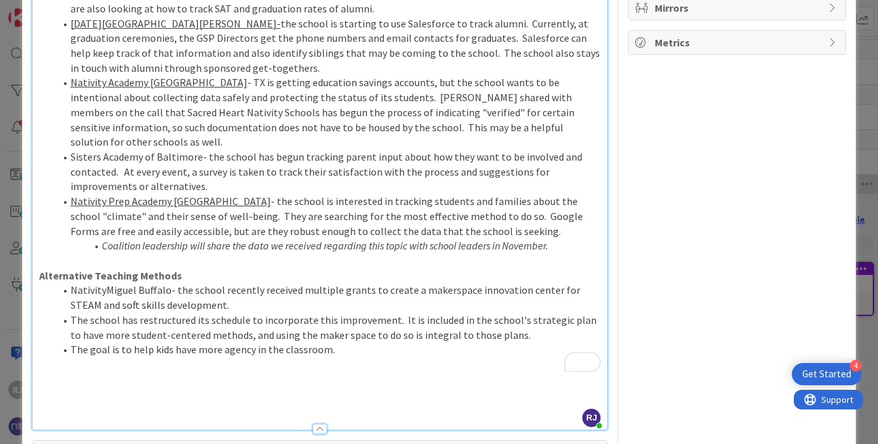
click at [344, 342] on li "The goal is to help kids have more agency in the classroom." at bounding box center [328, 349] width 547 height 15
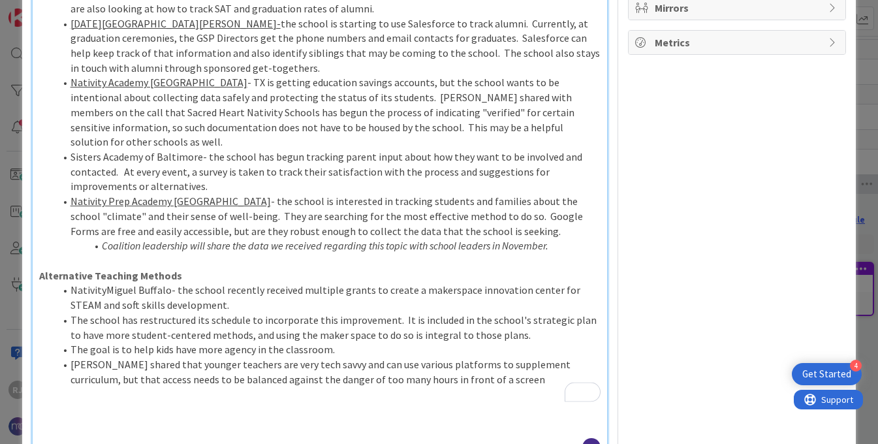
click at [181, 357] on li "Dave McDonough shared that younger teachers are very tech savvy and can use var…" at bounding box center [328, 371] width 547 height 29
click at [588, 357] on li "Dave McDonough shared sound advice: younger teachers are very tech savvy and ca…" at bounding box center [328, 379] width 547 height 44
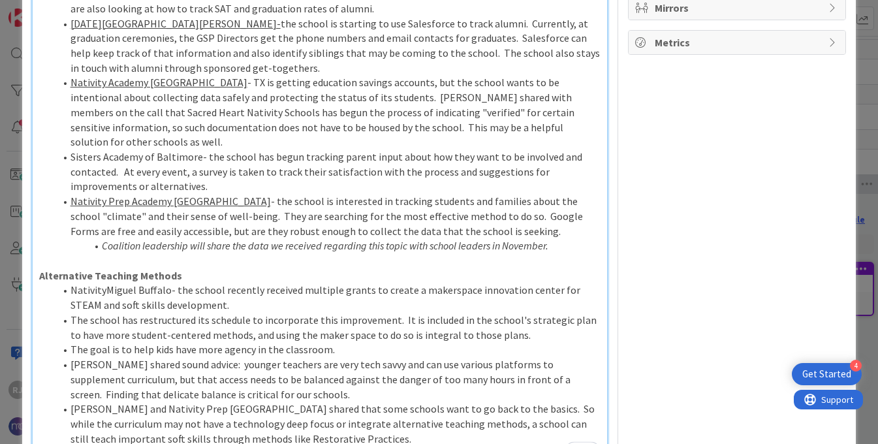
click at [274, 402] on li "Jodi and Nativity Prep San Diego shared that some schools want to go back to th…" at bounding box center [328, 424] width 547 height 44
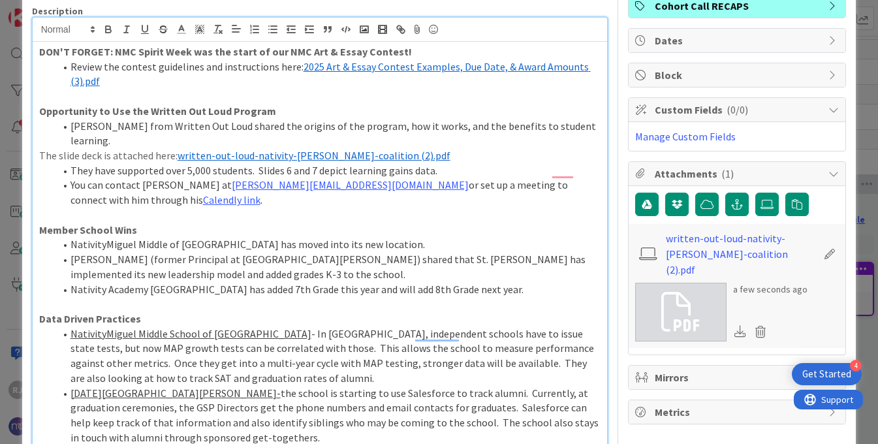
scroll to position [0, 0]
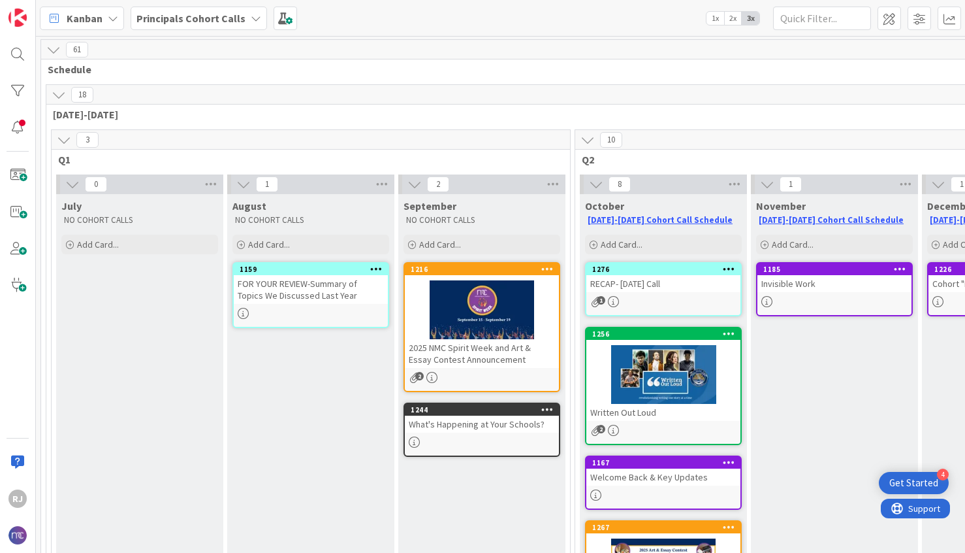
scroll to position [157, 0]
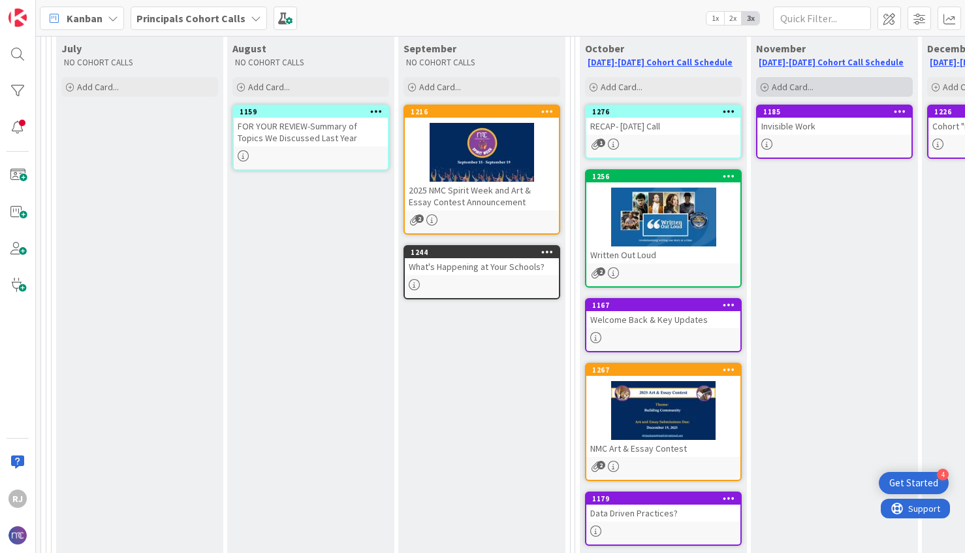
click at [775, 89] on span "Add Card..." at bounding box center [793, 87] width 42 height 12
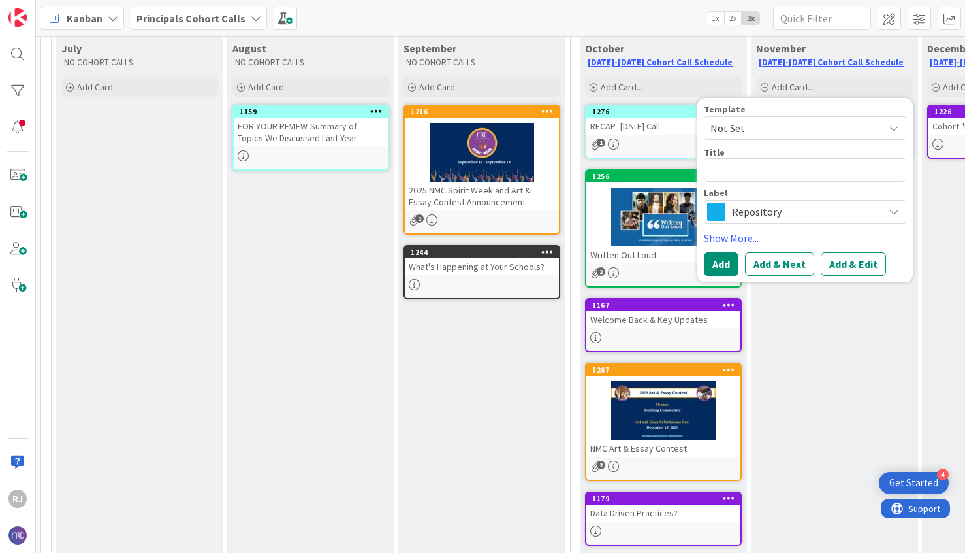
click at [800, 214] on span "Repository" at bounding box center [804, 211] width 145 height 18
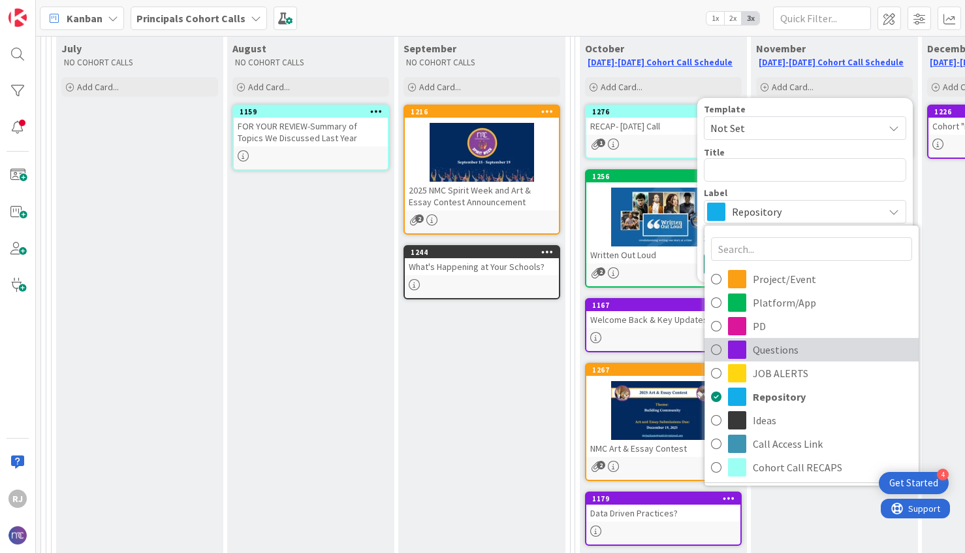
click at [793, 355] on span "Questions" at bounding box center [832, 350] width 159 height 20
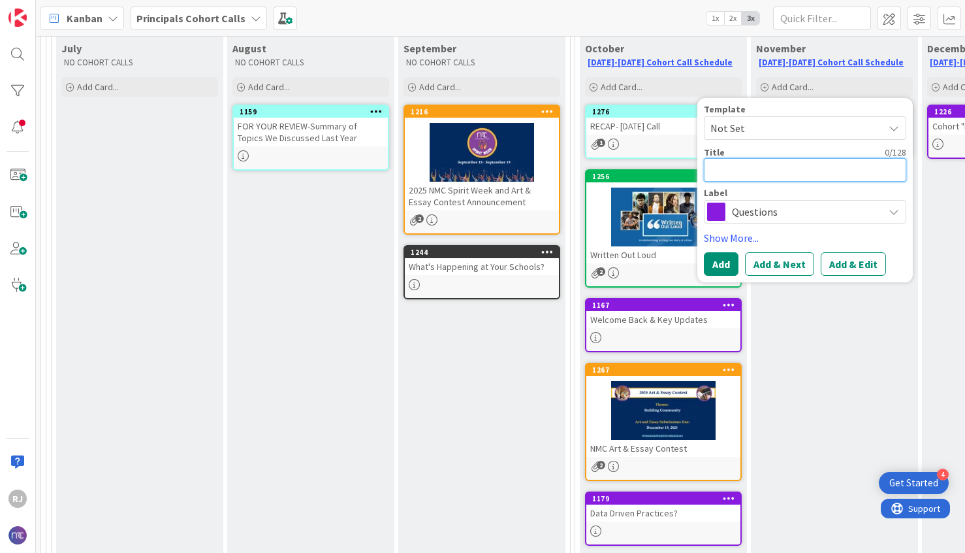
click at [771, 170] on textarea at bounding box center [805, 170] width 202 height 24
type textarea "x"
type textarea "M"
type textarea "x"
type textarea "Mo"
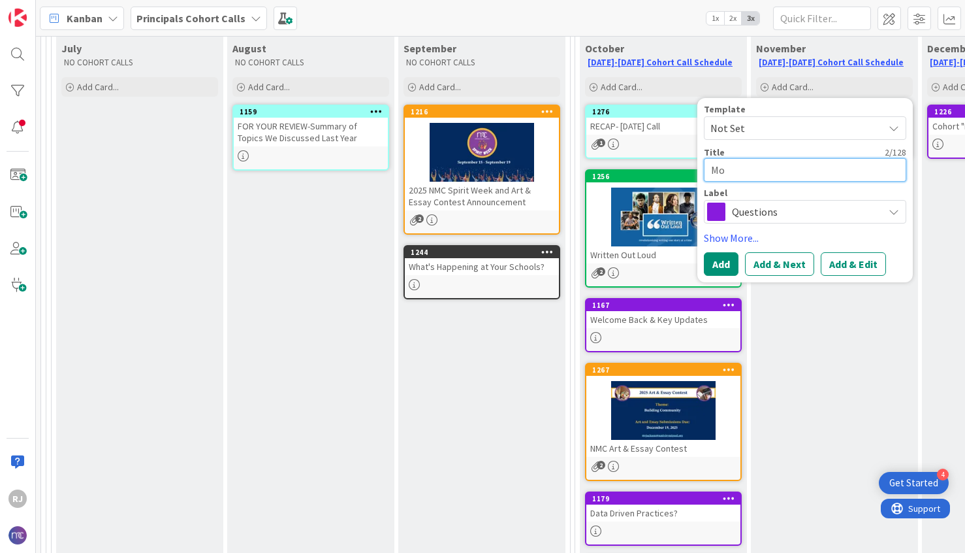
type textarea "x"
type textarea "Moti"
type textarea "x"
type textarea "Motiv"
type textarea "x"
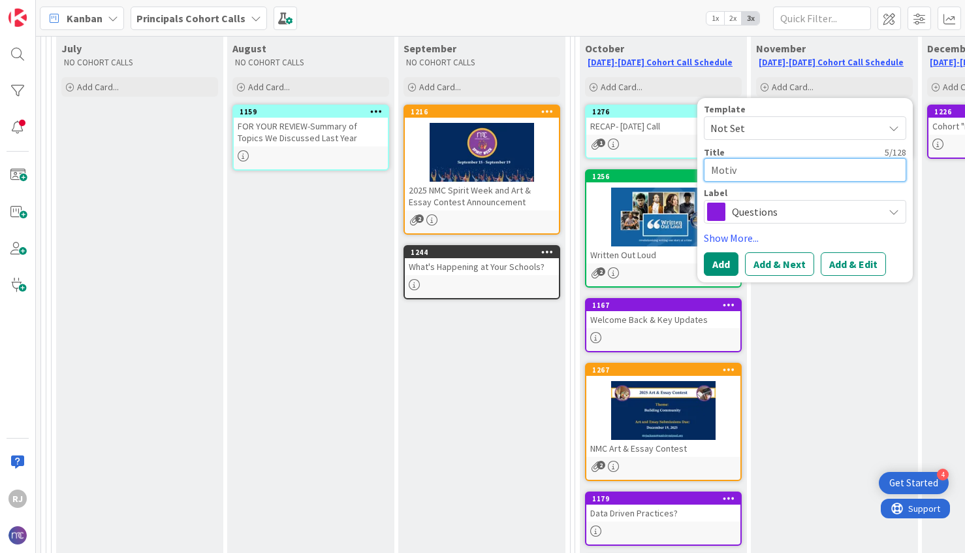
type textarea "Motiva"
type textarea "x"
type textarea "Motivat"
type textarea "x"
type textarea "Motivate"
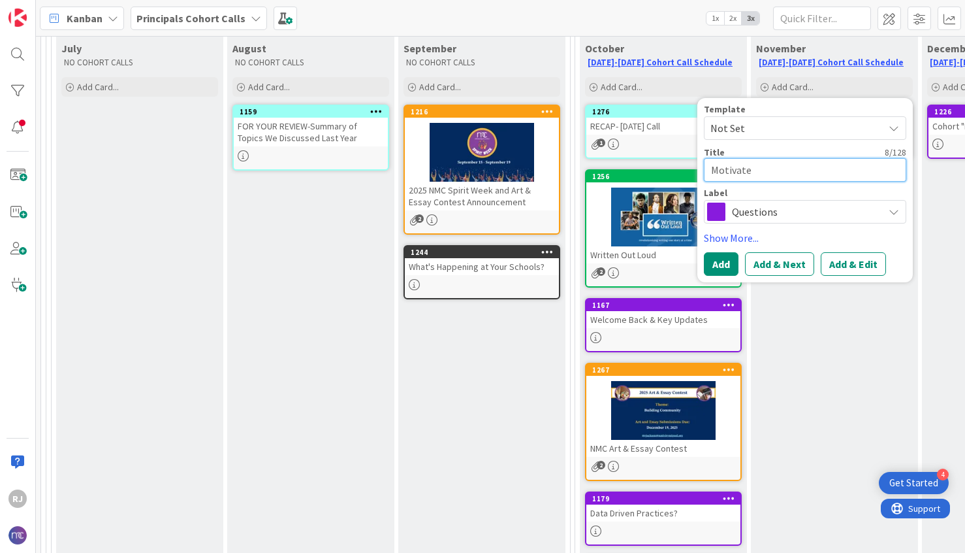
type textarea "x"
type textarea "Motivate"
type textarea "x"
type textarea "Motivate L"
type textarea "x"
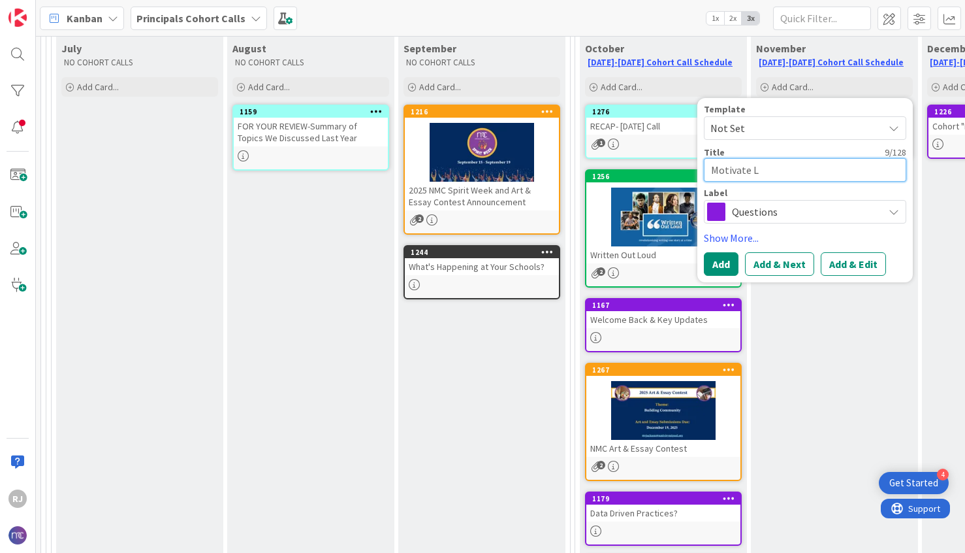
type textarea "Motivate LA"
type textarea "x"
type textarea "Motivate LAb"
type textarea "x"
type textarea "Motivate LA"
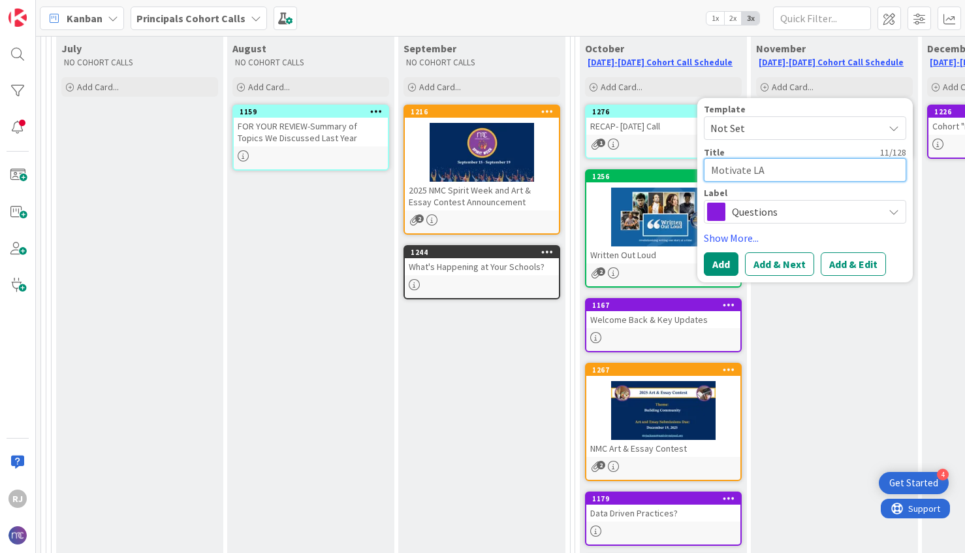
type textarea "x"
type textarea "Motivate L"
type textarea "x"
type textarea "Motivate La"
type textarea "x"
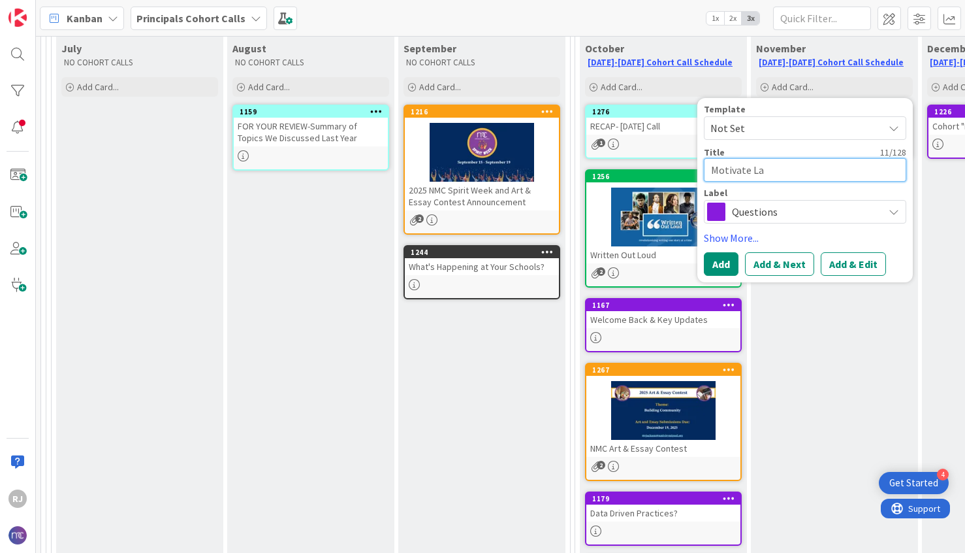
type textarea "Motivate Lab"
type textarea "x"
type textarea "Motivate Lab-"
type textarea "x"
type textarea "Motivate Lab-"
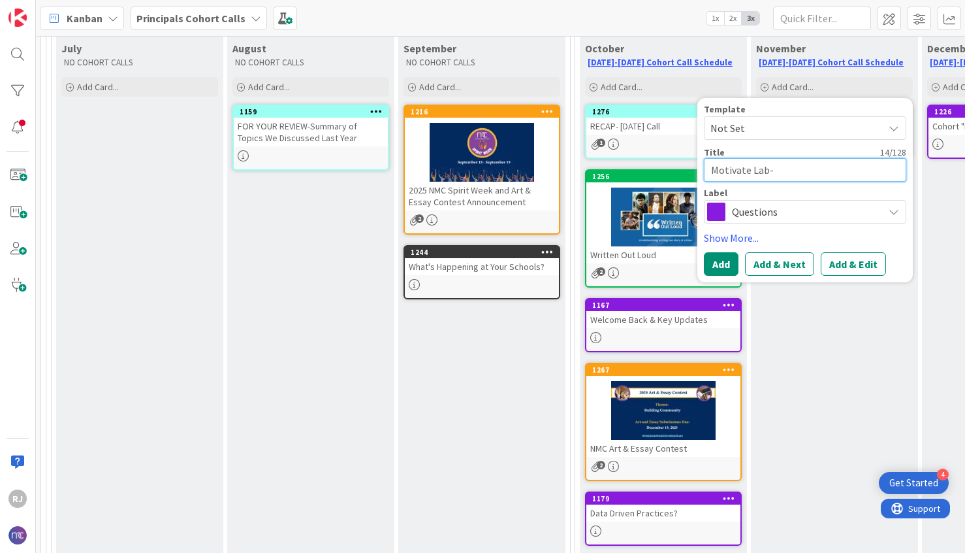
type textarea "x"
type textarea "Motivate Lab- S"
type textarea "x"
type textarea "Motivate Lab- St"
type textarea "x"
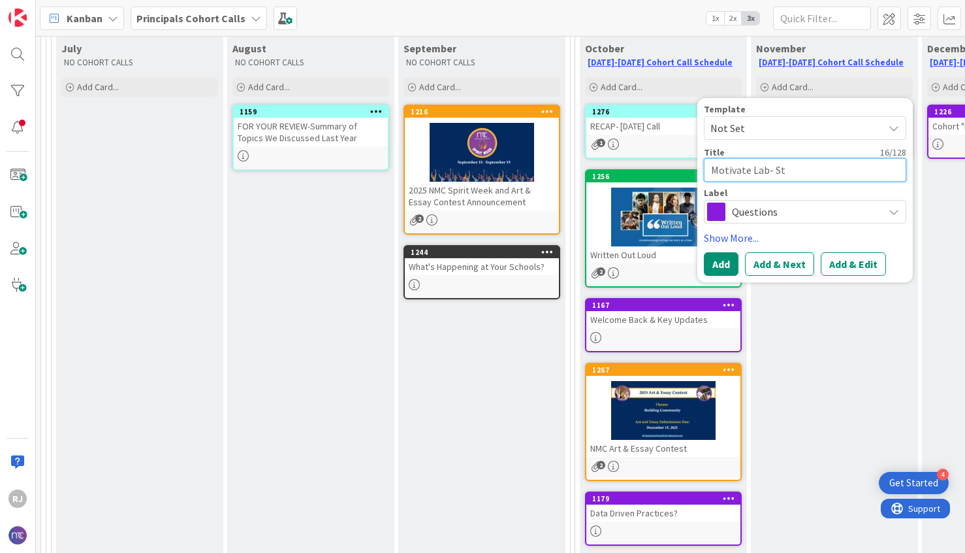
type textarea "Motivate Lab- Stu"
type textarea "x"
type textarea "Motivate Lab- Stud"
type textarea "x"
type textarea "Motivate Lab- Stude"
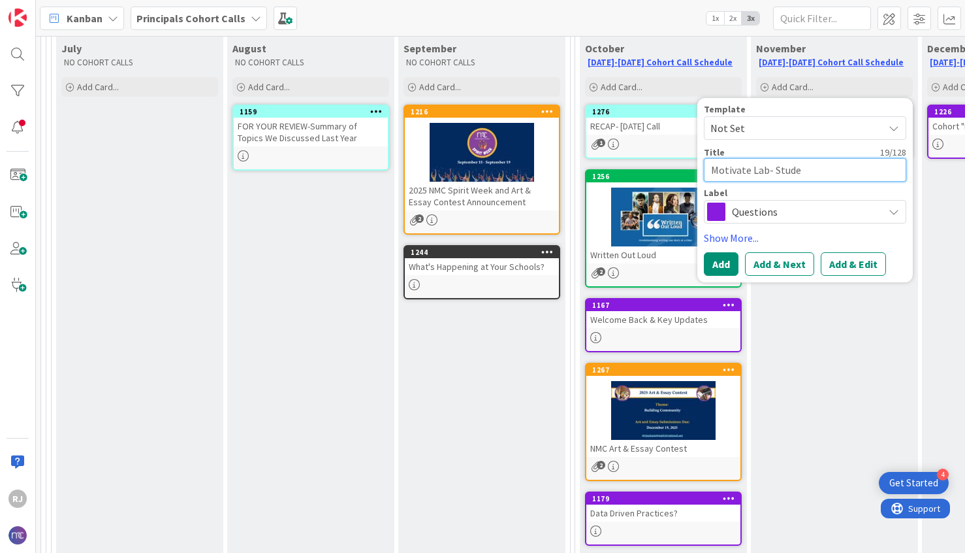
type textarea "x"
type textarea "Motivate Lab- Studen"
type textarea "x"
type textarea "Motivate Lab- Student"
type textarea "x"
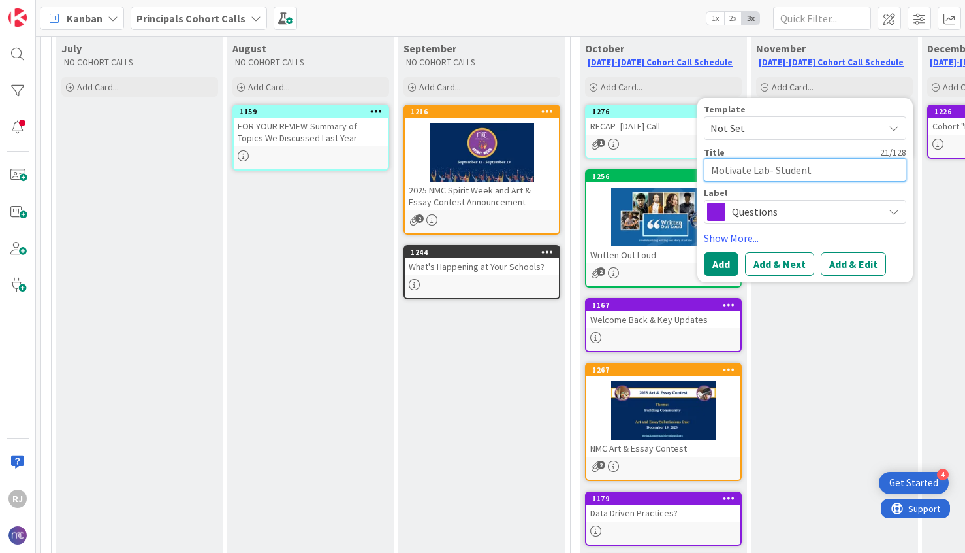
type textarea "Motivate Lab- Student"
type textarea "x"
type textarea "Motivate Lab- Student G"
type textarea "x"
type textarea "Motivate Lab- Student GP"
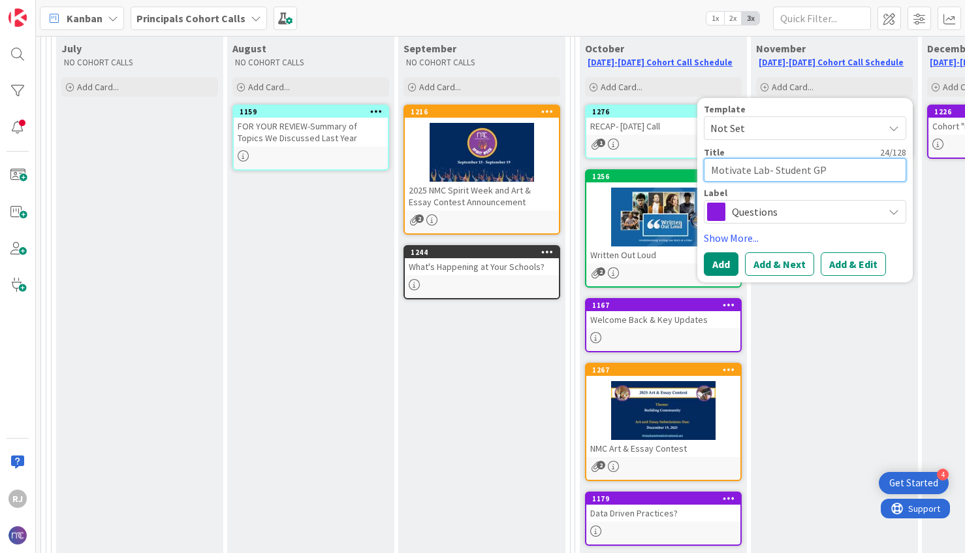
type textarea "x"
type textarea "Motivate Lab- Student GPS"
type textarea "x"
type textarea "Motivate Lab- Student GPS"
type textarea "x"
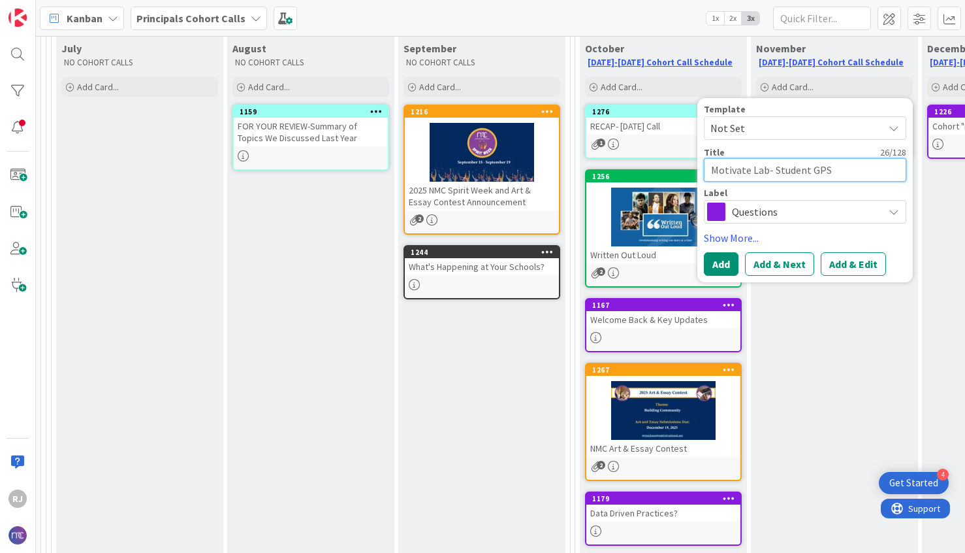
type textarea "Motivate Lab- Student GPS D"
type textarea "x"
type textarea "Motivate Lab- Student GPS Da"
type textarea "x"
type textarea "Motivate Lab- Student GPS Dat"
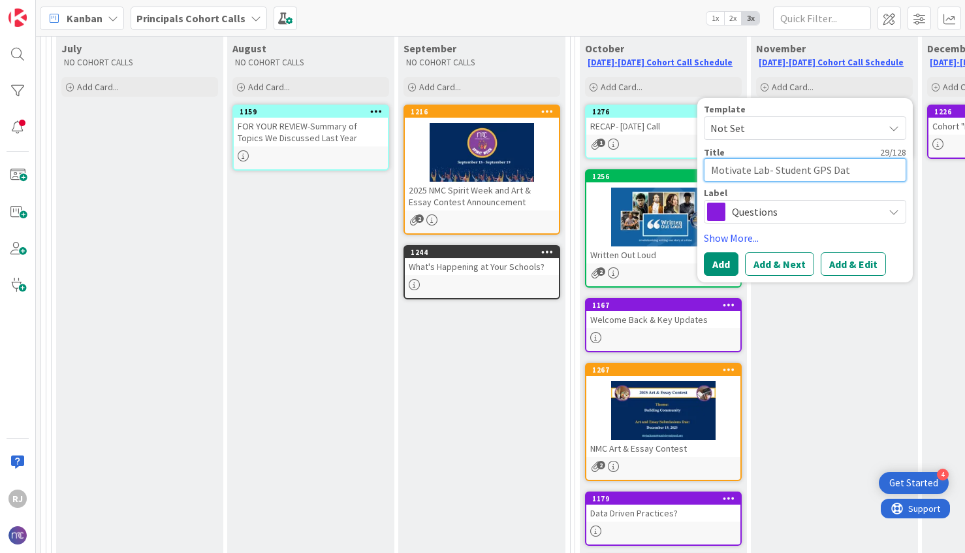
type textarea "x"
type textarea "Motivate Lab- Student GPS Data"
type textarea "x"
type textarea "Motivate Lab- Student GPS Data"
type textarea "x"
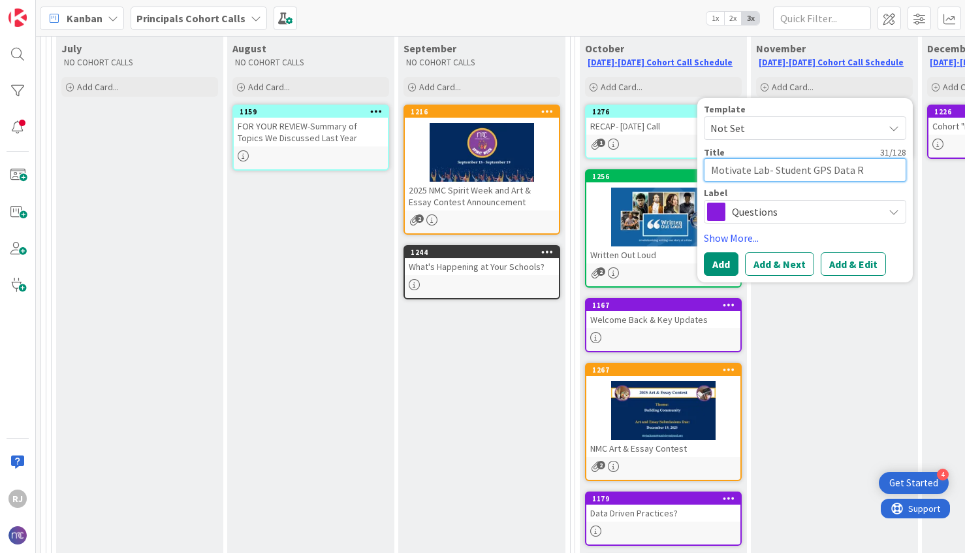
type textarea "Motivate Lab- Student GPS Data Re"
type textarea "x"
type textarea "Motivate Lab- Student GPS Data Res"
type textarea "x"
type textarea "Motivate Lab- Student GPS Data Resu"
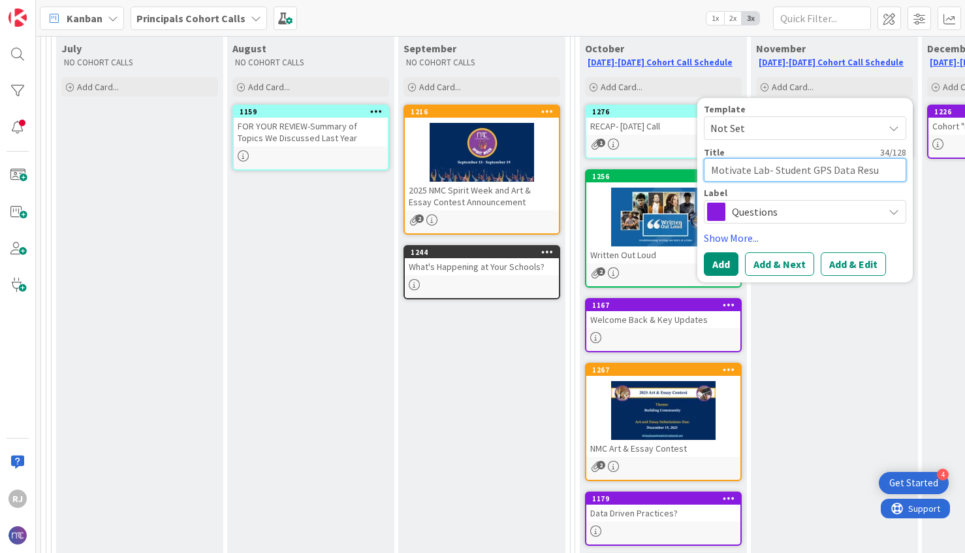
type textarea "x"
type textarea "Motivate Lab- Student GPS Data Result"
type textarea "x"
type textarea "Motivate Lab- Student GPS Data Results"
click at [731, 260] on button "Add" at bounding box center [721, 264] width 35 height 24
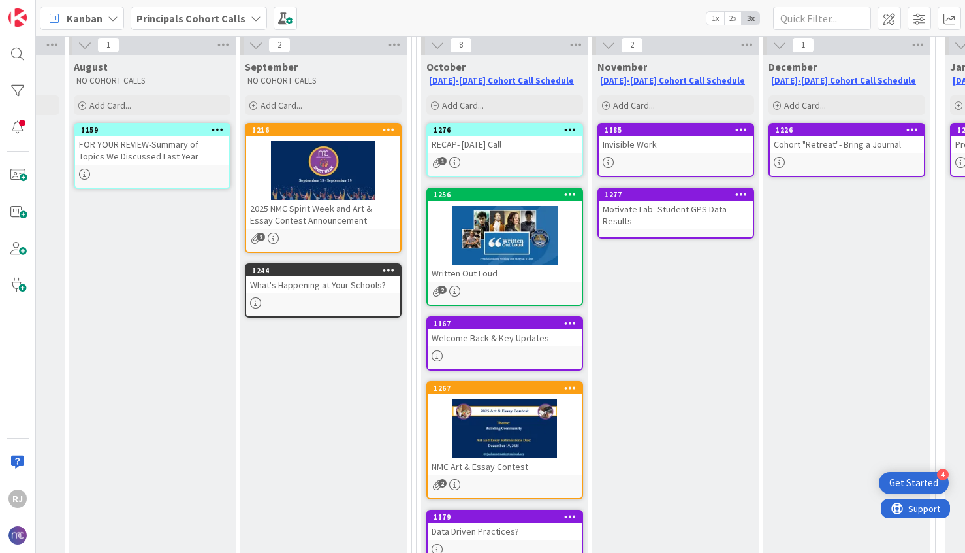
scroll to position [143, 159]
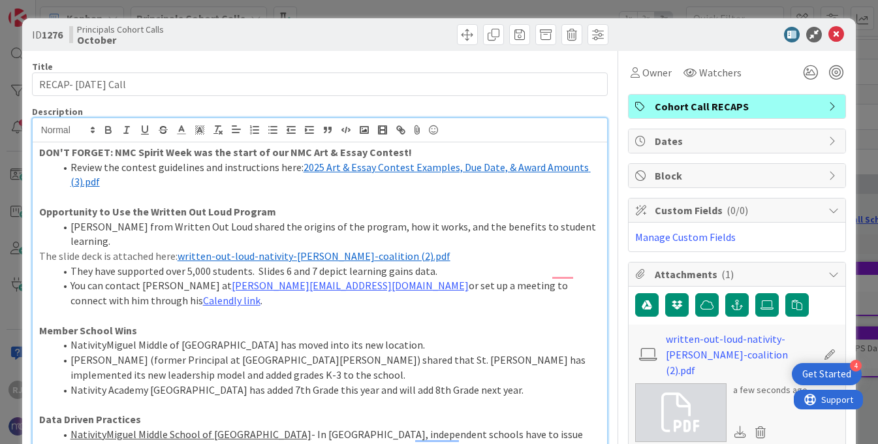
scroll to position [0, 210]
click at [834, 30] on icon at bounding box center [837, 35] width 16 height 16
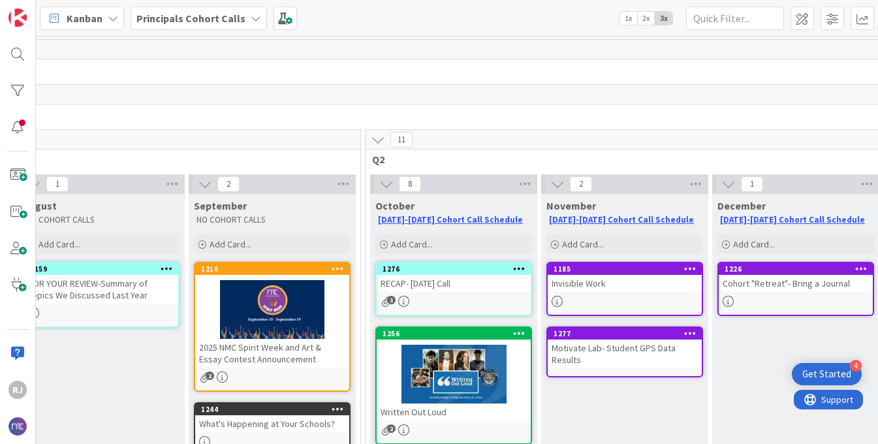
click at [466, 284] on div "RECAP- [DATE] Call" at bounding box center [454, 283] width 154 height 17
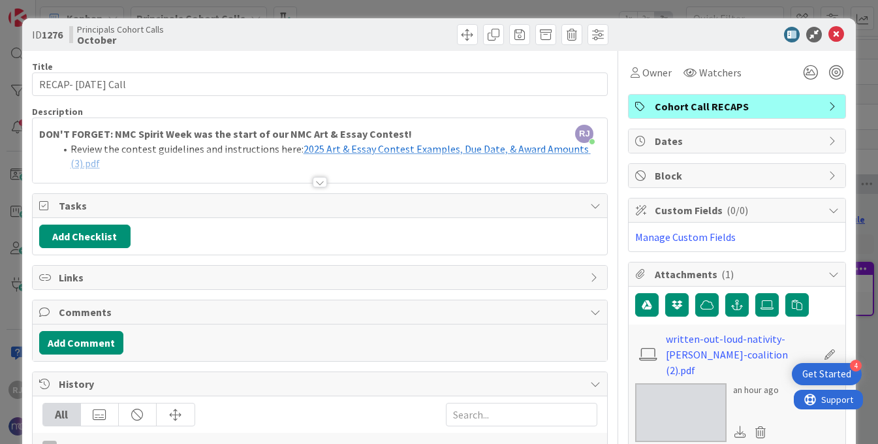
click at [834, 35] on icon at bounding box center [837, 35] width 16 height 16
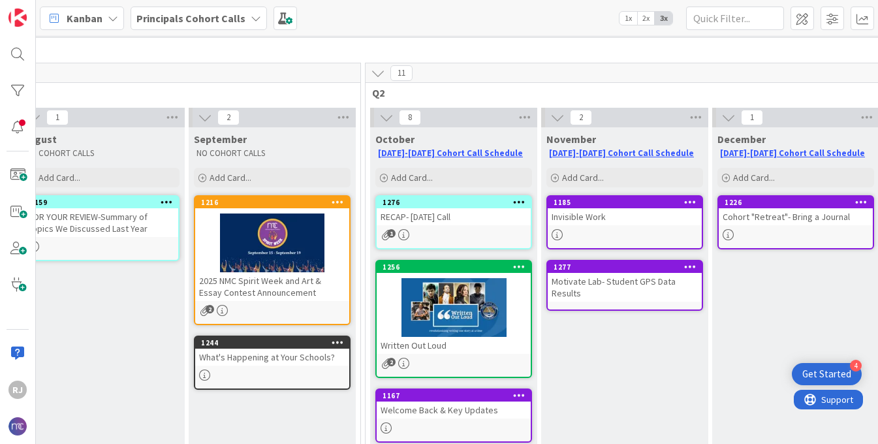
scroll to position [63, 210]
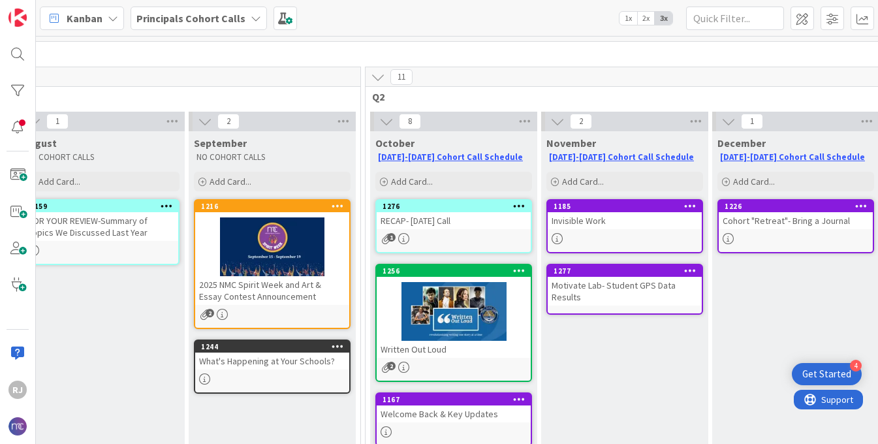
click at [487, 231] on div "1276 RECAP- [DATE] Call 1" at bounding box center [454, 226] width 157 height 54
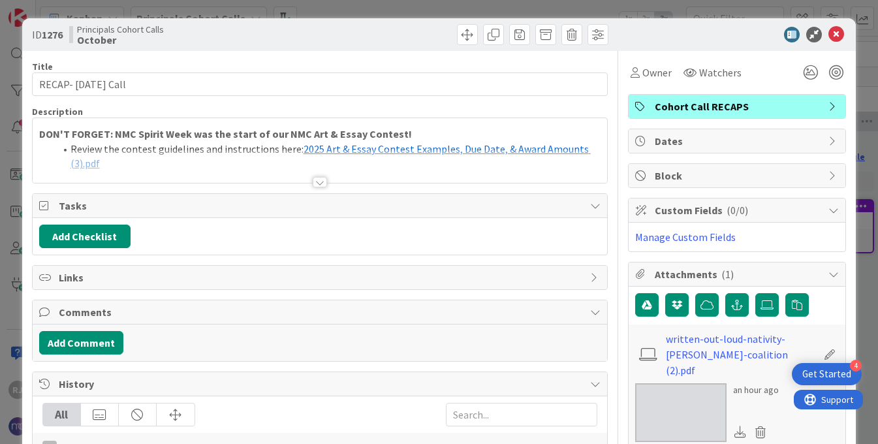
click at [318, 179] on div at bounding box center [320, 182] width 14 height 10
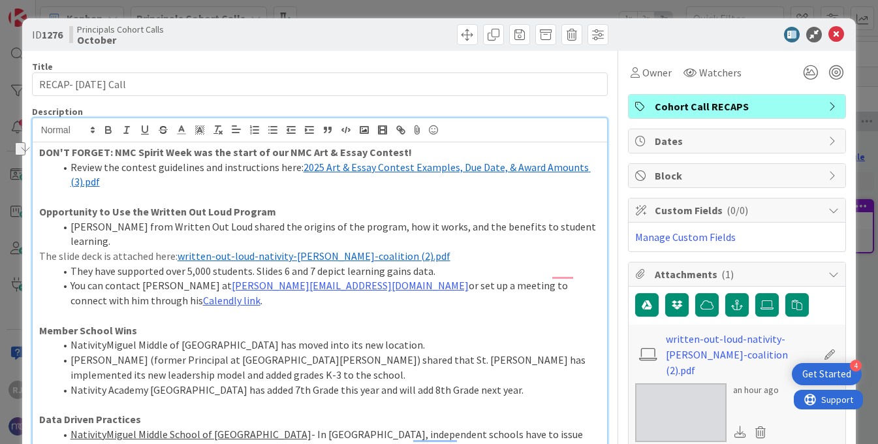
drag, startPoint x: 410, startPoint y: 152, endPoint x: 265, endPoint y: 141, distance: 145.4
copy p "DON'T FORGET: NMC Spirit Week was the start of our NMC Art & Essay Contest!"
click at [486, 168] on span "2025 Art & Essay Contest Examples, Due Date, & Award Amounts (3).pdf" at bounding box center [331, 175] width 521 height 28
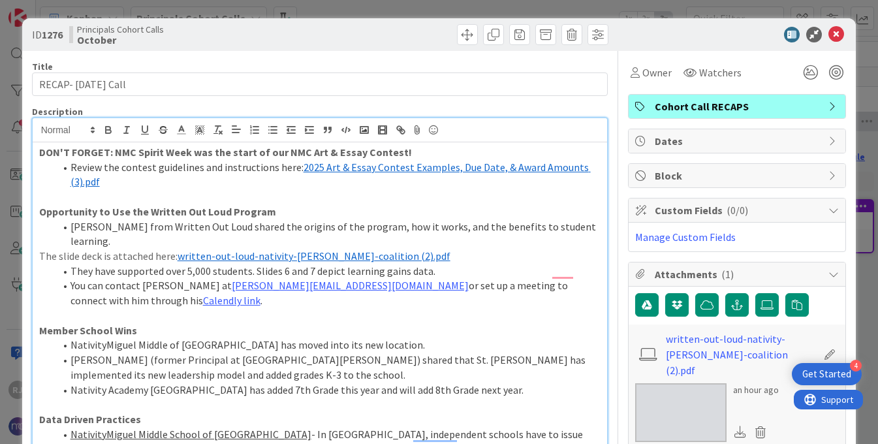
click at [486, 168] on span "2025 Art & Essay Contest Examples, Due Date, & Award Amounts (3).pdf" at bounding box center [331, 175] width 521 height 28
click at [419, 178] on li "Review the contest guidelines and instructions here: ﻿ 2025 Art & Essay Contest…" at bounding box center [328, 174] width 547 height 29
click at [414, 167] on span "2025 Art & Essay Contest Examples, Due Date, & Award Amounts (3).pdf" at bounding box center [331, 175] width 521 height 28
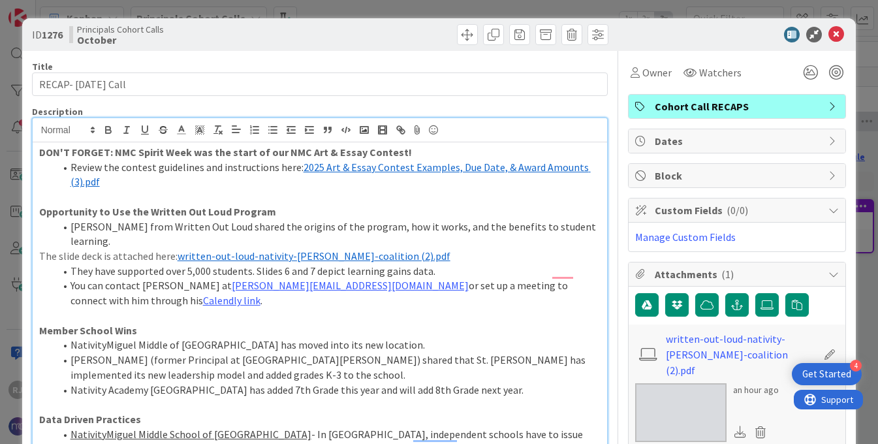
click at [361, 170] on span "2025 Art & Essay Contest Examples, Due Date, & Award Amounts (3).pdf" at bounding box center [331, 175] width 521 height 28
click at [344, 163] on span "2025 Art & Essay Contest Examples, Due Date, & Award Amounts (3).pdf" at bounding box center [331, 175] width 521 height 28
click at [278, 181] on li "Review the contest guidelines and instructions here: ﻿ 2025 Art & Essay Contest…" at bounding box center [328, 174] width 547 height 29
click at [91, 182] on span "2025 Art & Essay Contest Examples, Due Date, & Award Amounts (3).pdf" at bounding box center [331, 175] width 521 height 28
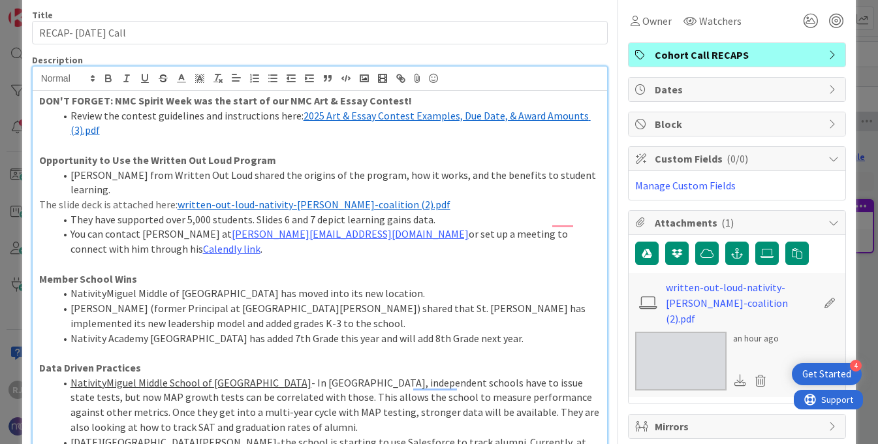
scroll to position [53, 0]
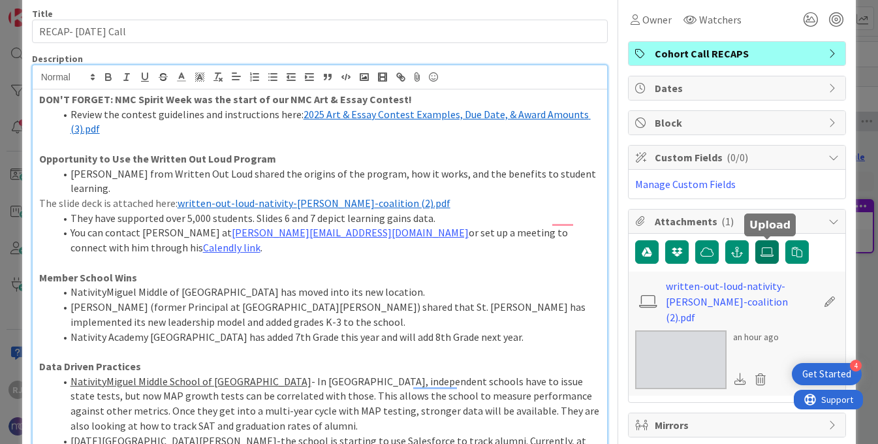
click at [765, 252] on icon at bounding box center [767, 252] width 13 height 10
click at [756, 240] on input "file" at bounding box center [756, 240] width 0 height 0
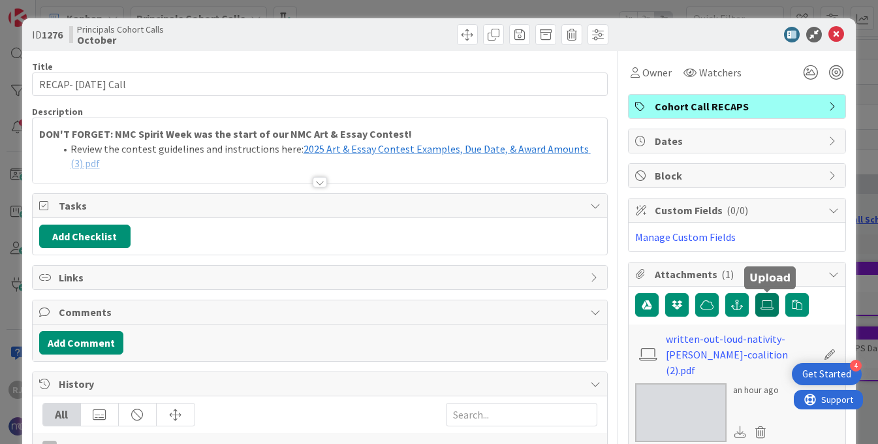
click at [769, 302] on icon at bounding box center [767, 305] width 13 height 10
click at [756, 293] on input "file" at bounding box center [756, 293] width 0 height 0
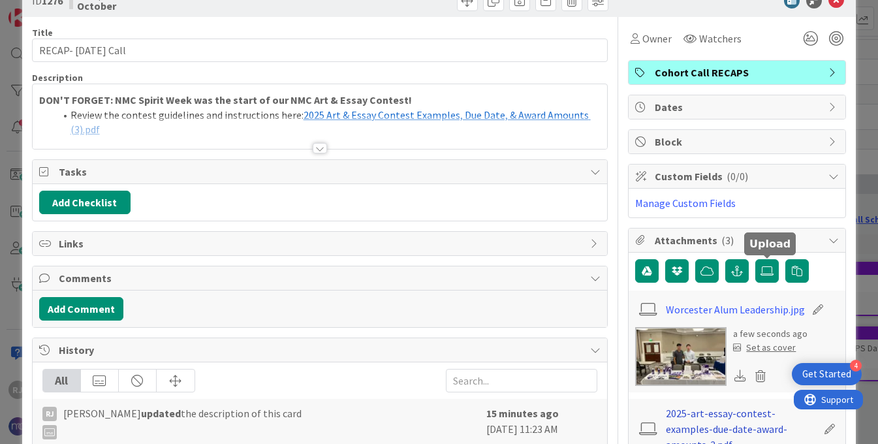
scroll to position [33, 0]
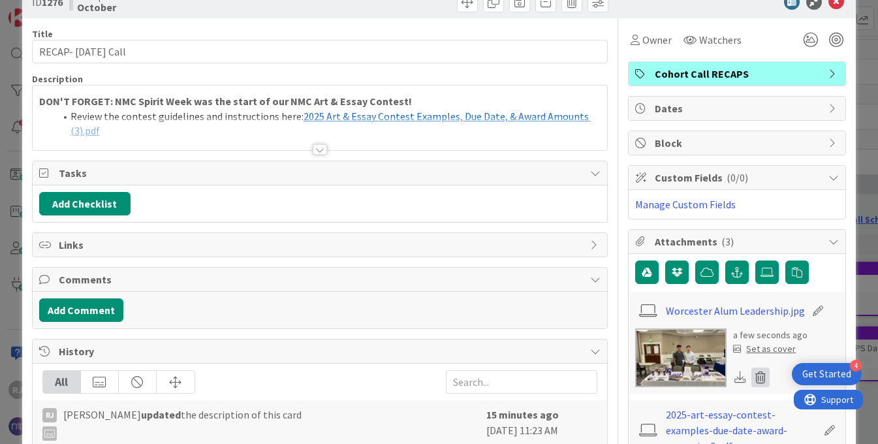
click at [764, 377] on icon at bounding box center [761, 378] width 18 height 20
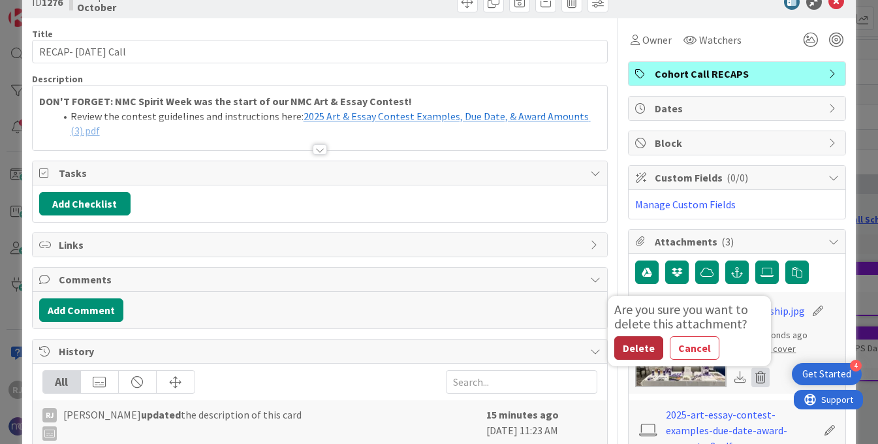
click at [633, 343] on button "Delete" at bounding box center [639, 348] width 49 height 24
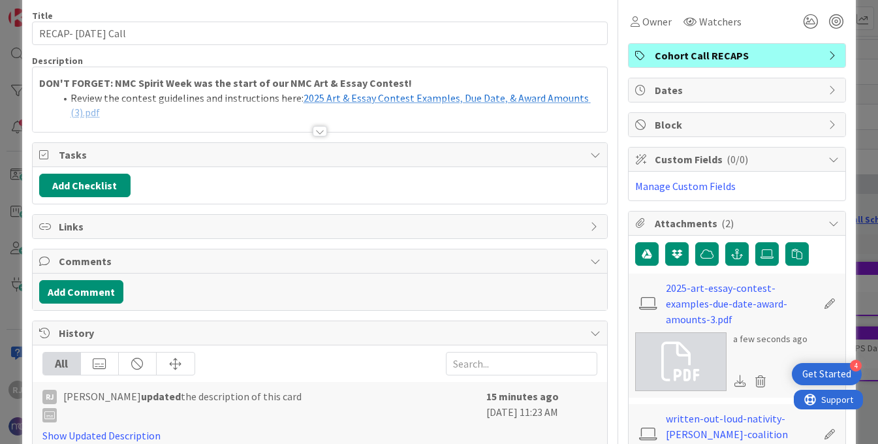
scroll to position [0, 0]
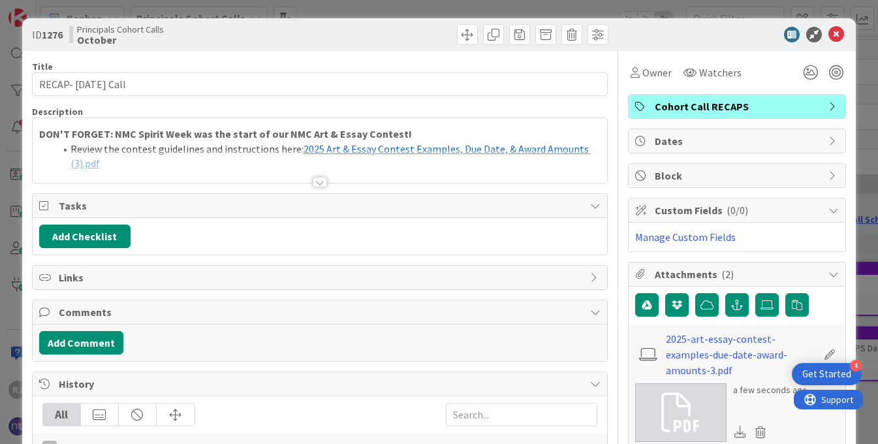
click at [318, 183] on div at bounding box center [320, 182] width 14 height 10
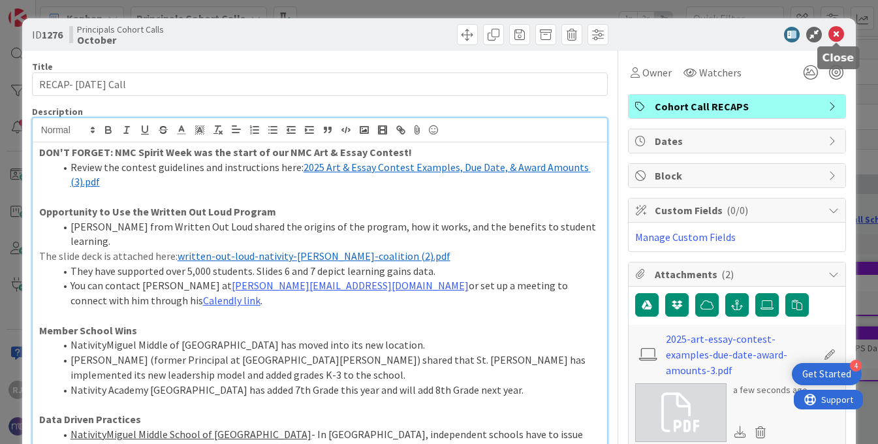
click at [835, 32] on icon at bounding box center [837, 35] width 16 height 16
